Goal: Task Accomplishment & Management: Use online tool/utility

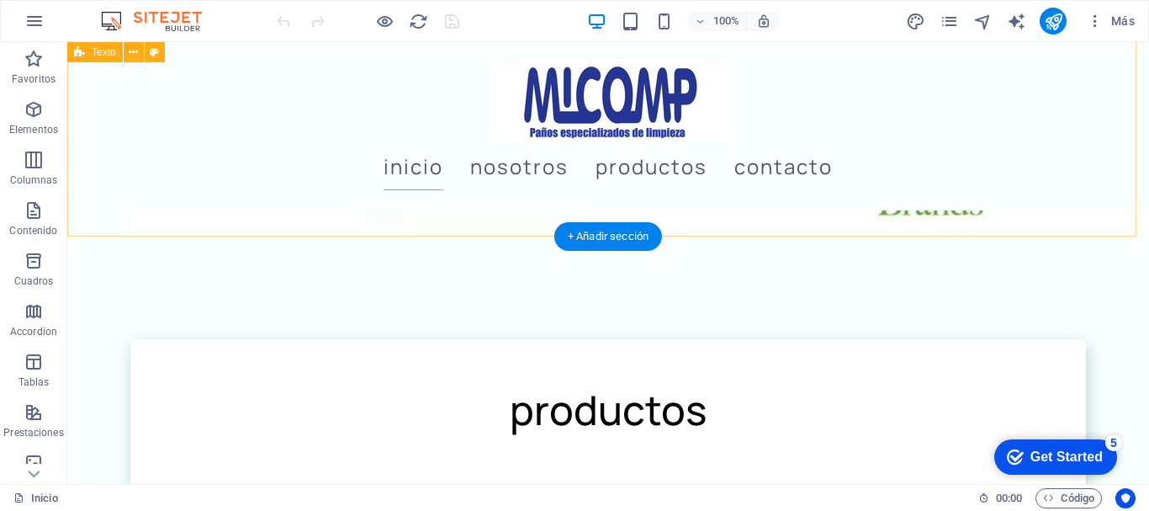
scroll to position [1767, 0]
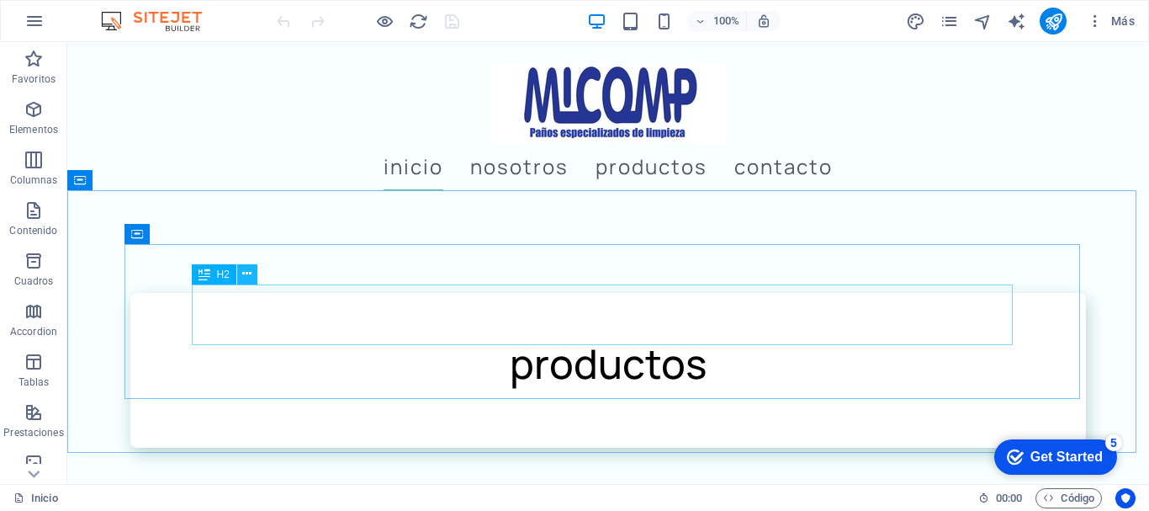
click at [245, 273] on icon at bounding box center [246, 274] width 9 height 18
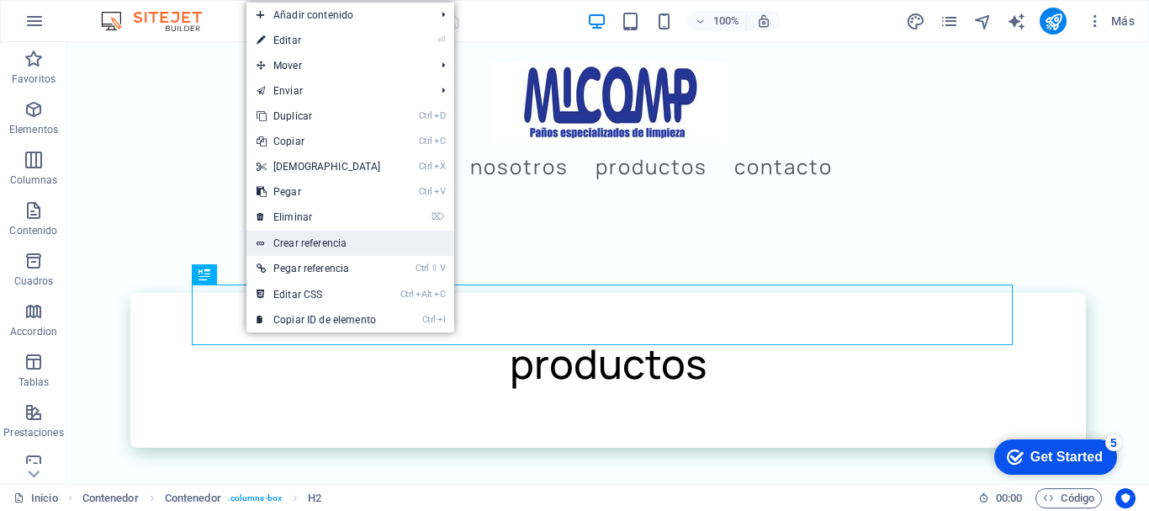
click at [315, 240] on link "Crear referencia" at bounding box center [351, 243] width 208 height 25
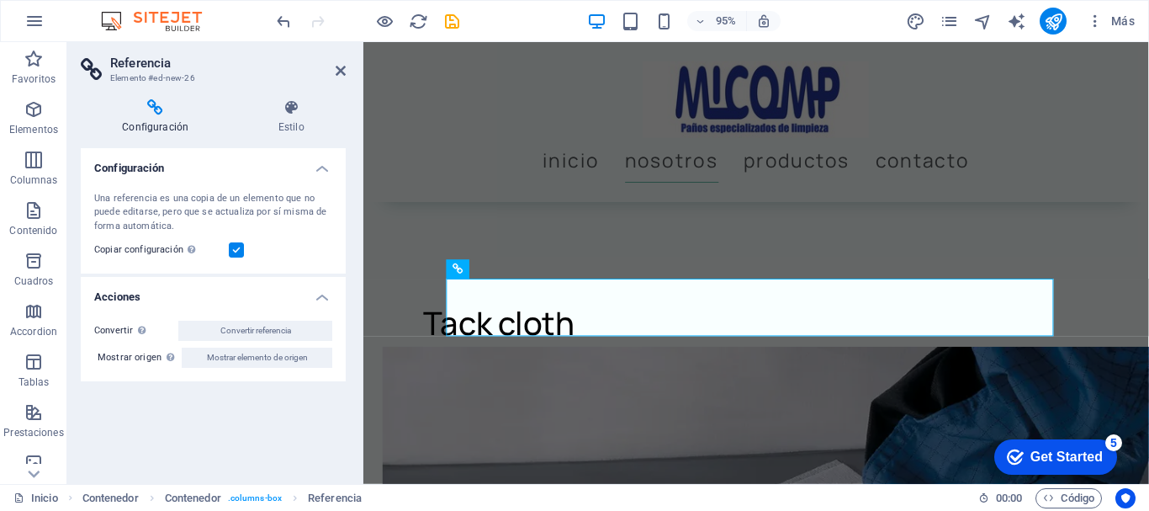
scroll to position [1537, 0]
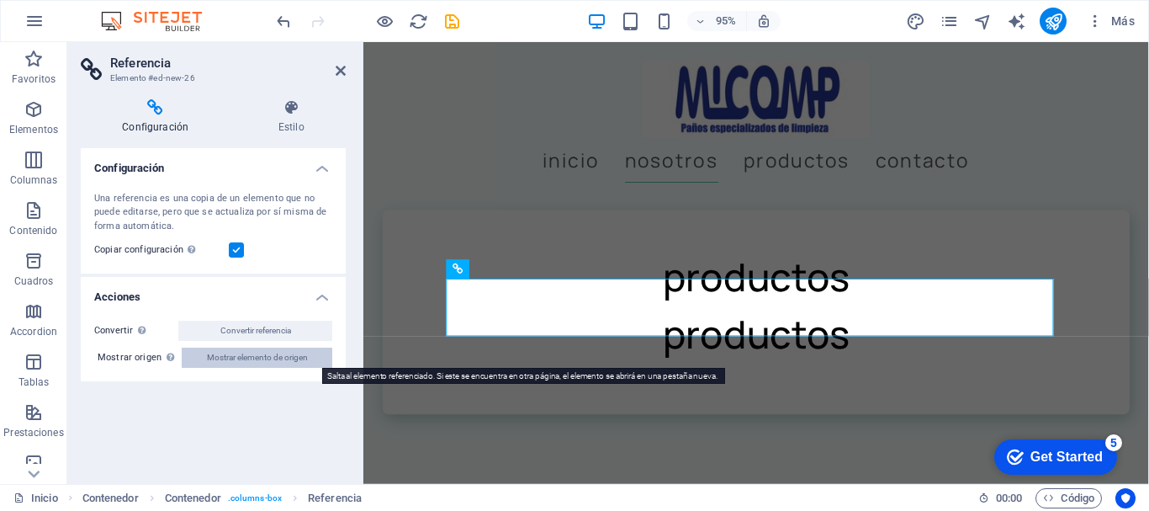
click at [231, 352] on span "Mostrar elemento de origen" at bounding box center [257, 357] width 101 height 20
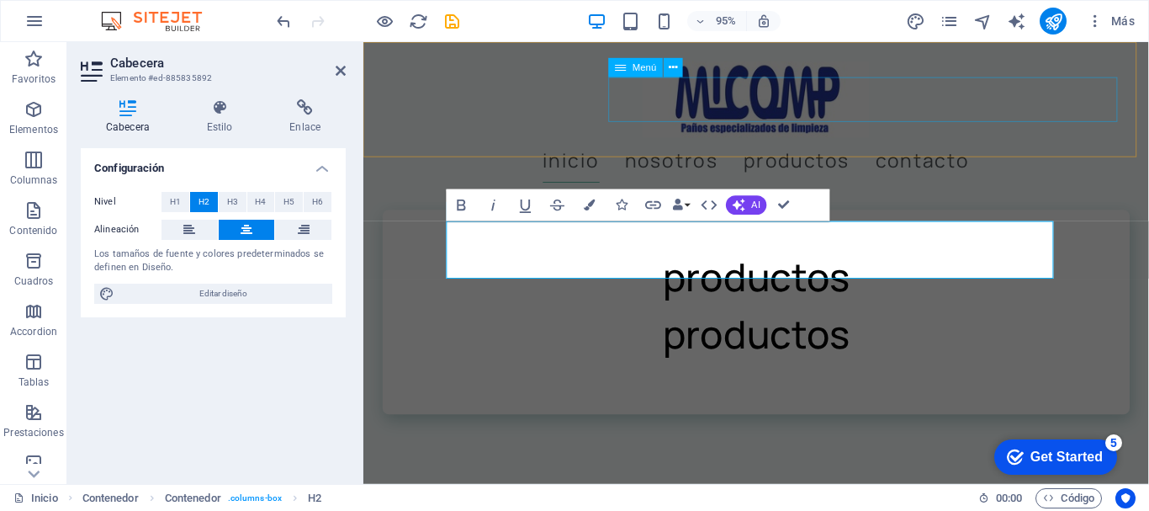
scroll to position [1767, 0]
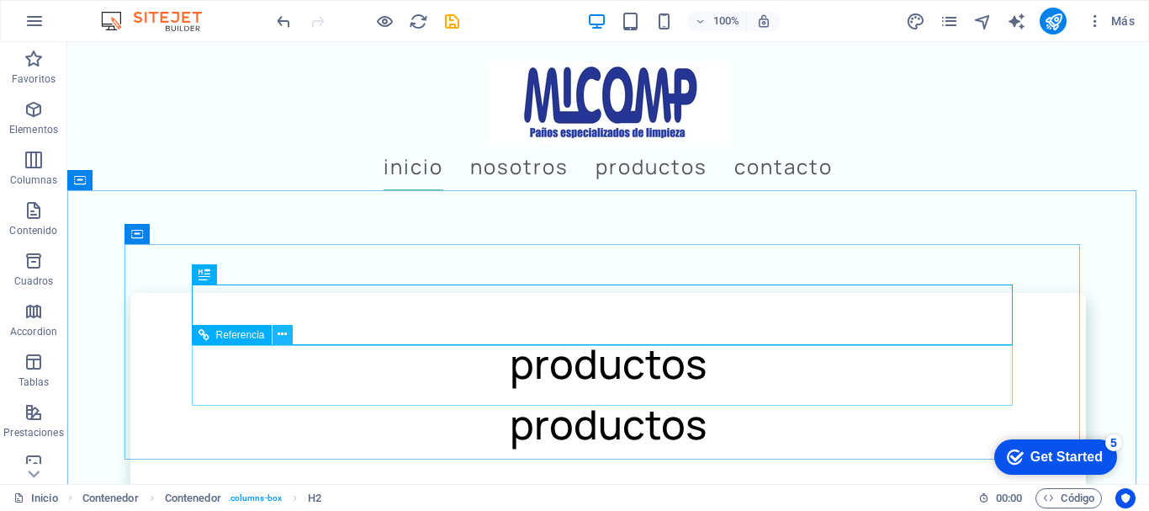
click at [283, 328] on icon at bounding box center [282, 335] width 9 height 18
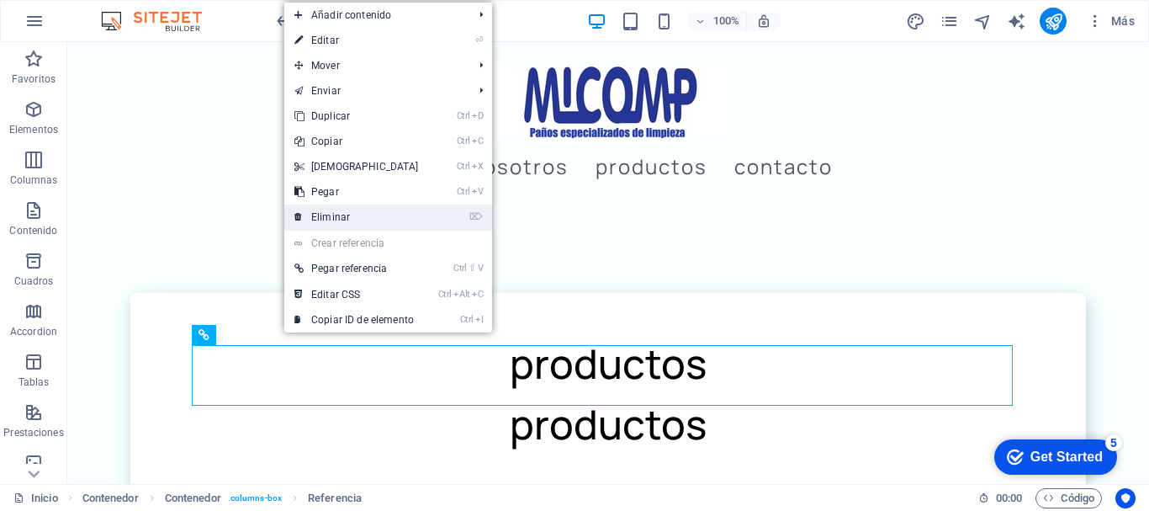
click at [353, 212] on link "⌦ Eliminar" at bounding box center [356, 216] width 145 height 25
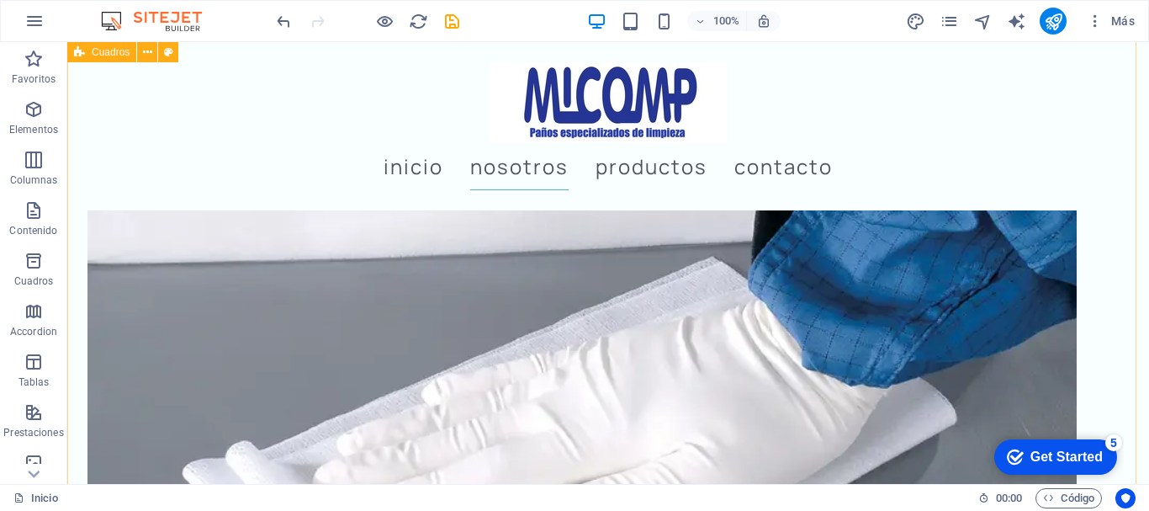
scroll to position [2356, 0]
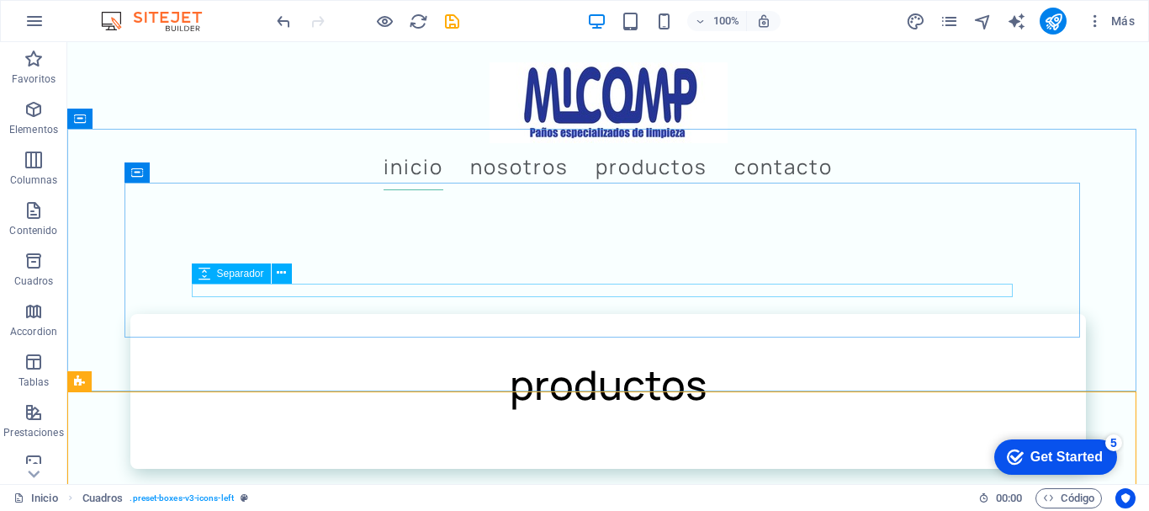
scroll to position [1683, 0]
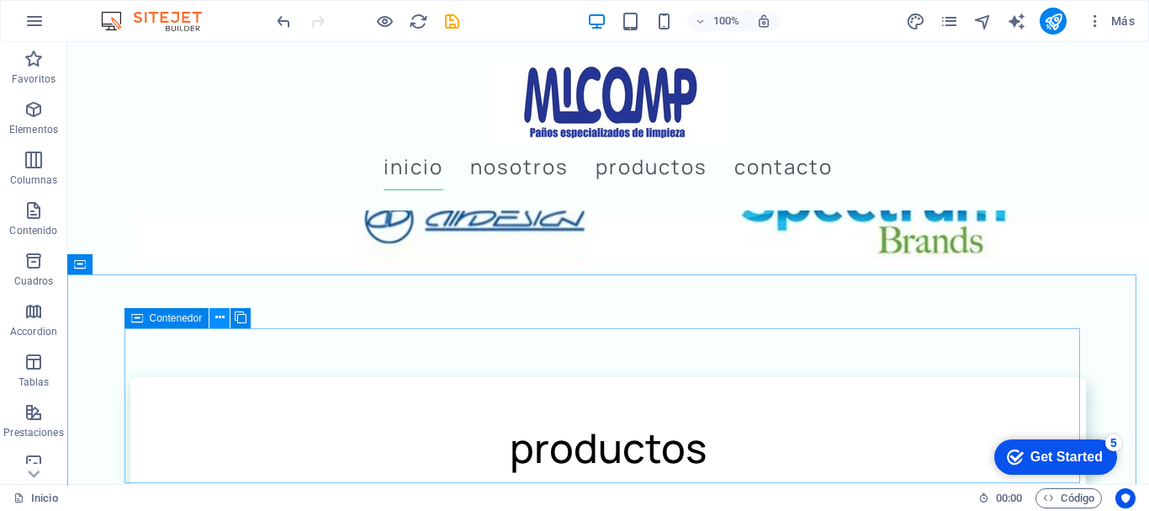
click at [219, 312] on icon at bounding box center [219, 318] width 9 height 18
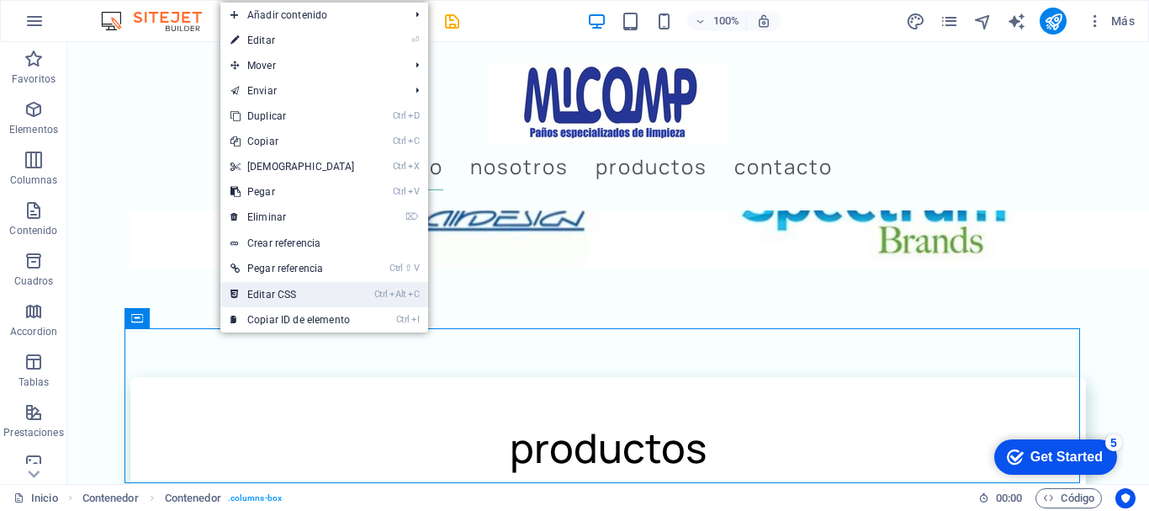
click at [309, 286] on link "Ctrl Alt C Editar CSS" at bounding box center [292, 294] width 145 height 25
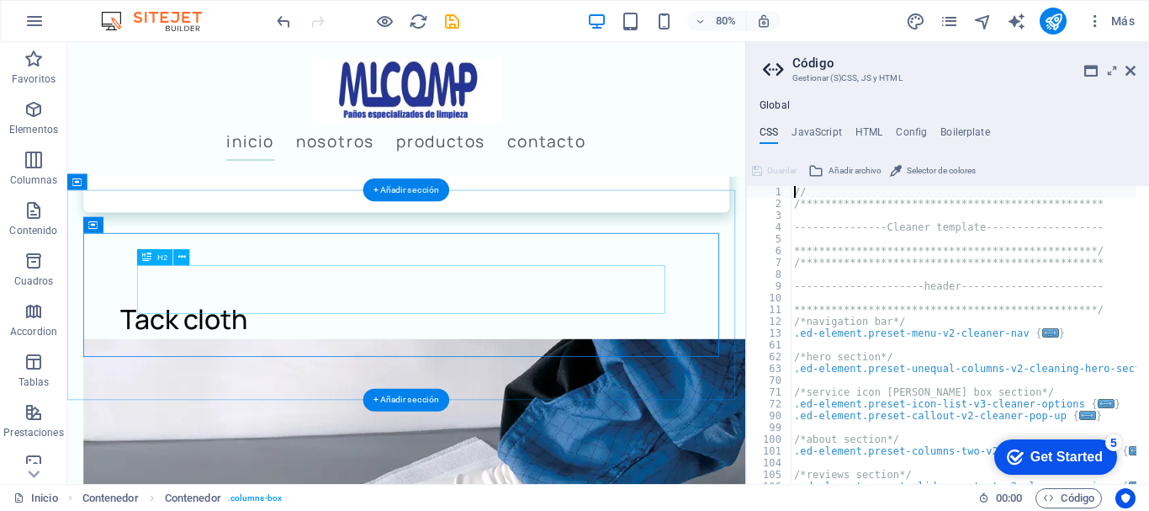
scroll to position [1474, 0]
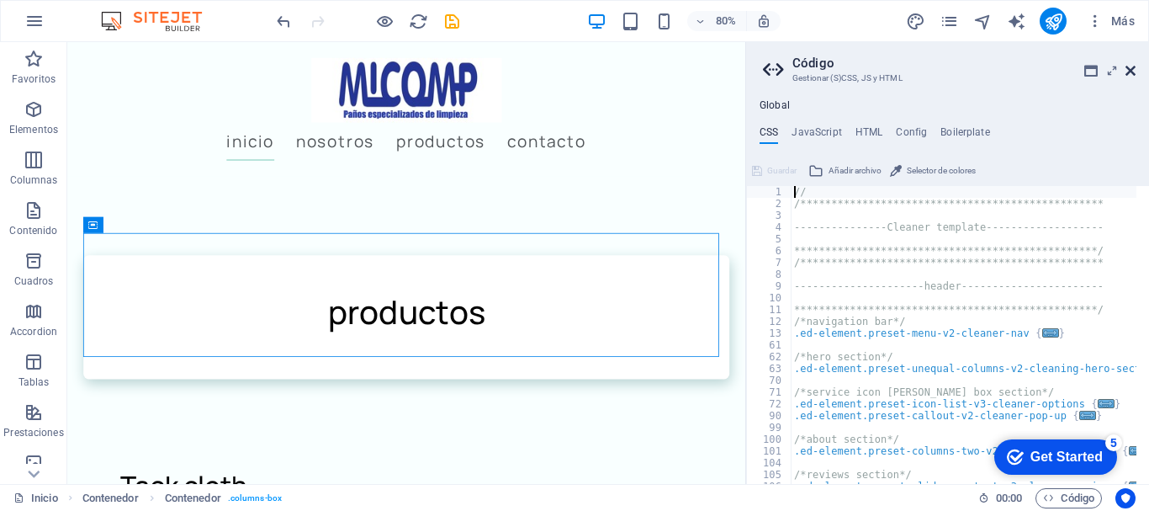
click at [1127, 66] on icon at bounding box center [1131, 70] width 10 height 13
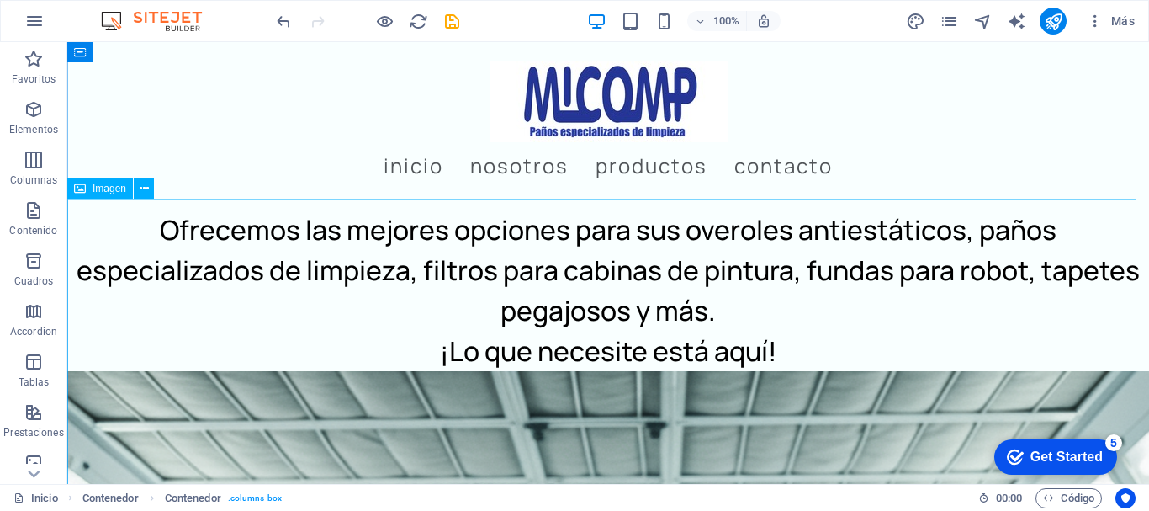
scroll to position [0, 0]
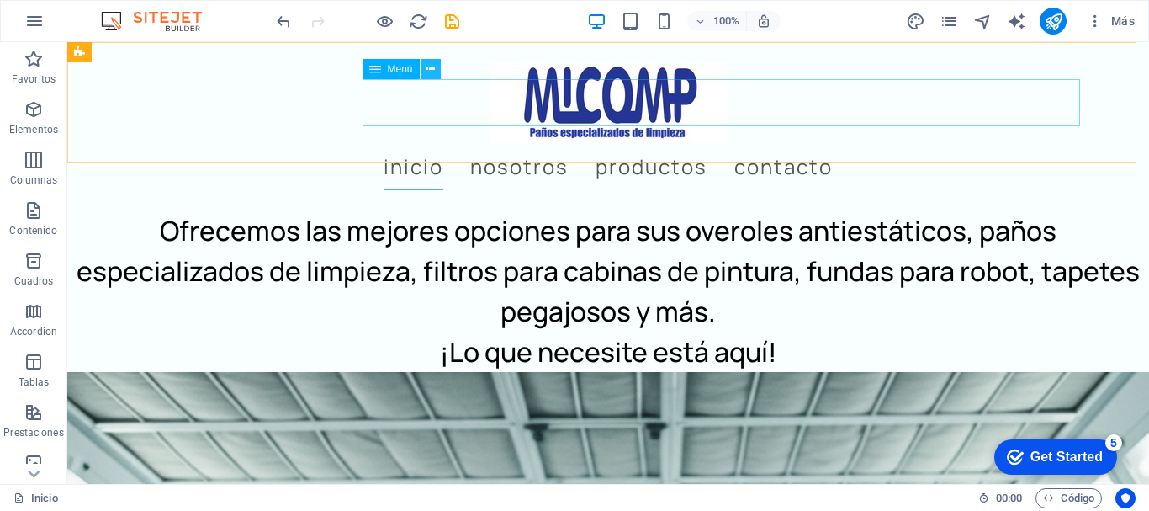
click at [431, 64] on icon at bounding box center [430, 70] width 9 height 18
click at [434, 62] on icon at bounding box center [430, 70] width 9 height 18
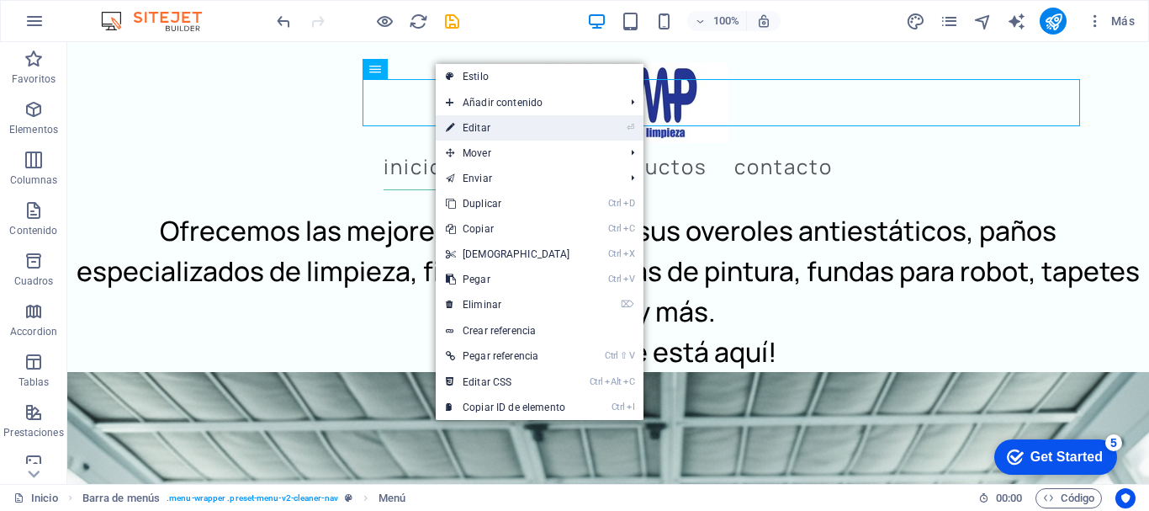
click at [510, 125] on link "⏎ Editar" at bounding box center [508, 127] width 145 height 25
select select
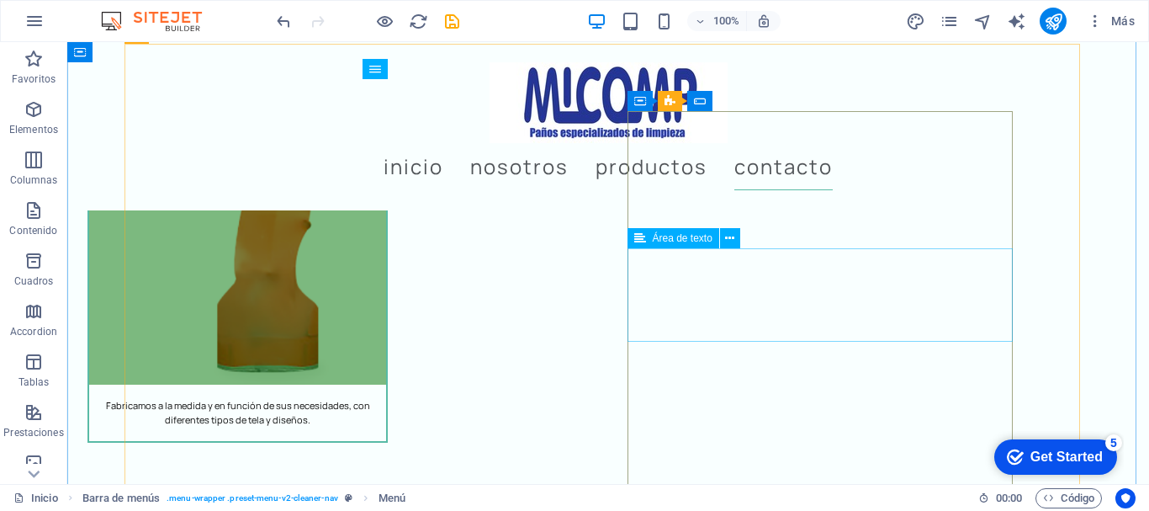
scroll to position [5048, 0]
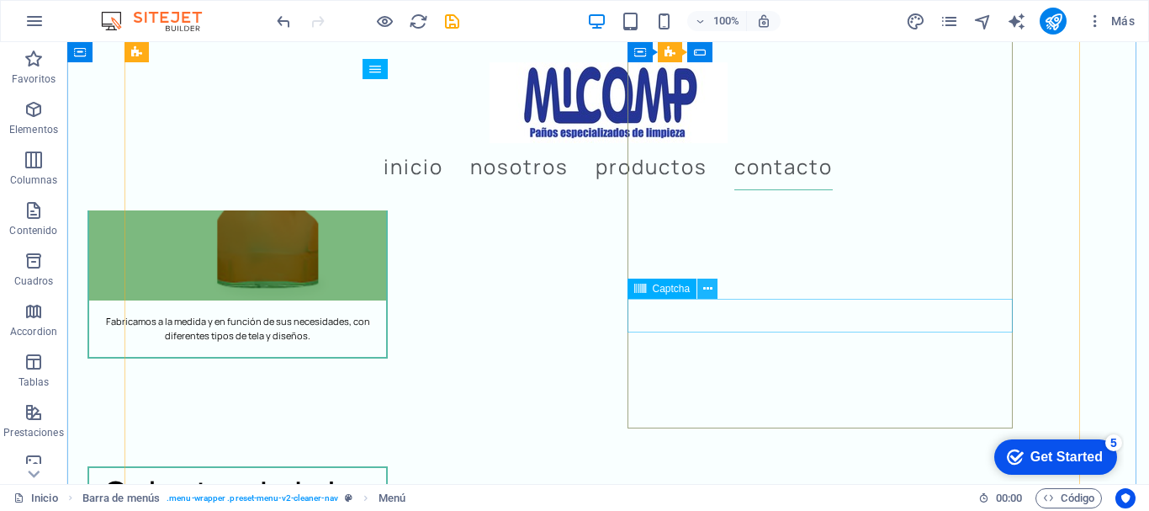
click at [710, 282] on icon at bounding box center [707, 289] width 9 height 18
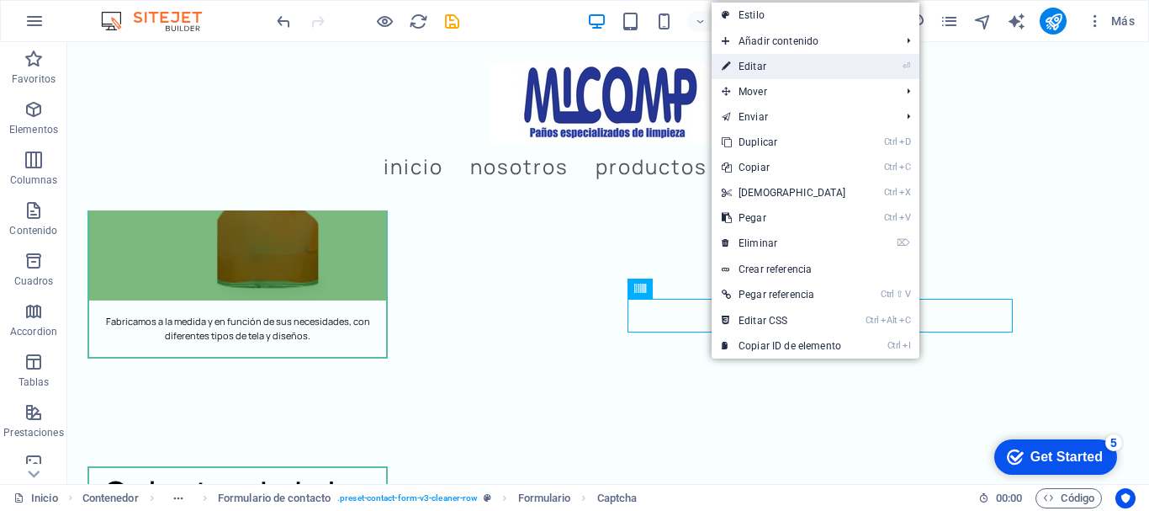
click at [798, 67] on link "⏎ Editar" at bounding box center [784, 66] width 145 height 25
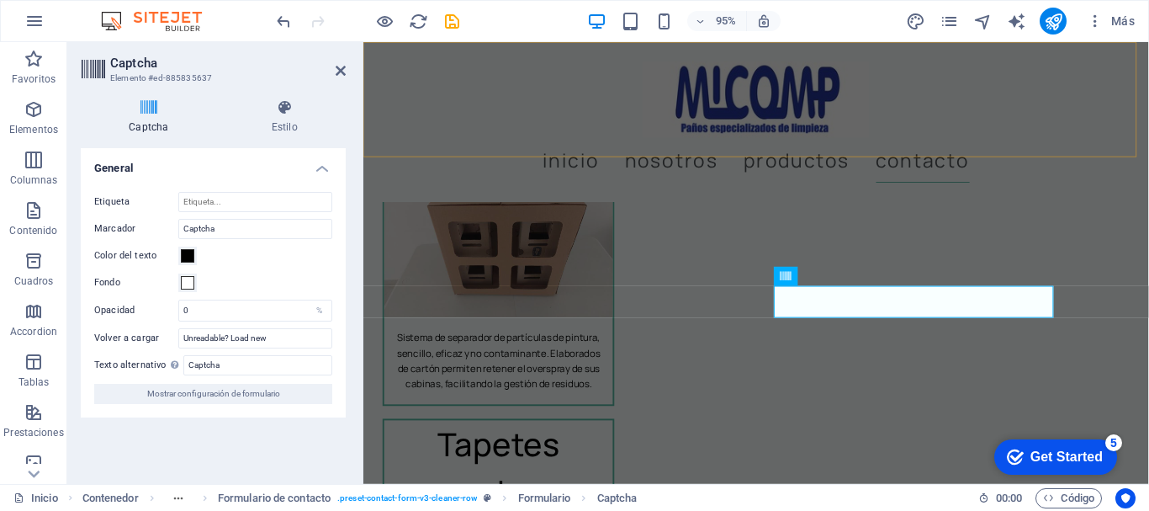
scroll to position [4759, 0]
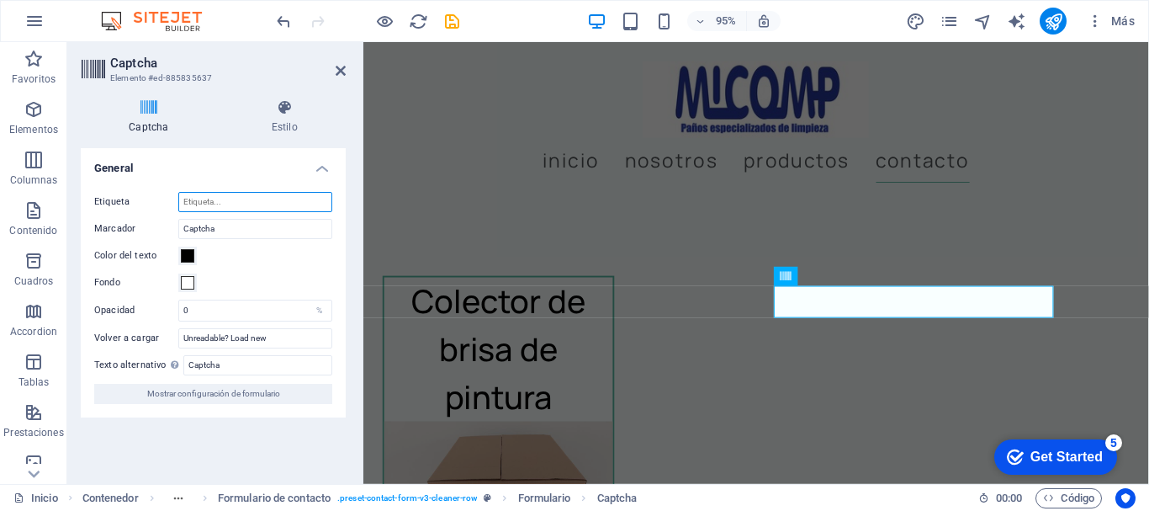
click at [297, 194] on input "Etiqueta" at bounding box center [255, 202] width 154 height 20
click at [325, 165] on h4 "General" at bounding box center [213, 163] width 265 height 30
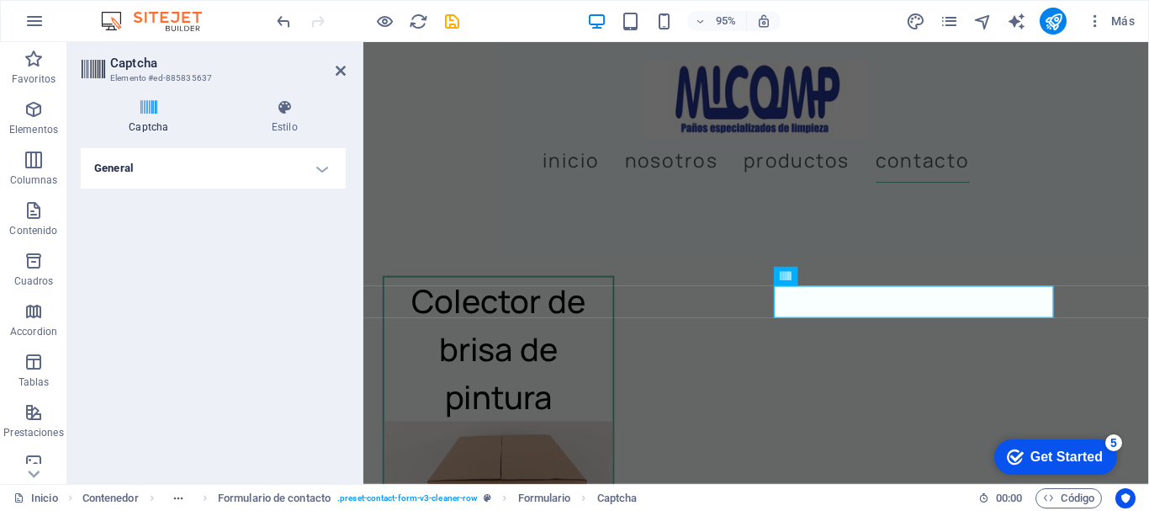
click at [325, 165] on h4 "General" at bounding box center [213, 168] width 265 height 40
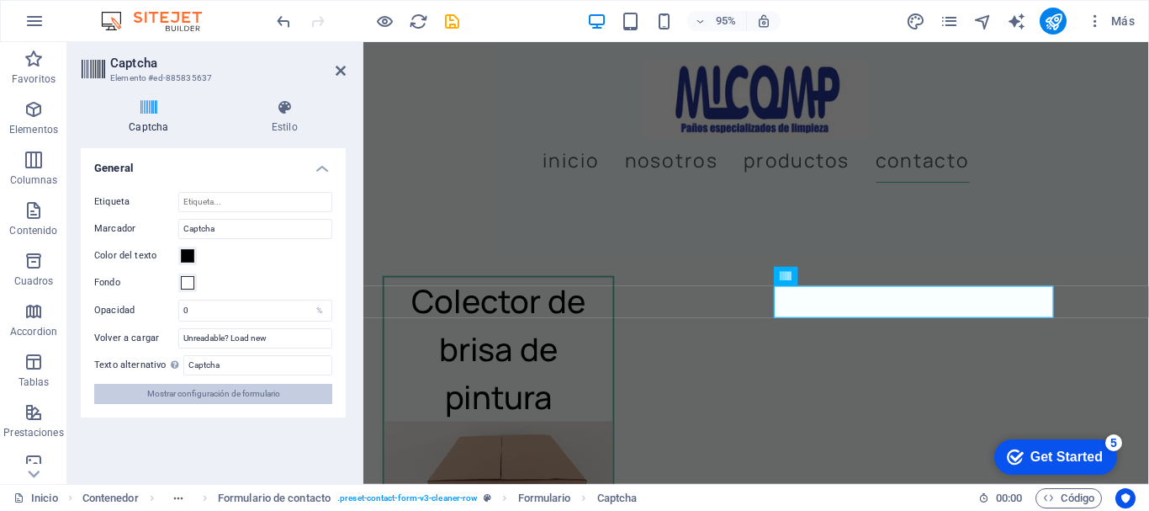
click at [235, 392] on span "Mostrar configuración de formulario" at bounding box center [213, 394] width 133 height 20
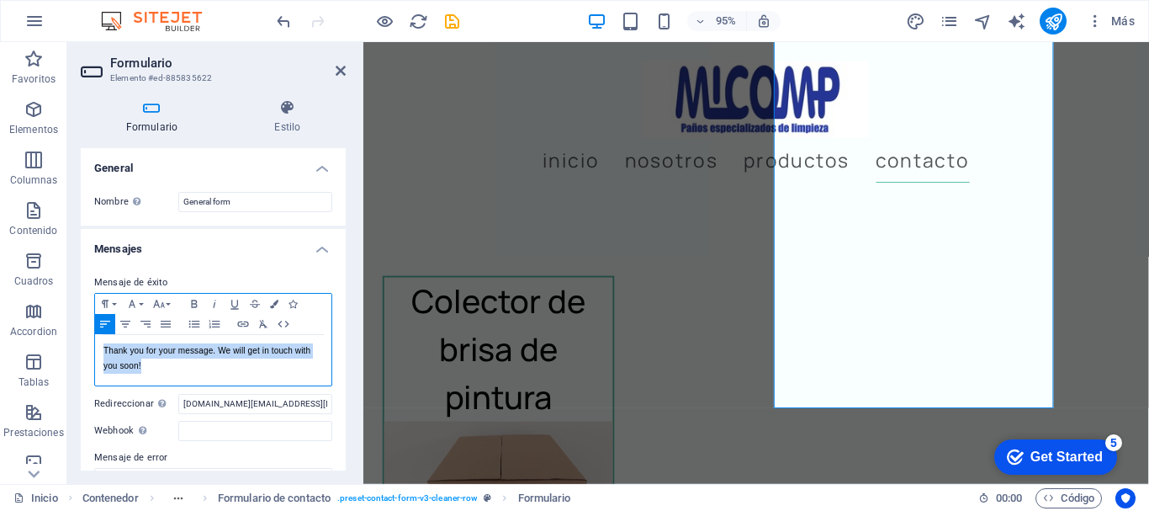
drag, startPoint x: 169, startPoint y: 370, endPoint x: 101, endPoint y: 355, distance: 69.8
click at [101, 355] on div "Thank you for your message. We will get in touch with you soon!" at bounding box center [213, 360] width 236 height 50
drag, startPoint x: 172, startPoint y: 369, endPoint x: 98, endPoint y: 351, distance: 76.3
click at [98, 351] on div "Gracias por su mensaje. Estaremos en contacto a la brevedad." at bounding box center [213, 360] width 236 height 50
click at [125, 321] on icon "button" at bounding box center [125, 323] width 20 height 13
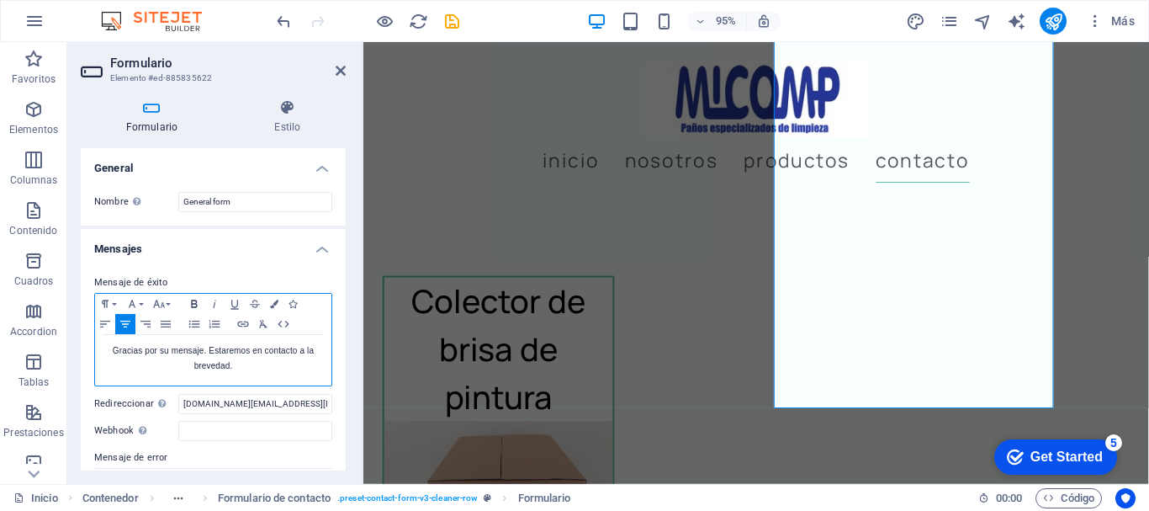
click at [191, 299] on icon "button" at bounding box center [194, 303] width 20 height 13
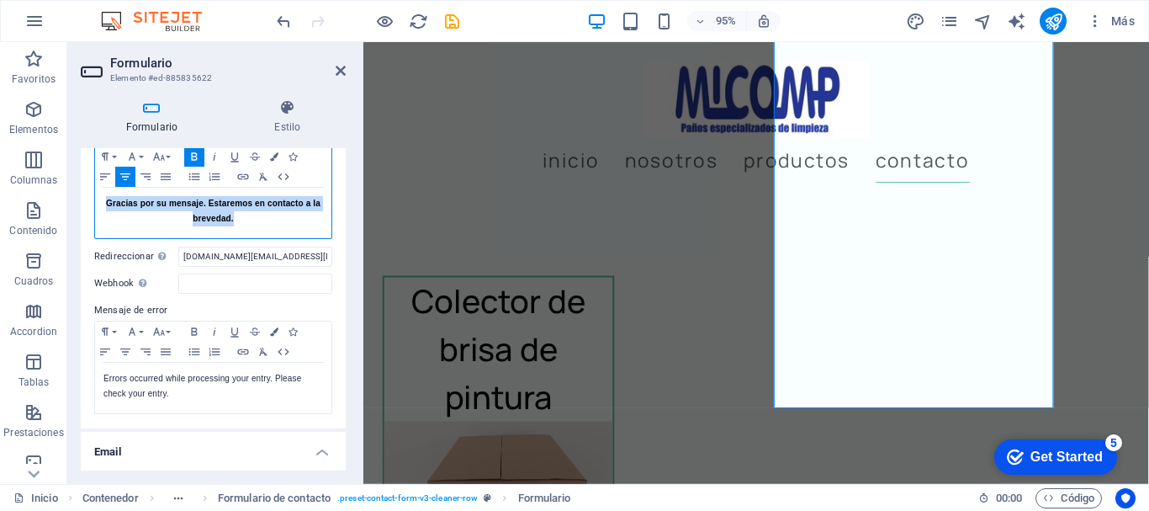
scroll to position [168, 0]
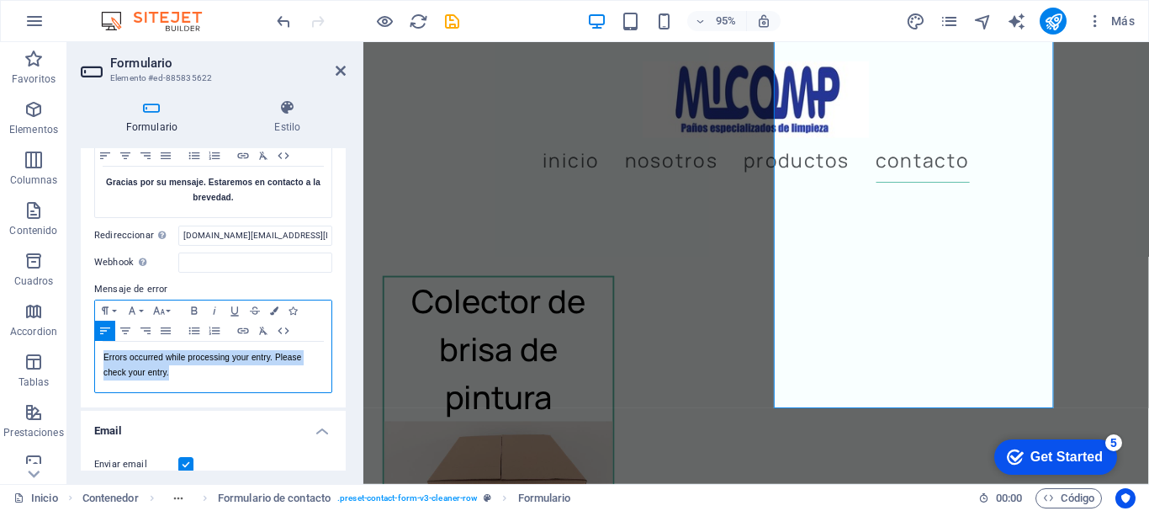
drag, startPoint x: 191, startPoint y: 371, endPoint x: 83, endPoint y: 362, distance: 108.1
click at [83, 362] on div "Mensaje de éxito Paragraph Format Normal Heading 1 Heading 2 Heading 3 Heading …" at bounding box center [213, 249] width 265 height 316
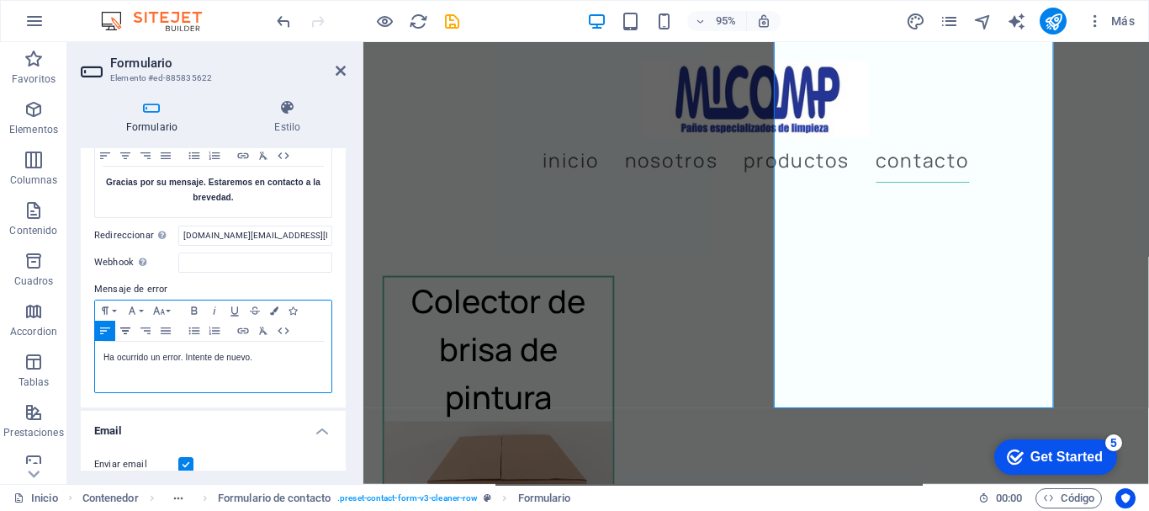
click at [122, 326] on icon "button" at bounding box center [125, 330] width 20 height 13
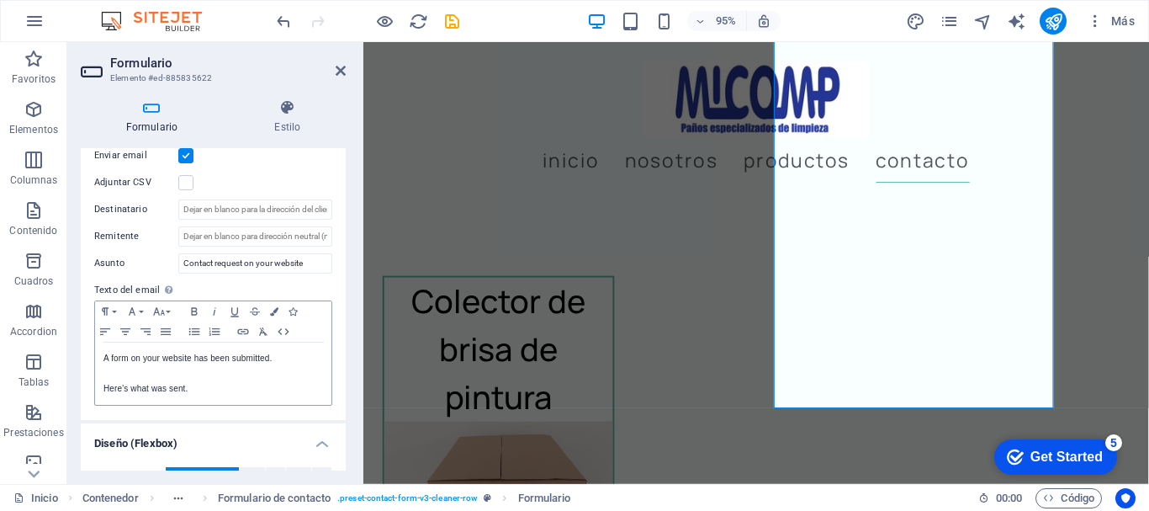
scroll to position [450, 0]
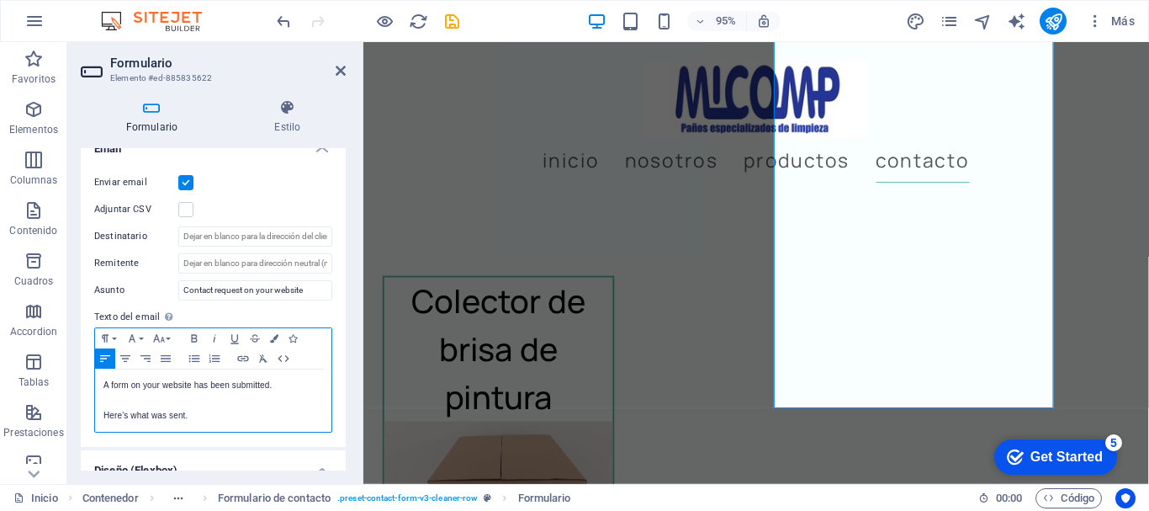
click at [205, 416] on p "Here's what was sent." at bounding box center [213, 415] width 220 height 15
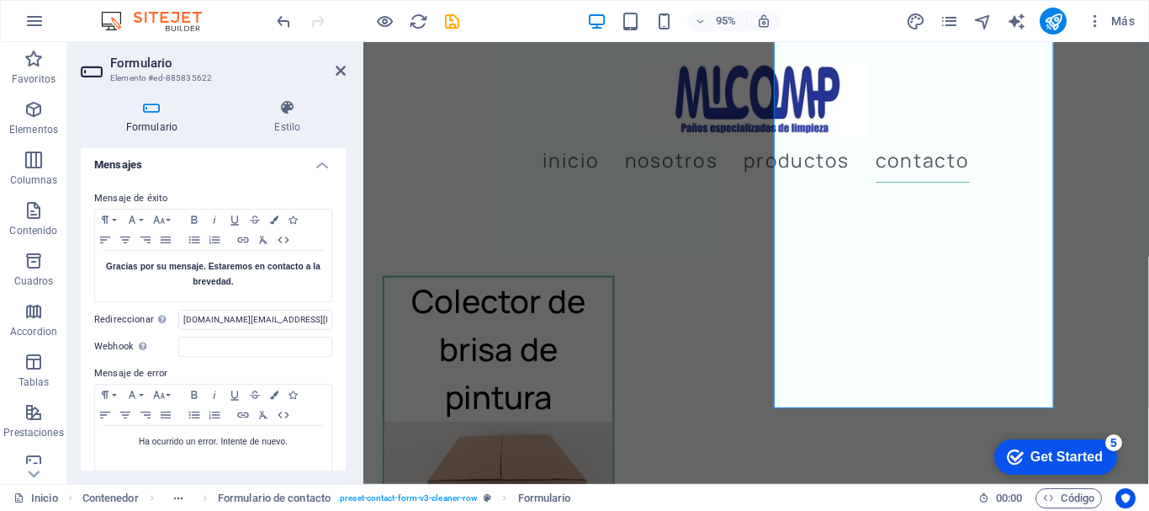
scroll to position [0, 0]
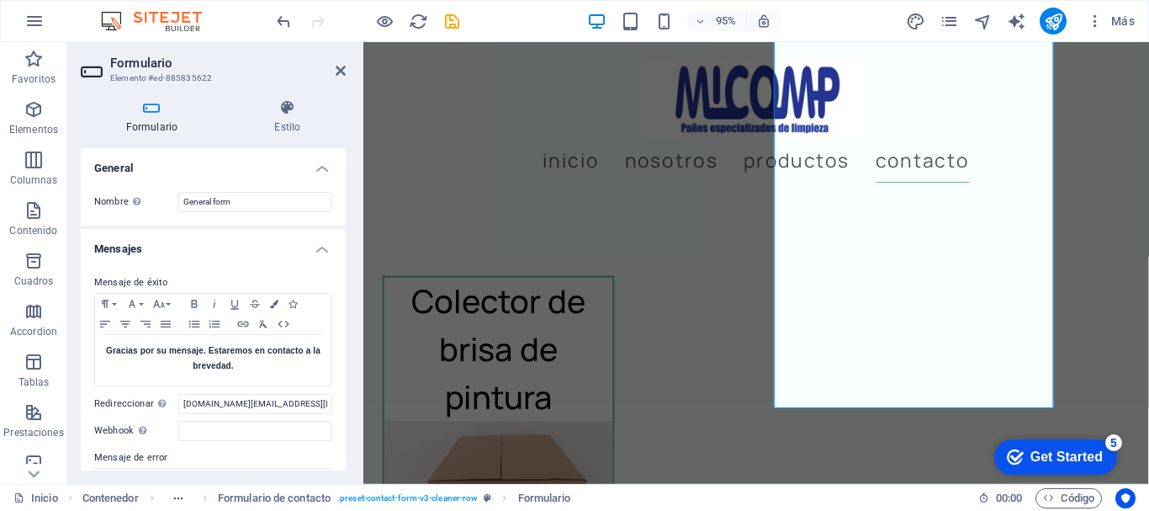
click at [319, 245] on h4 "Mensajes" at bounding box center [213, 244] width 265 height 30
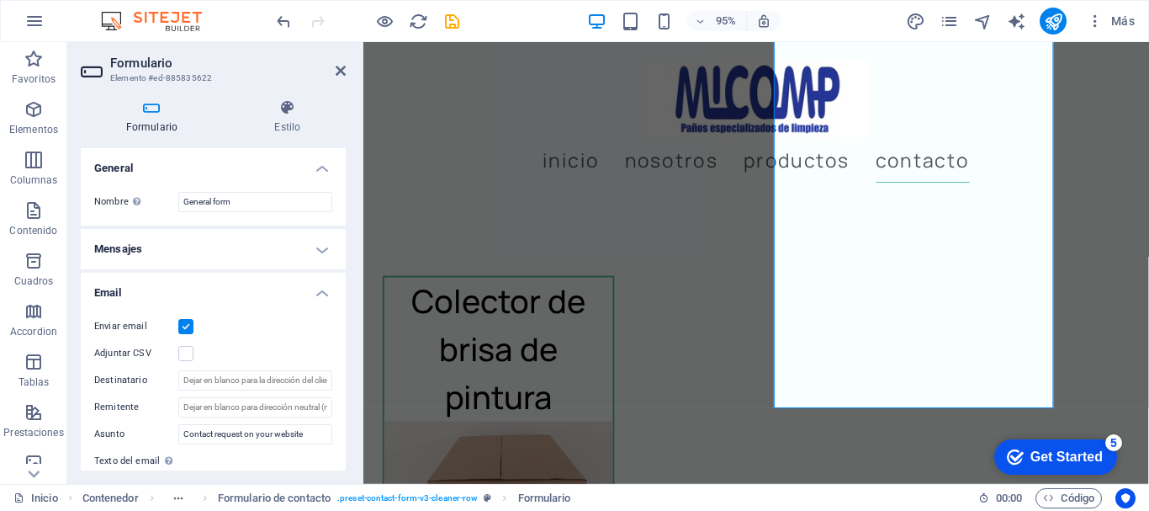
click at [314, 288] on h4 "Email" at bounding box center [213, 288] width 265 height 30
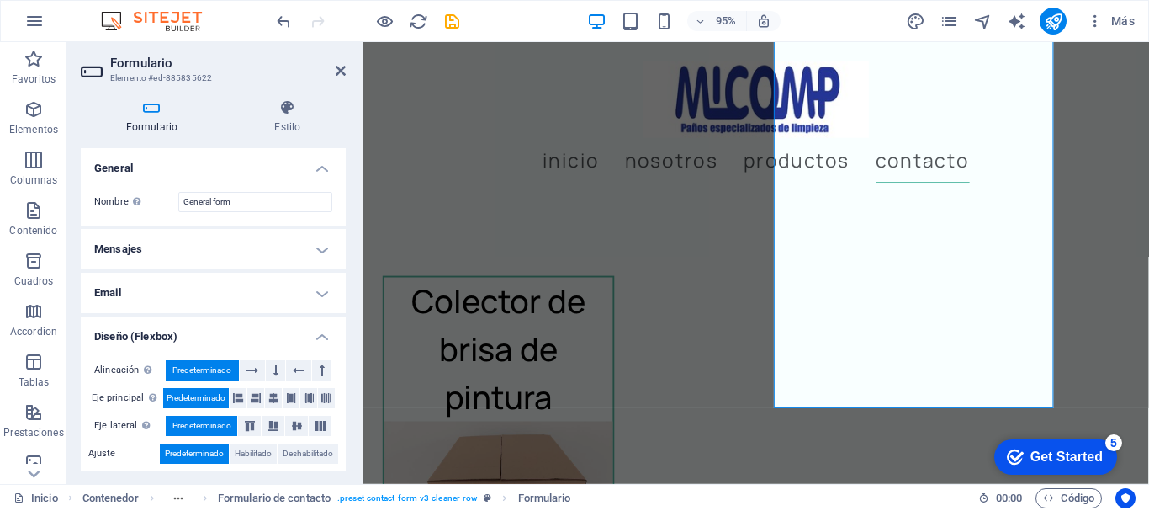
click at [328, 332] on h4 "Diseño (Flexbox)" at bounding box center [213, 331] width 265 height 30
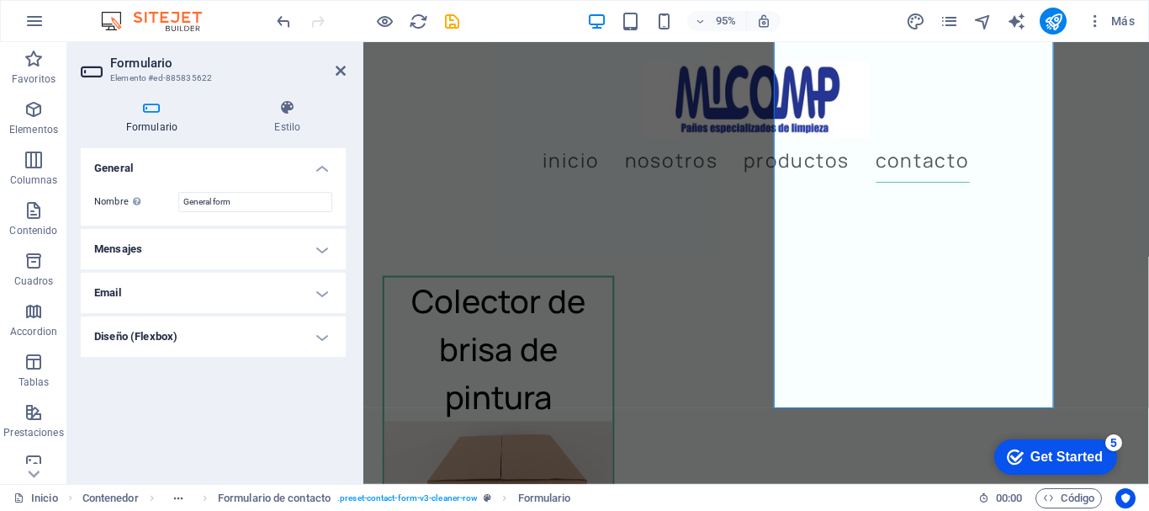
click at [325, 165] on h4 "General" at bounding box center [213, 163] width 265 height 30
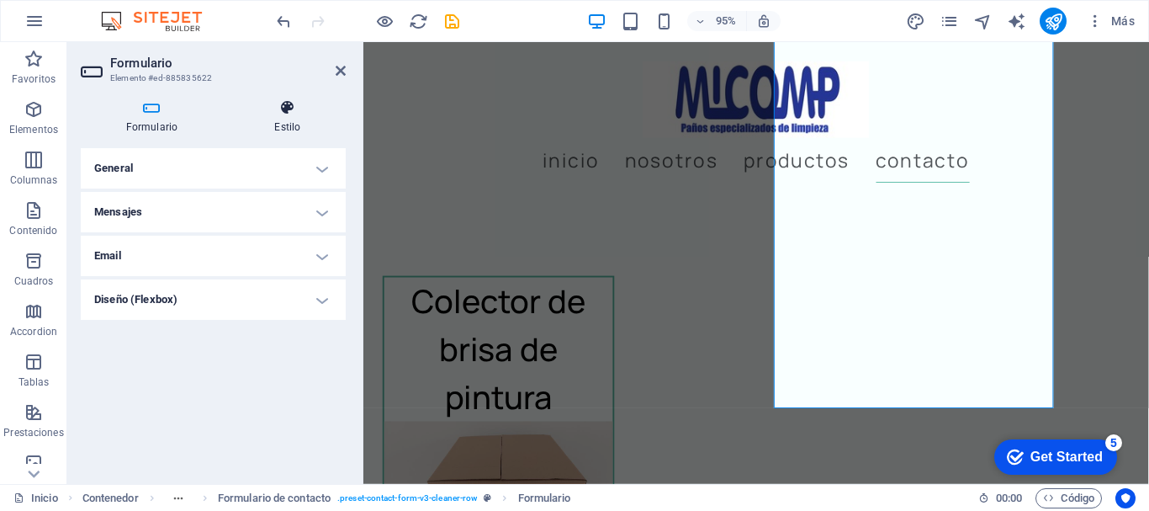
click at [294, 104] on icon at bounding box center [288, 107] width 116 height 17
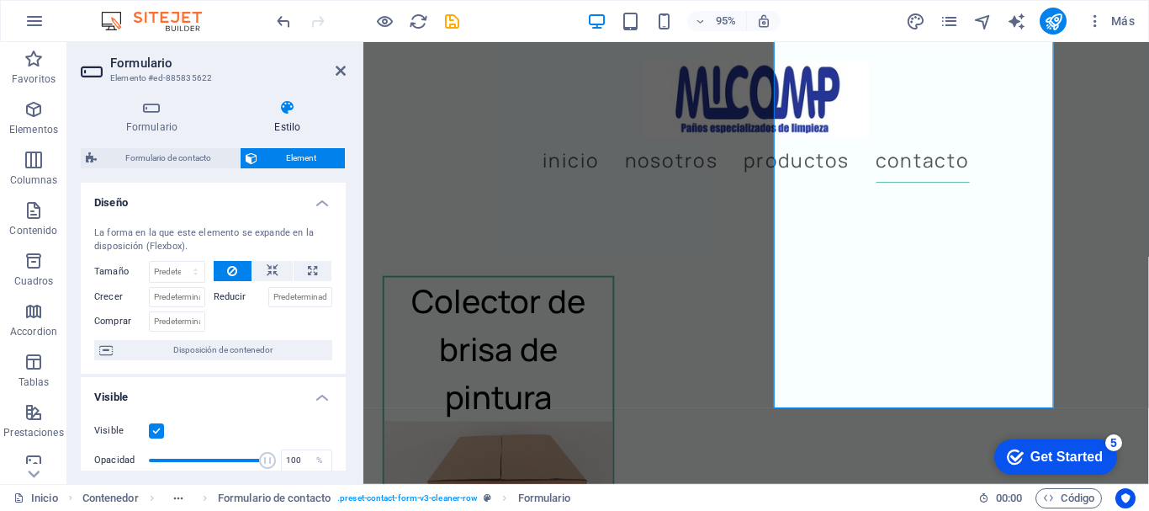
click at [314, 397] on h4 "Visible" at bounding box center [213, 392] width 265 height 30
click at [320, 204] on h4 "Diseño" at bounding box center [213, 198] width 265 height 30
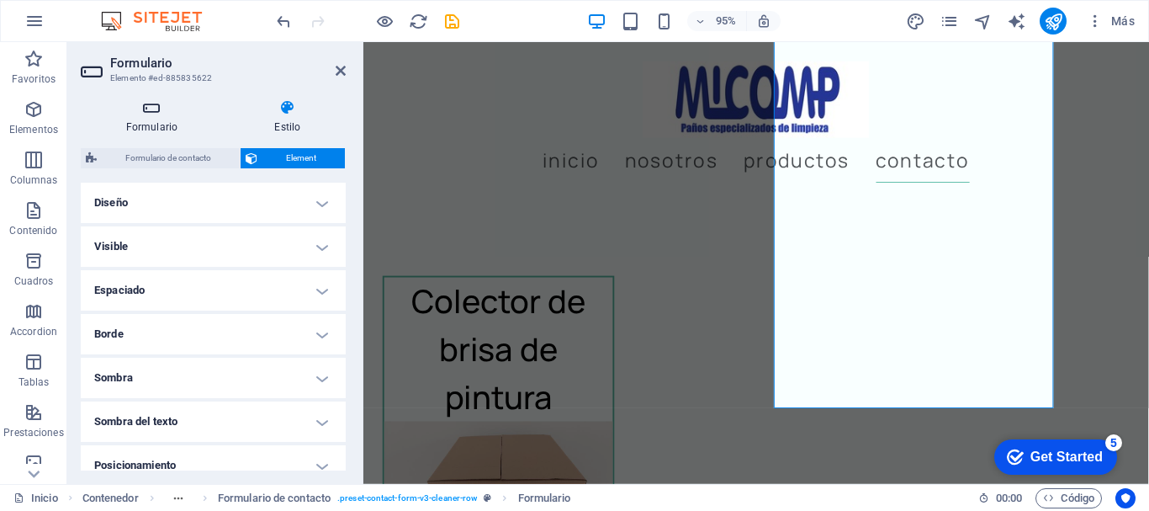
click at [149, 117] on h4 "Formulario" at bounding box center [155, 116] width 149 height 35
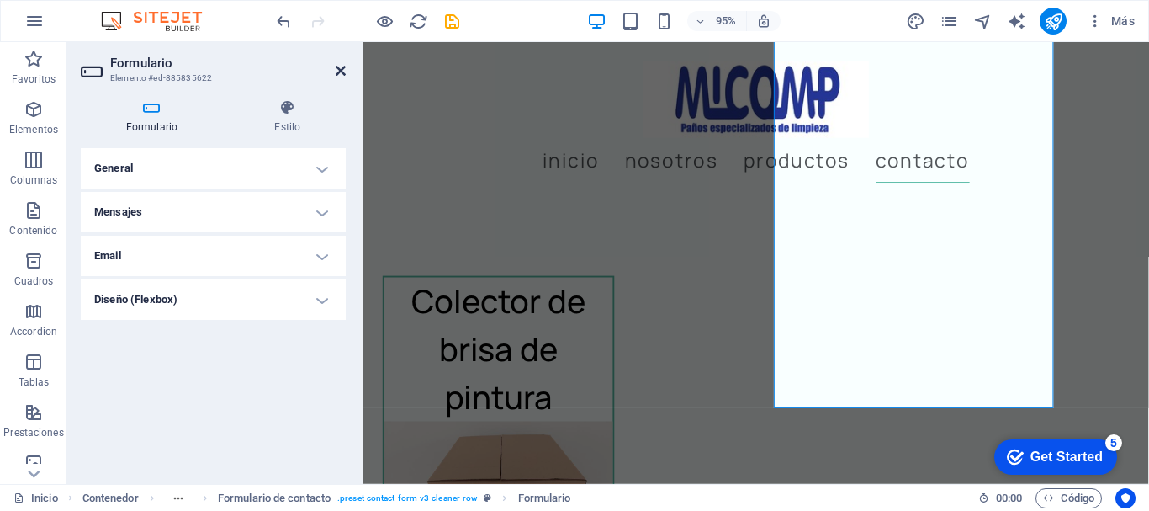
drag, startPoint x: 338, startPoint y: 66, endPoint x: 266, endPoint y: 40, distance: 77.2
click at [338, 66] on icon at bounding box center [341, 70] width 10 height 13
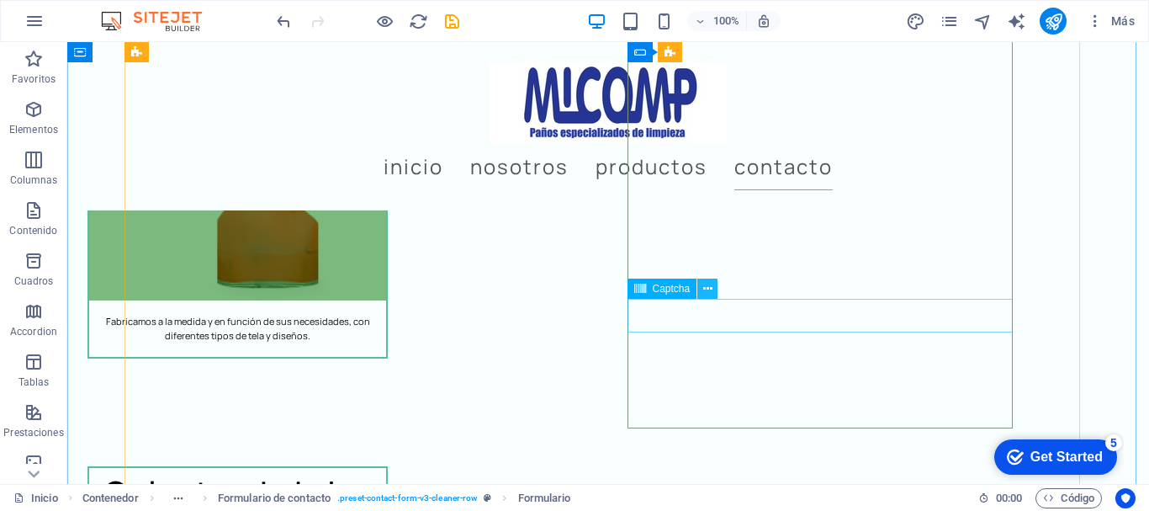
click at [704, 284] on icon at bounding box center [707, 289] width 9 height 18
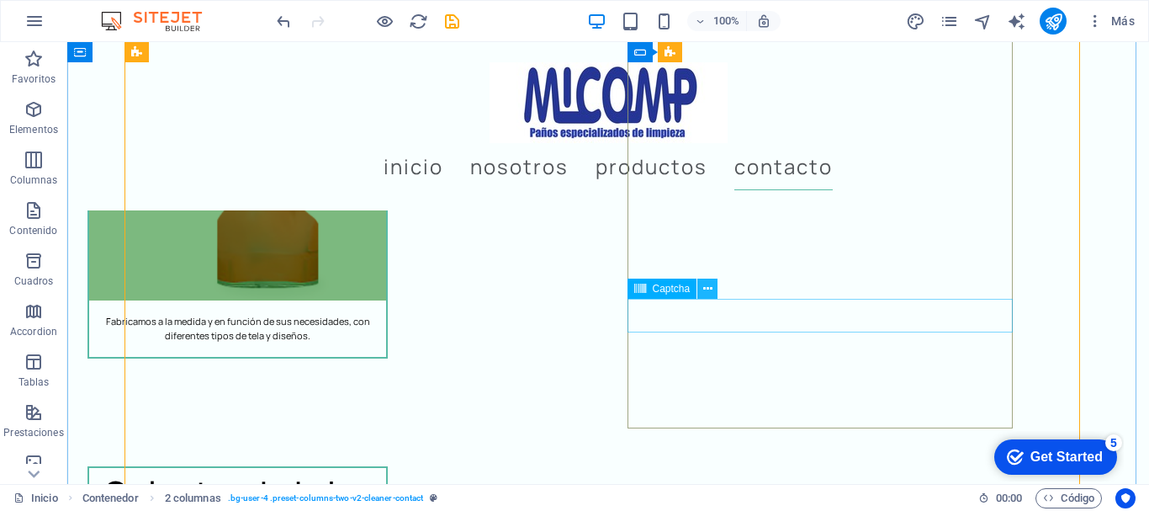
click at [711, 289] on icon at bounding box center [707, 289] width 9 height 18
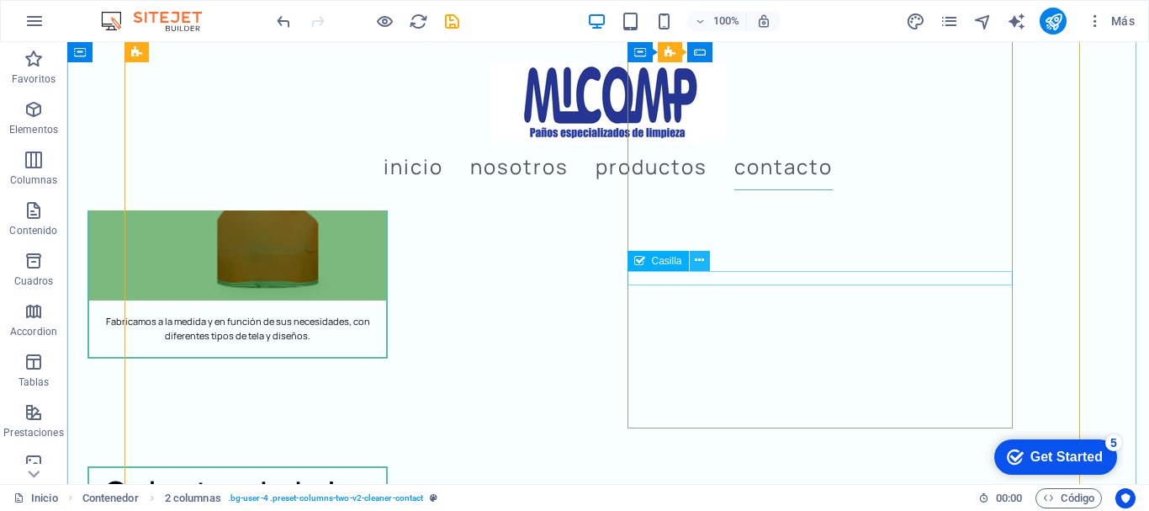
click at [700, 259] on icon at bounding box center [699, 261] width 9 height 18
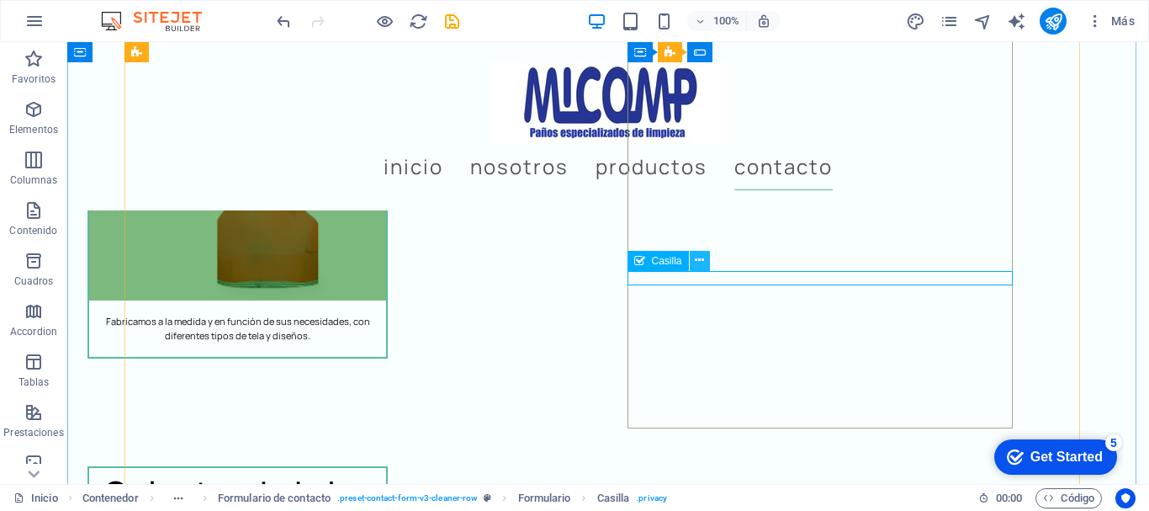
click at [698, 258] on icon at bounding box center [699, 261] width 9 height 18
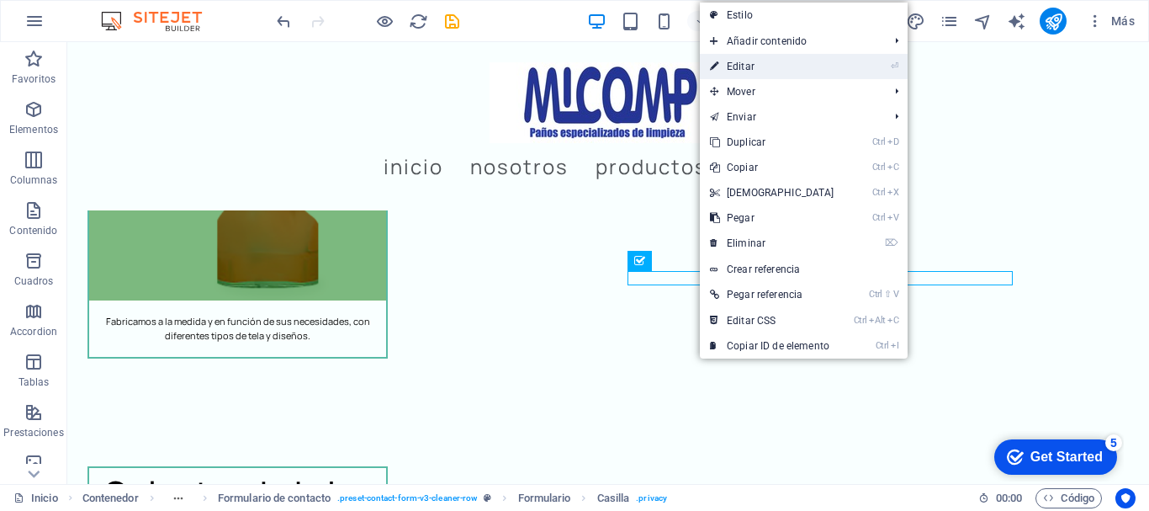
drag, startPoint x: 761, startPoint y: 64, endPoint x: 417, endPoint y: 56, distance: 343.4
click at [761, 64] on link "⏎ Editar" at bounding box center [772, 66] width 145 height 25
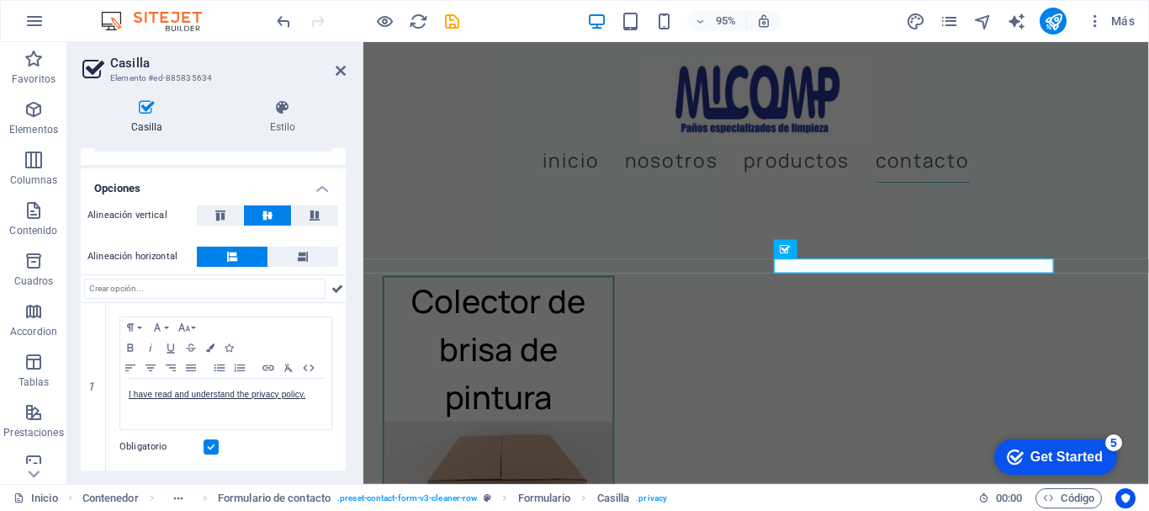
scroll to position [89, 0]
click at [345, 66] on icon at bounding box center [341, 70] width 10 height 13
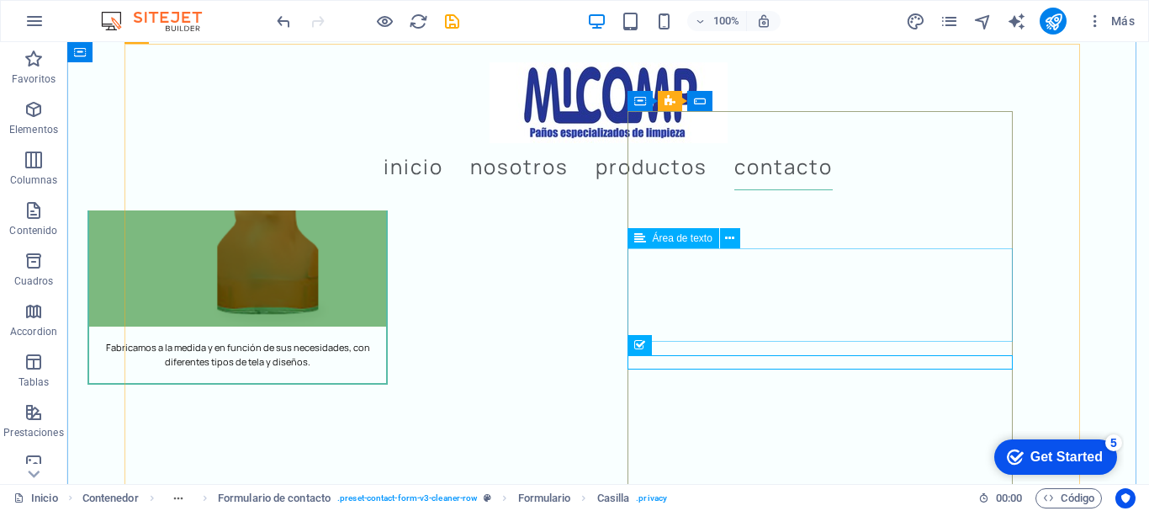
scroll to position [5048, 0]
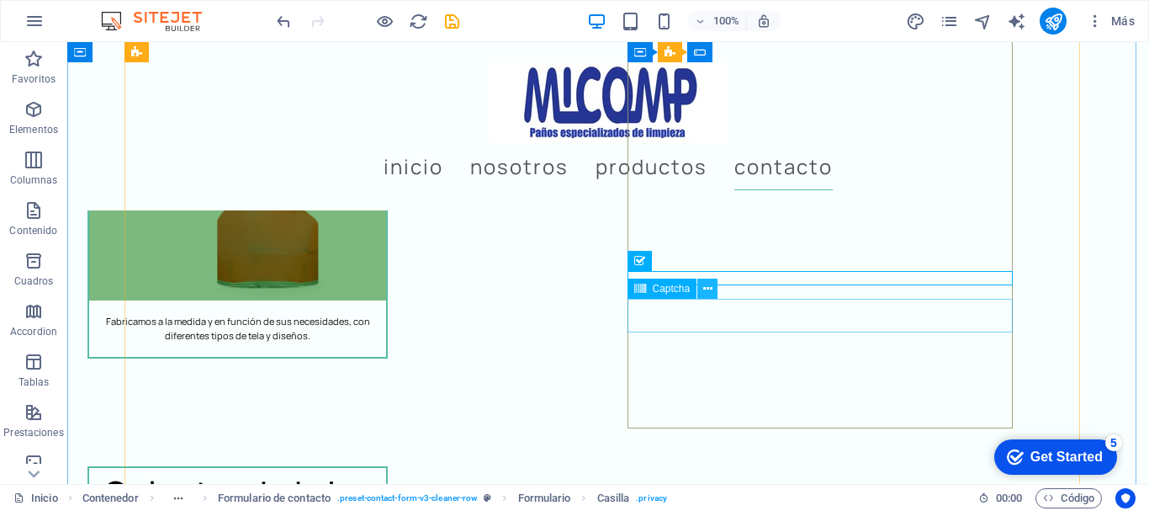
click at [708, 287] on icon at bounding box center [707, 289] width 9 height 18
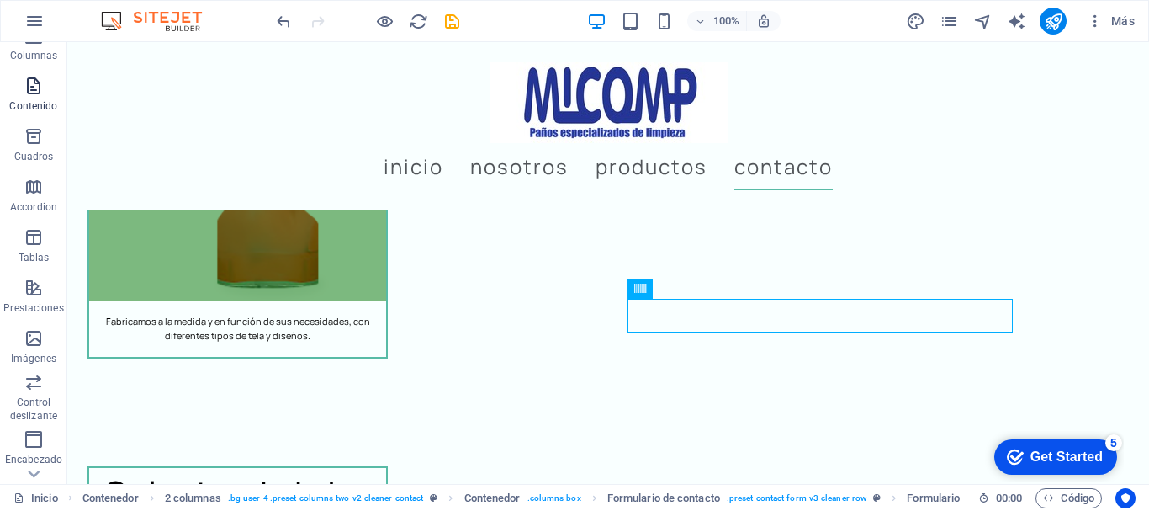
scroll to position [316, 0]
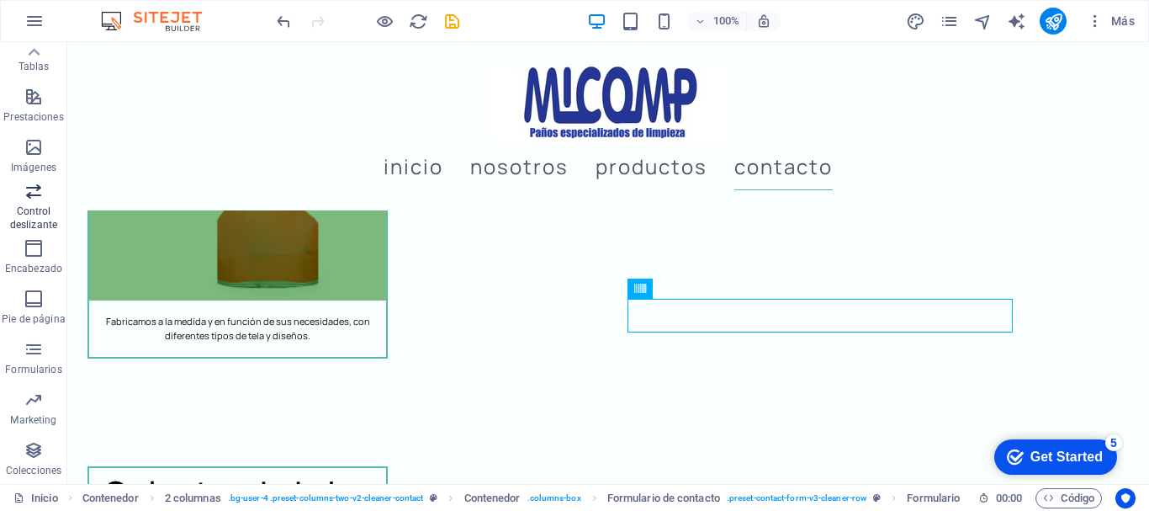
click at [40, 194] on icon "button" at bounding box center [34, 191] width 20 height 20
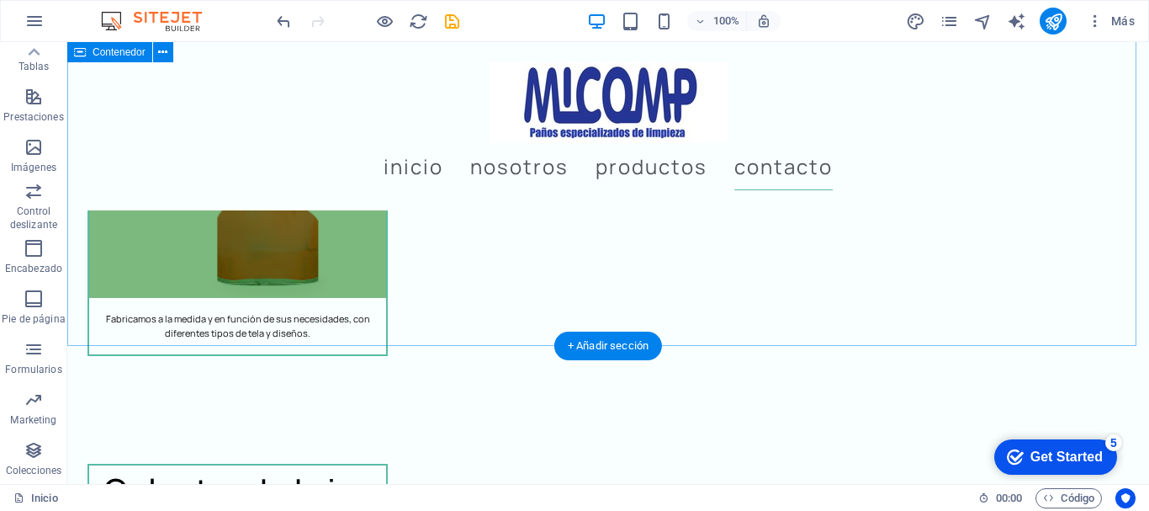
scroll to position [5050, 0]
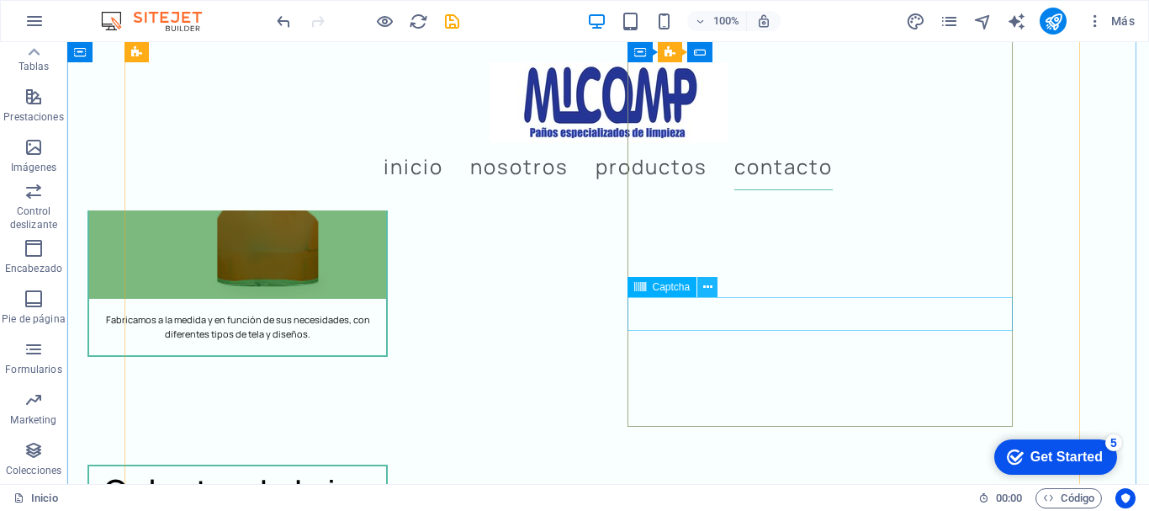
click at [708, 284] on icon at bounding box center [707, 287] width 9 height 18
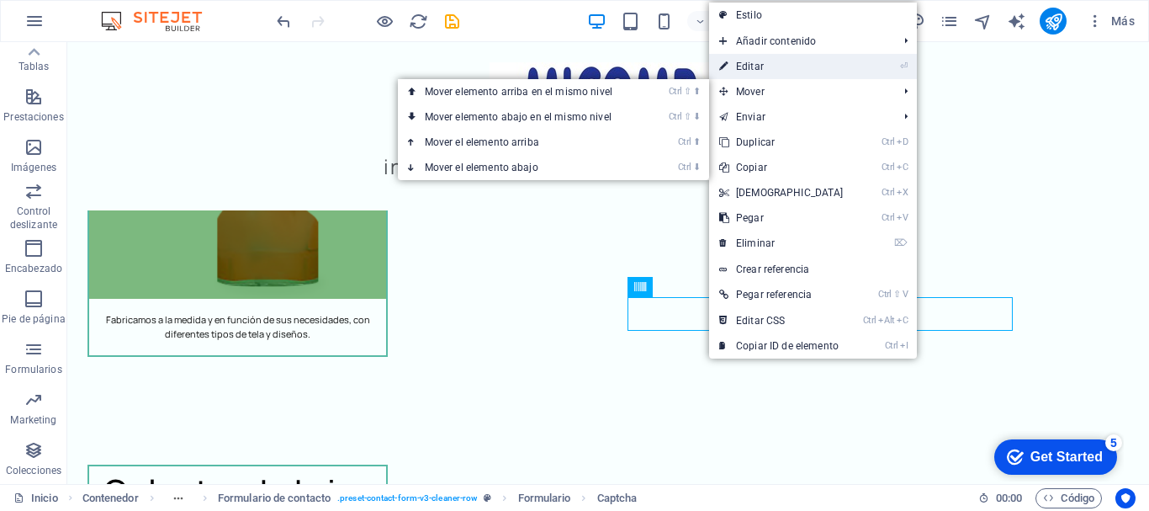
click at [777, 68] on link "⏎ Editar" at bounding box center [781, 66] width 145 height 25
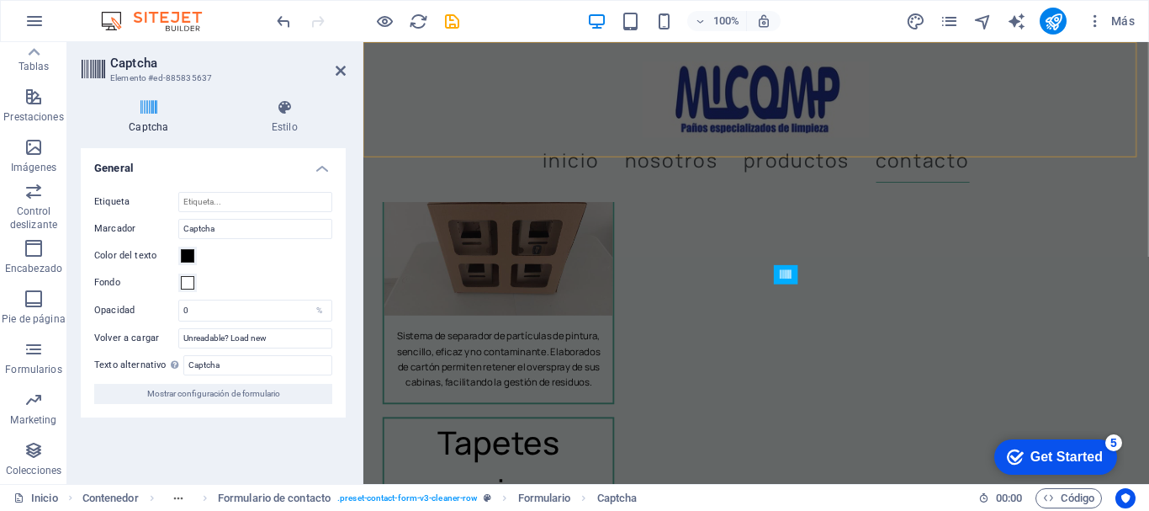
scroll to position [4760, 0]
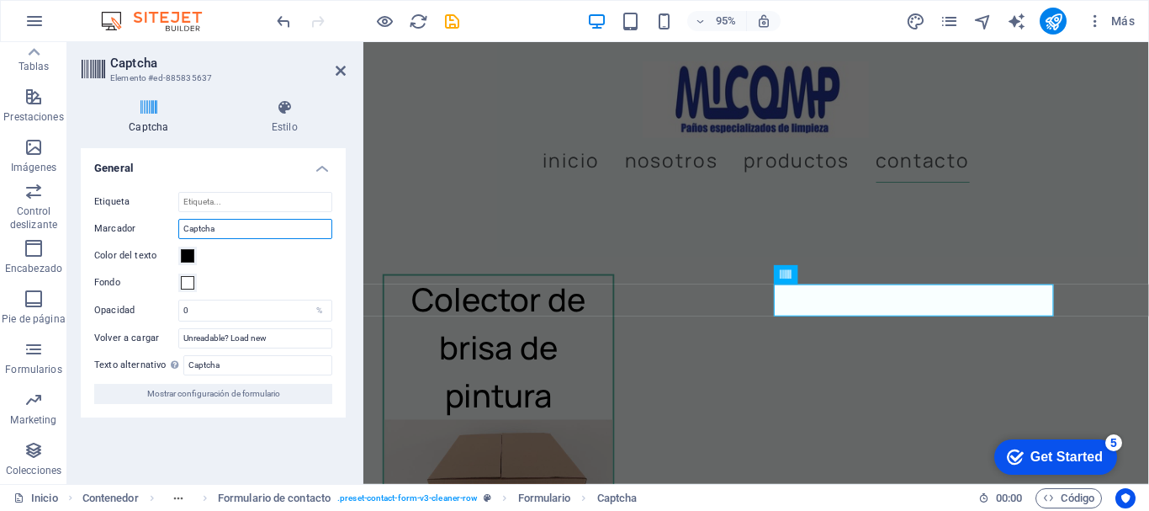
click at [235, 226] on input "Captcha" at bounding box center [255, 229] width 154 height 20
click at [244, 208] on input "Etiqueta" at bounding box center [255, 202] width 154 height 20
click at [183, 255] on span at bounding box center [187, 255] width 13 height 13
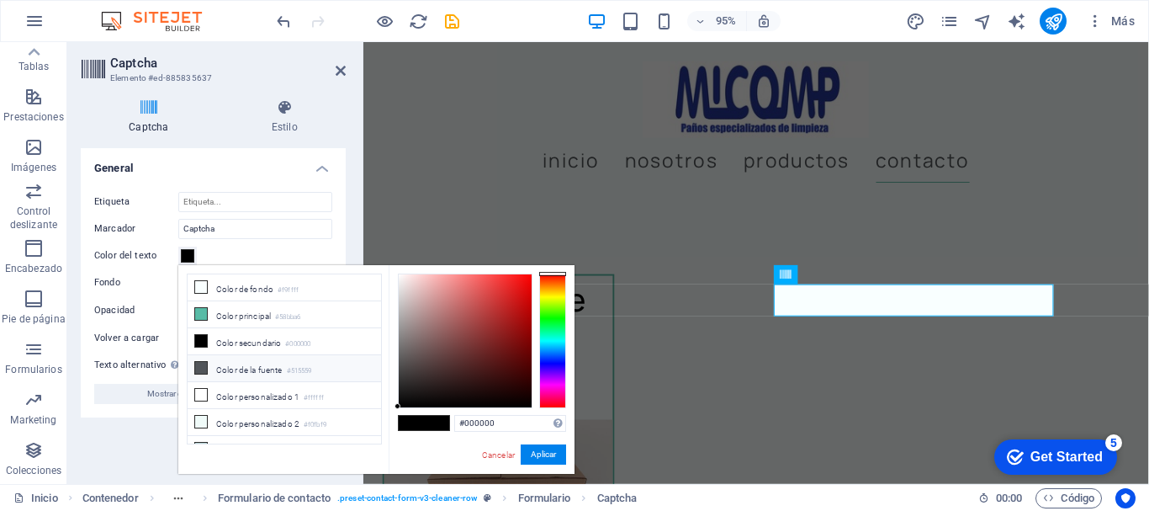
click at [204, 369] on icon at bounding box center [201, 368] width 12 height 12
type input "#515559"
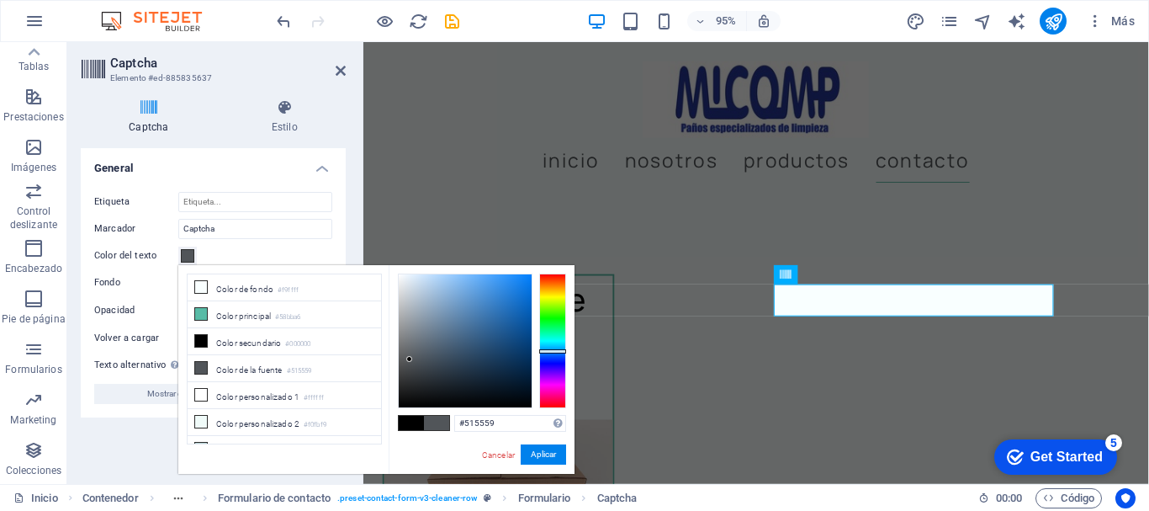
click at [350, 234] on div "Captcha Estilo Turnstile Turnstile de Cloudfare es una integración de terceros …" at bounding box center [213, 285] width 292 height 398
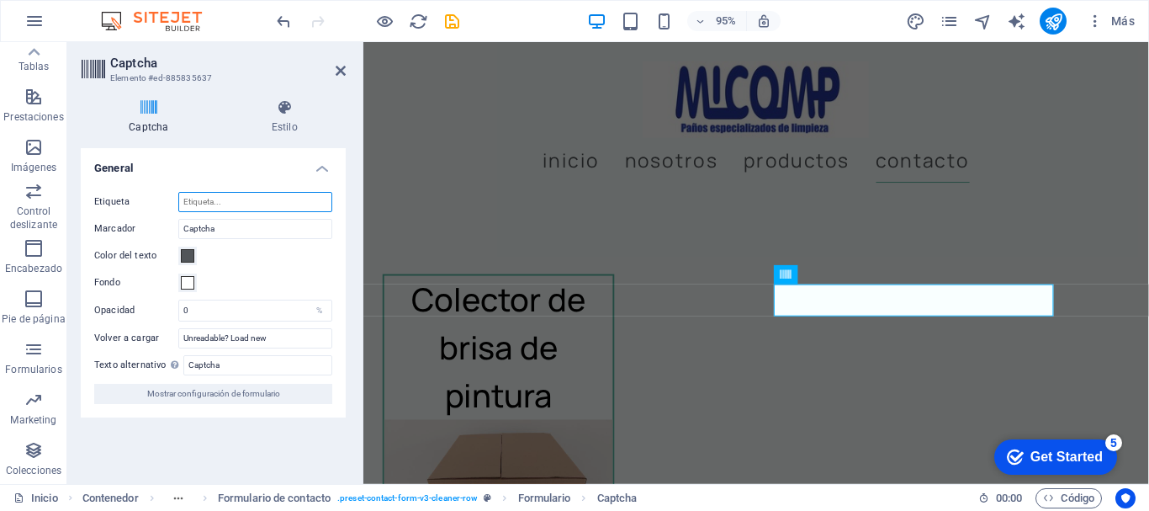
click at [220, 202] on input "Etiqueta" at bounding box center [255, 202] width 154 height 20
type input "C"
click at [143, 106] on icon at bounding box center [149, 107] width 136 height 17
click at [326, 162] on h4 "General" at bounding box center [213, 163] width 265 height 30
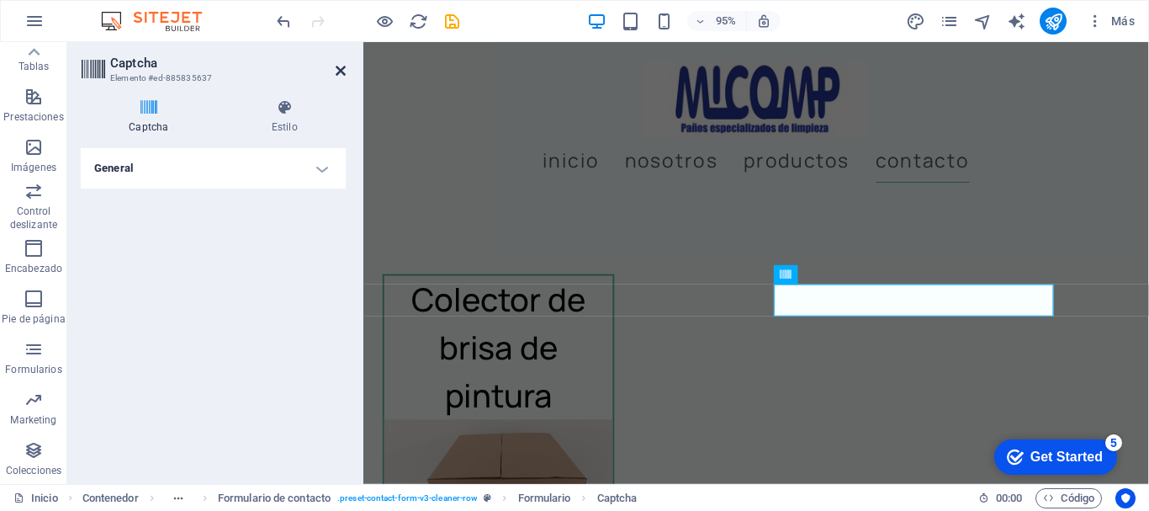
click at [341, 70] on icon at bounding box center [341, 70] width 10 height 13
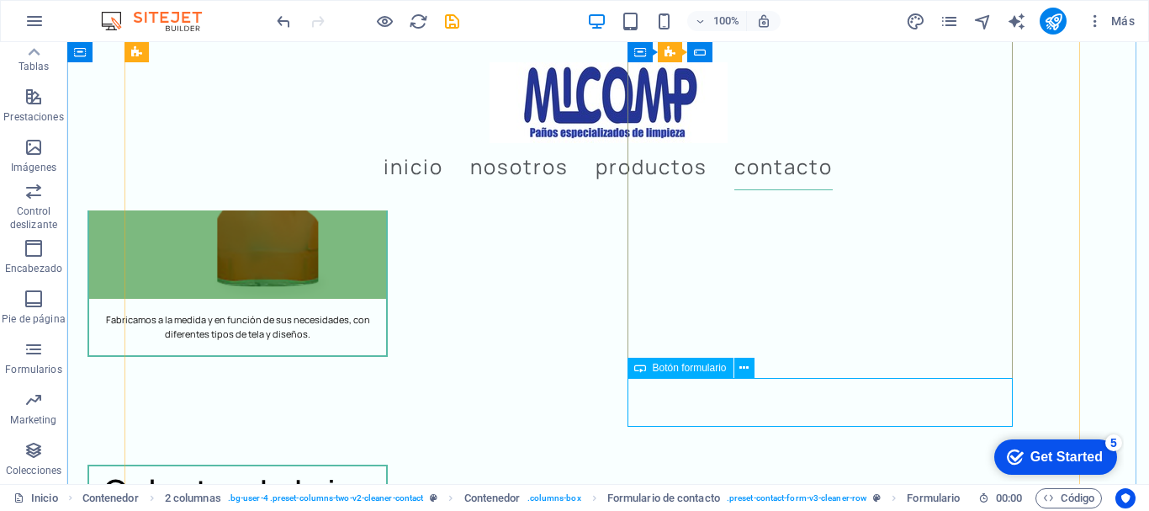
click at [695, 366] on span "Botón formulario" at bounding box center [690, 368] width 74 height 10
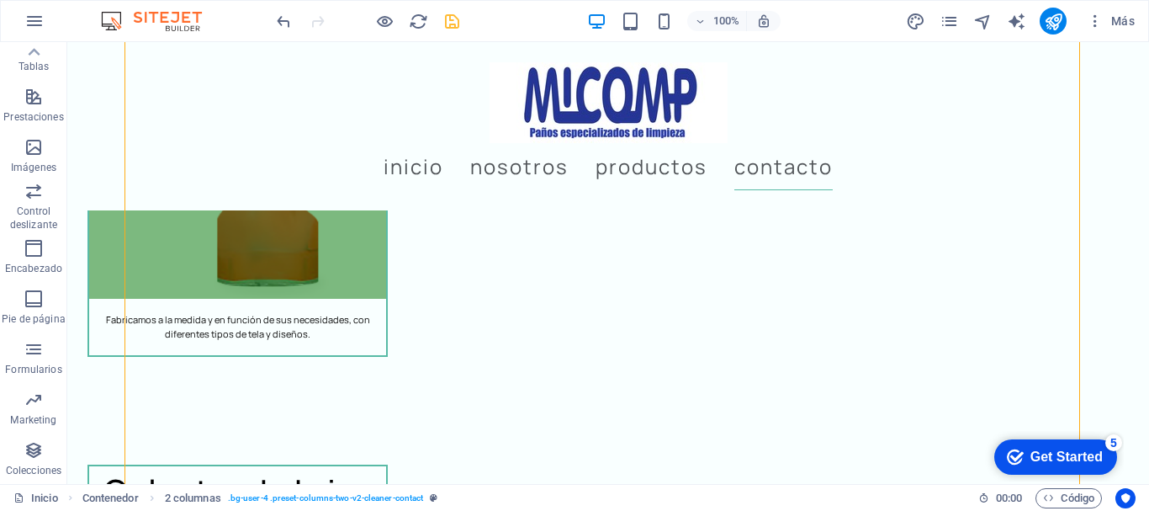
click at [452, 15] on icon "save" at bounding box center [452, 21] width 19 height 19
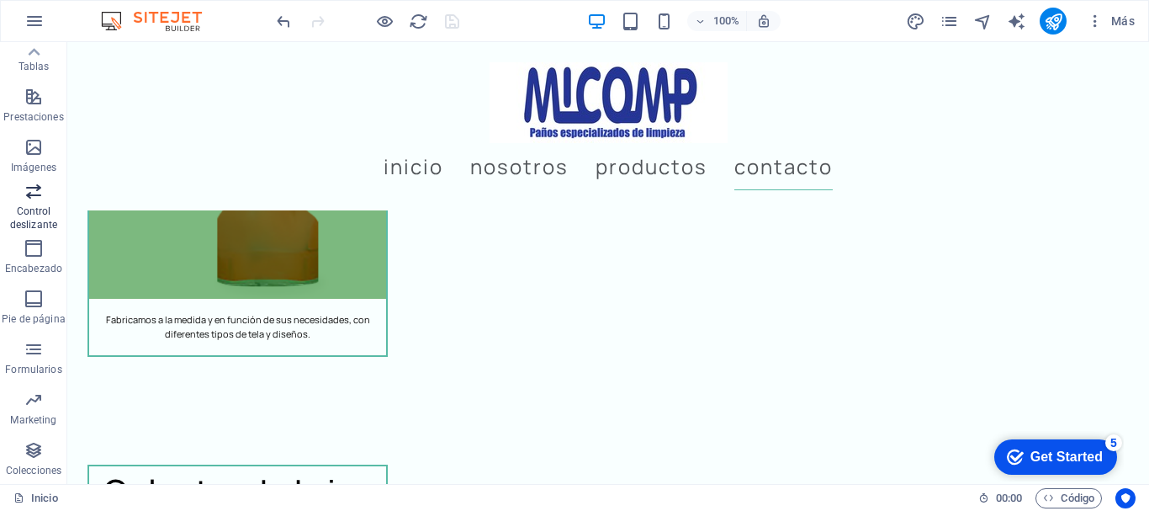
click at [29, 206] on p "Control deslizante" at bounding box center [33, 217] width 67 height 27
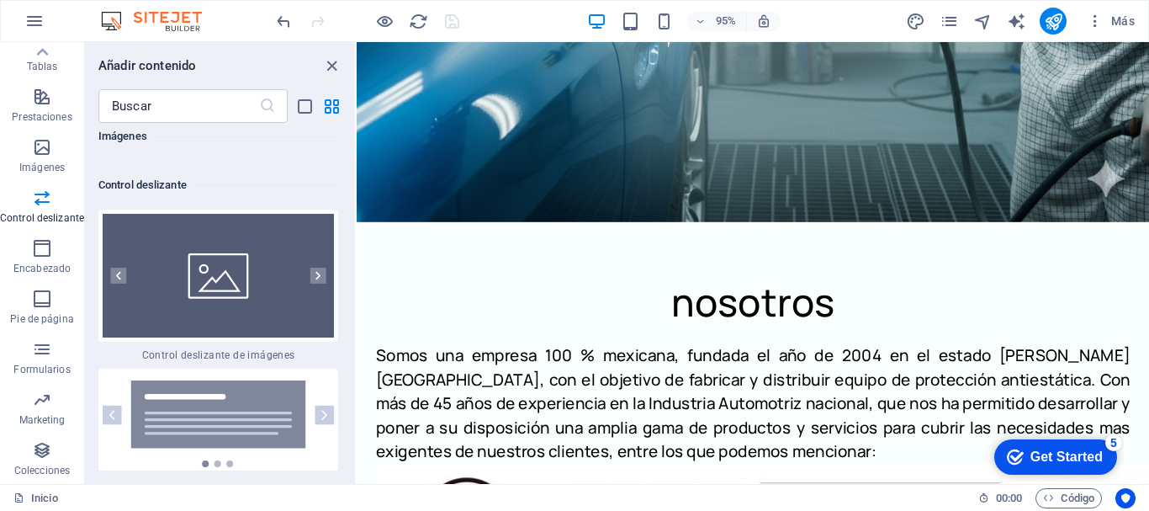
scroll to position [0, 0]
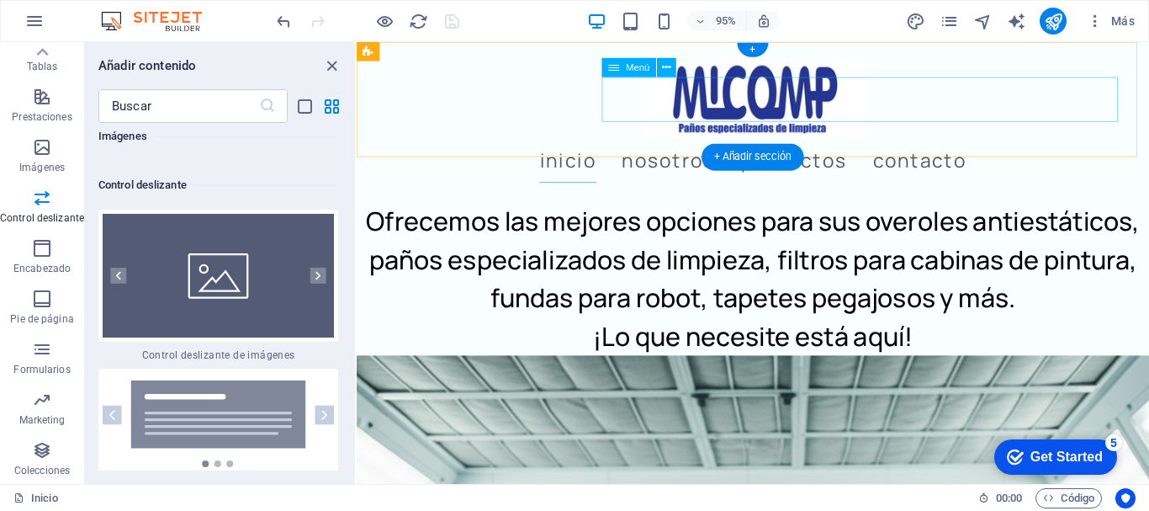
click at [807, 143] on nav "Inicio Nosotros Productos Contacto" at bounding box center [774, 166] width 794 height 47
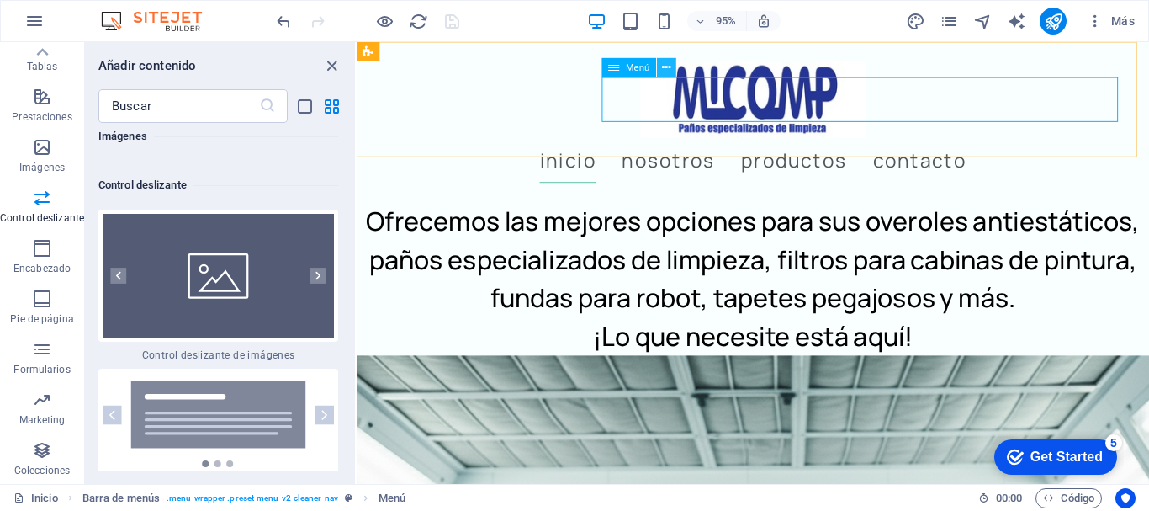
click at [665, 64] on icon at bounding box center [666, 67] width 8 height 17
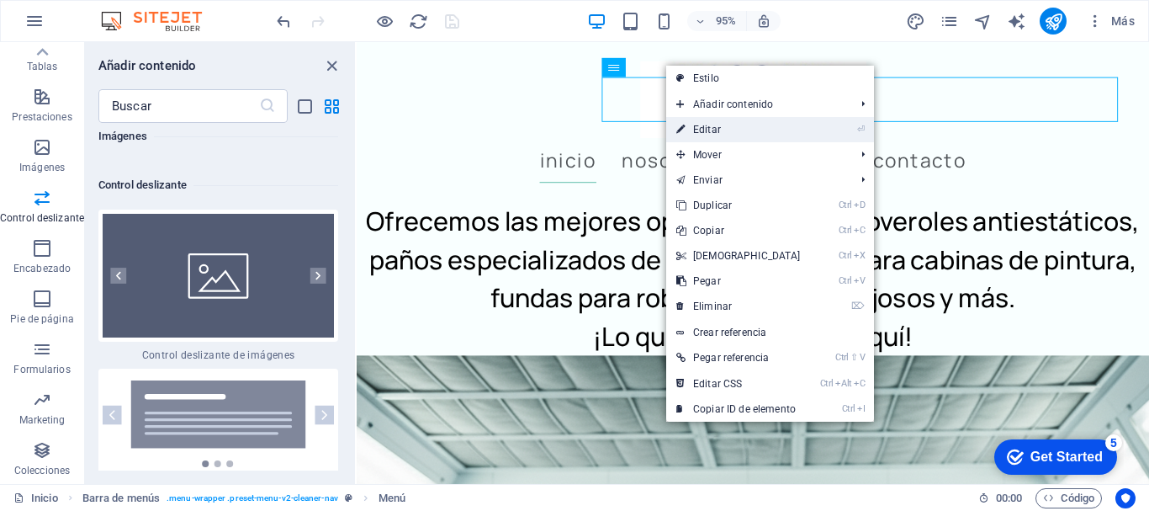
click at [735, 124] on link "⏎ Editar" at bounding box center [738, 129] width 145 height 25
select select
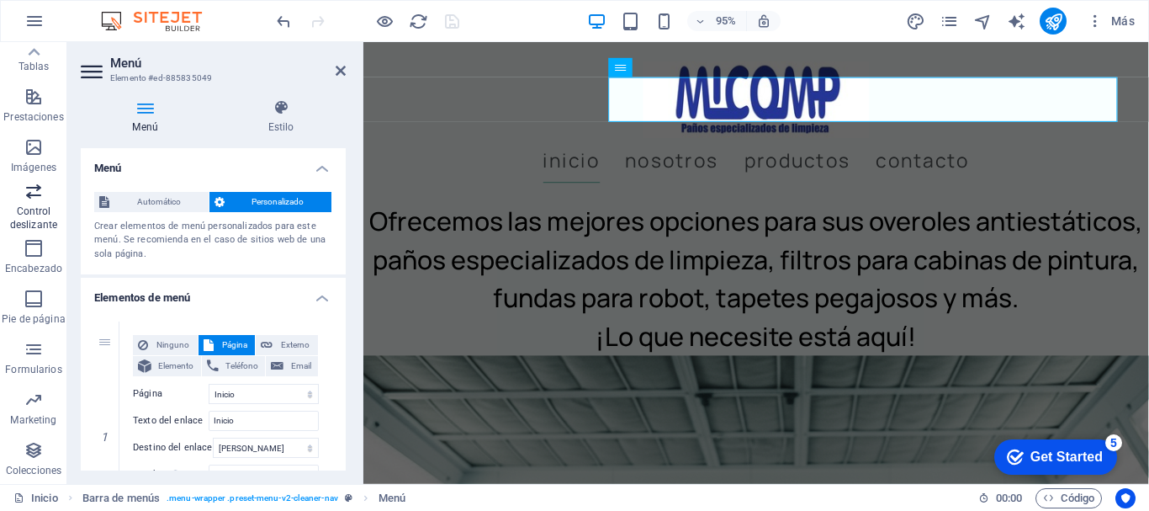
click at [21, 204] on p "Control deslizante" at bounding box center [33, 217] width 67 height 27
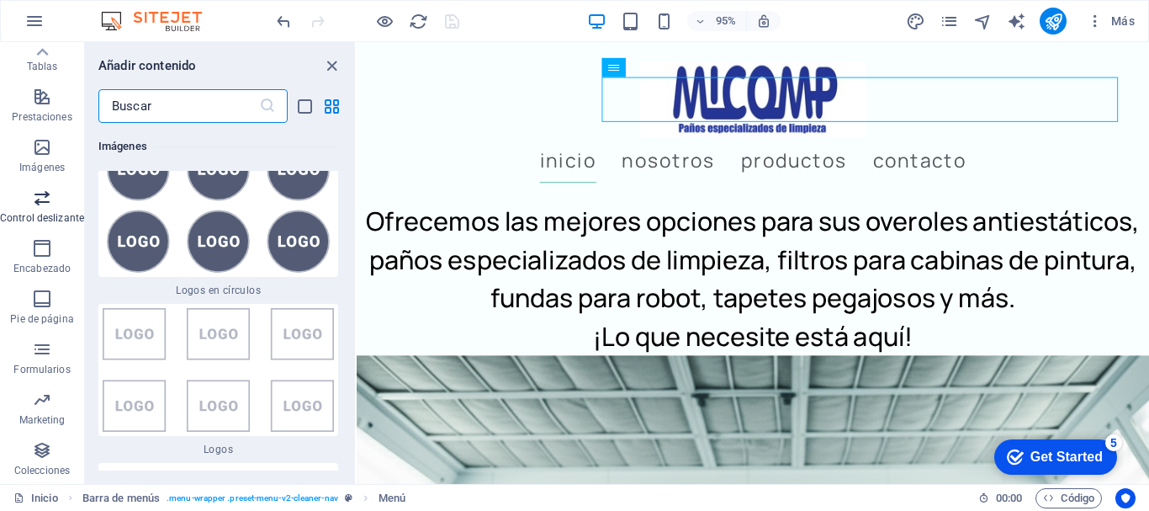
scroll to position [19079, 0]
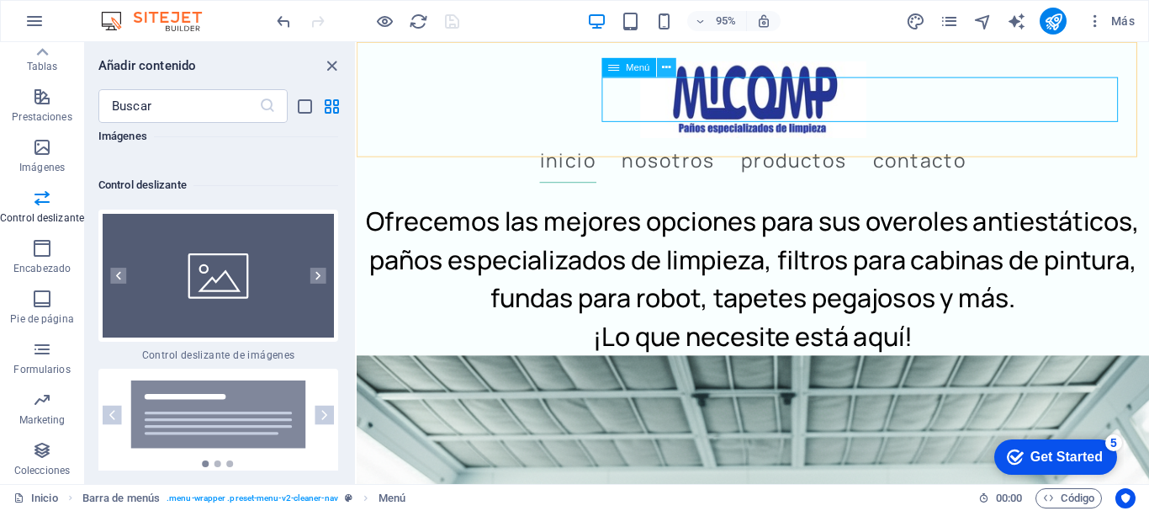
click at [668, 61] on icon at bounding box center [666, 67] width 8 height 17
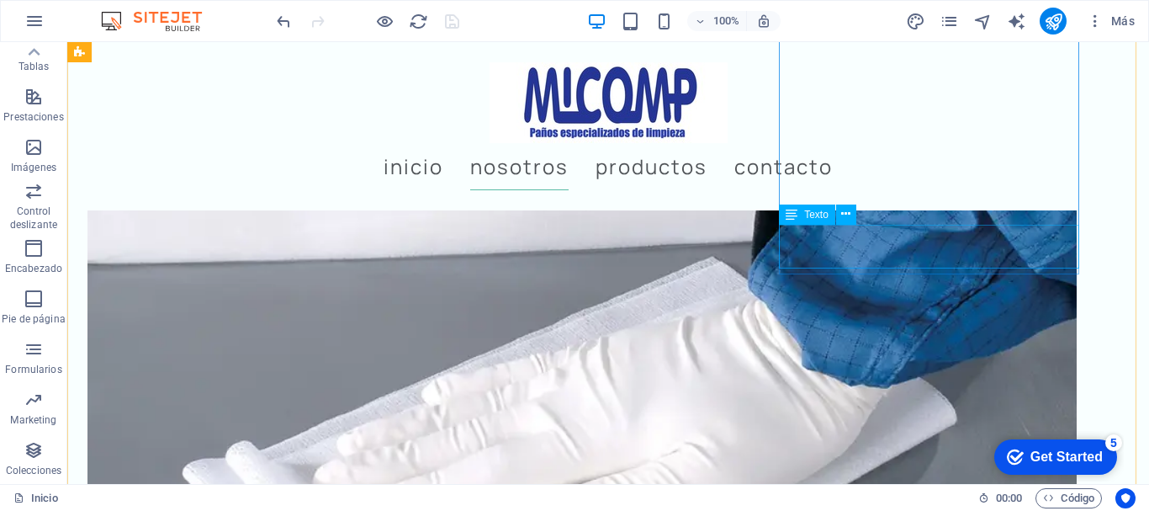
scroll to position [2356, 0]
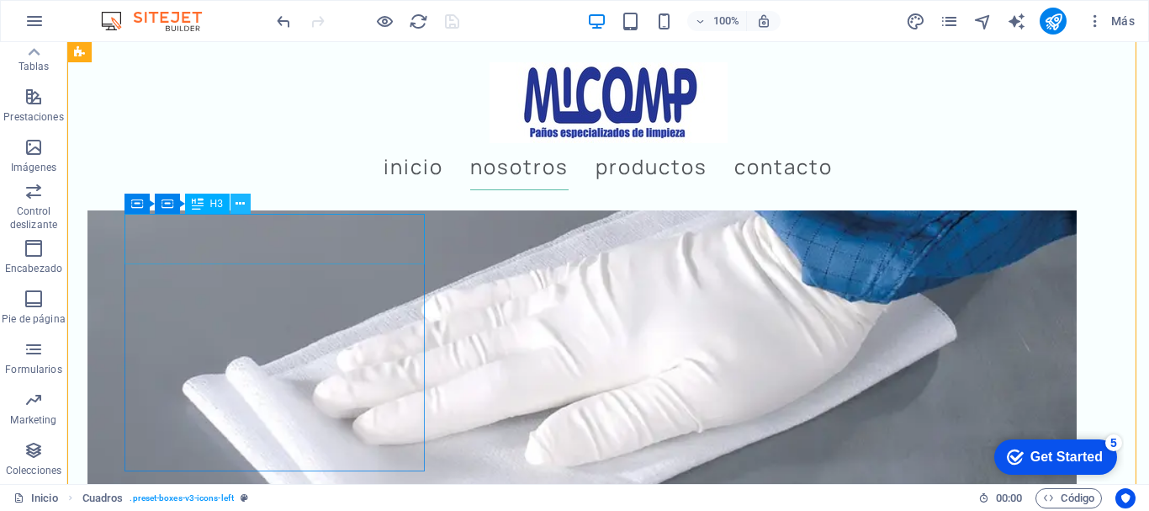
click at [242, 199] on icon at bounding box center [240, 204] width 9 height 18
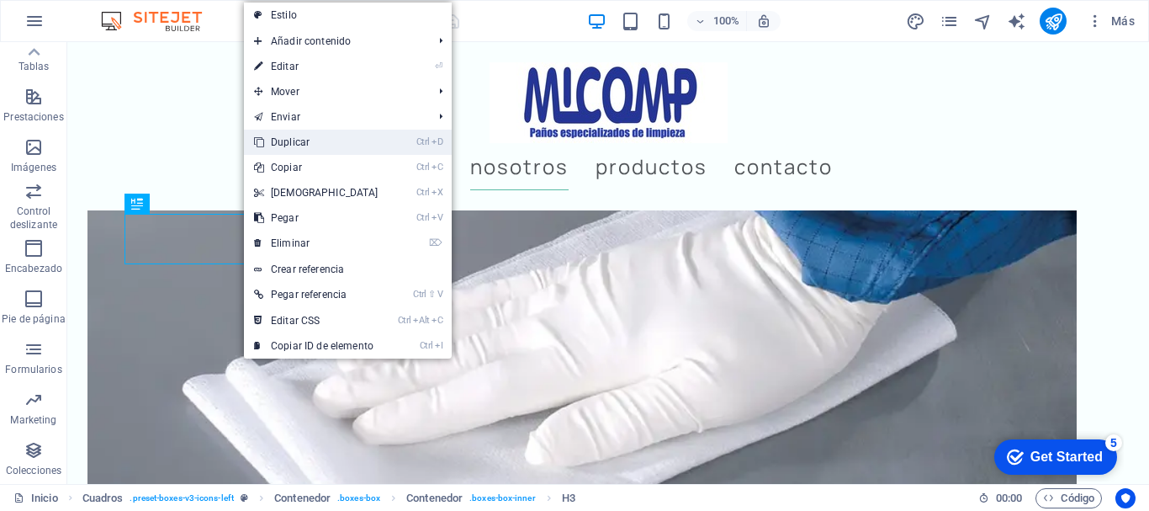
click at [302, 145] on link "Ctrl D Duplicar" at bounding box center [316, 142] width 145 height 25
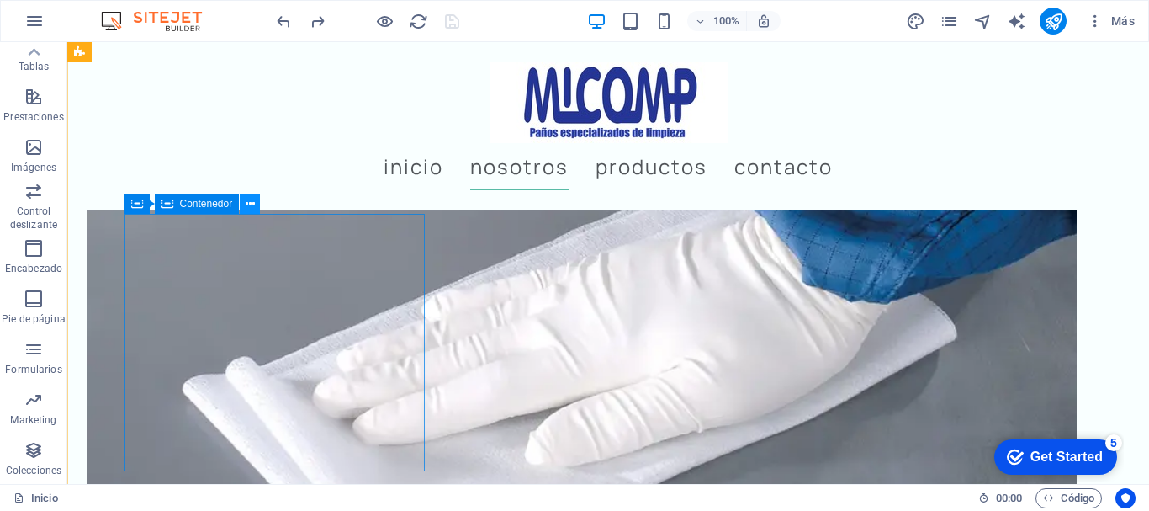
click at [247, 199] on icon at bounding box center [250, 204] width 9 height 18
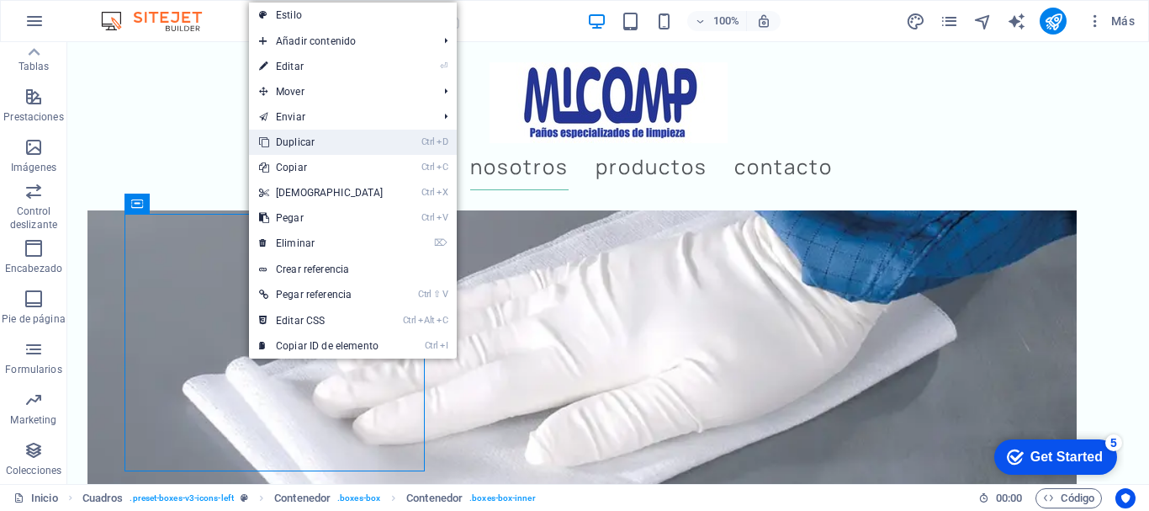
click at [299, 141] on link "Ctrl D Duplicar" at bounding box center [321, 142] width 145 height 25
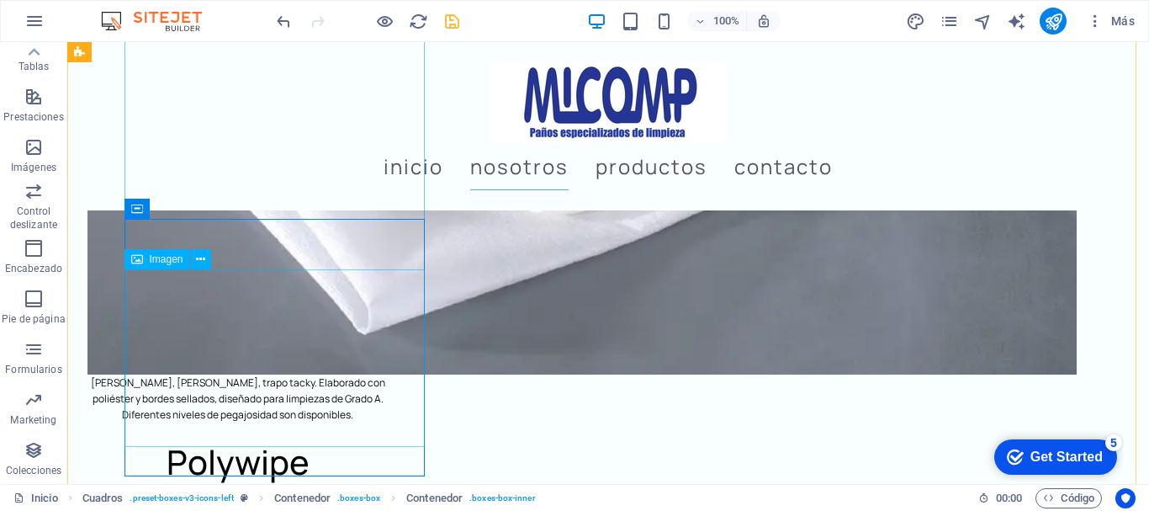
scroll to position [2524, 0]
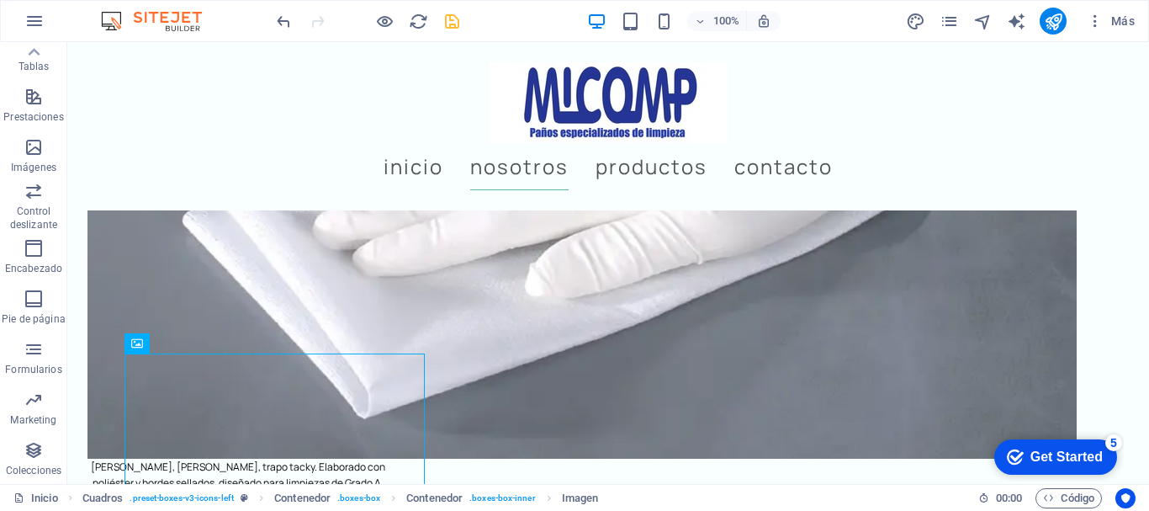
drag, startPoint x: 388, startPoint y: 395, endPoint x: 577, endPoint y: 231, distance: 250.0
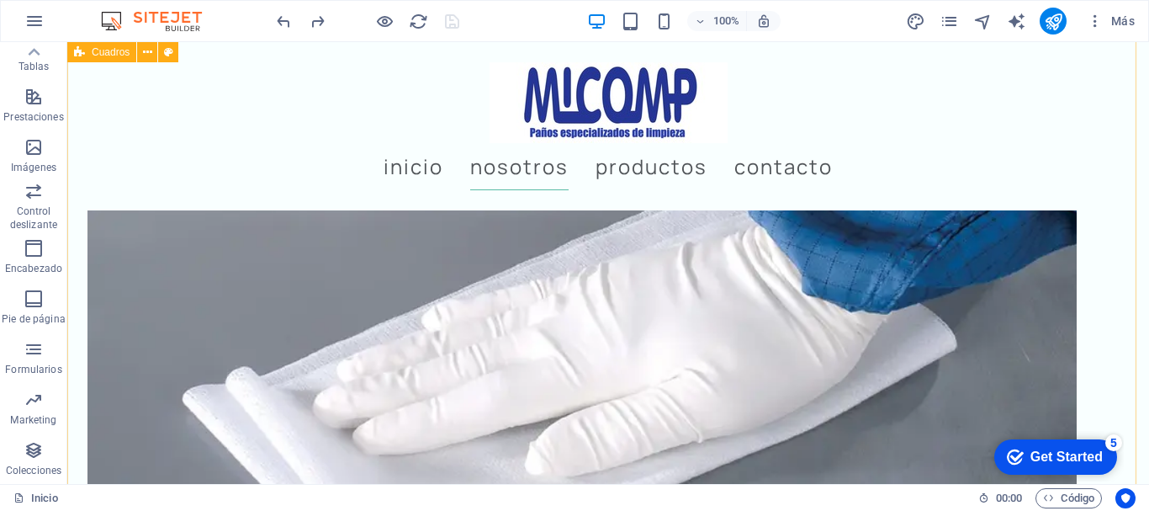
scroll to position [2356, 0]
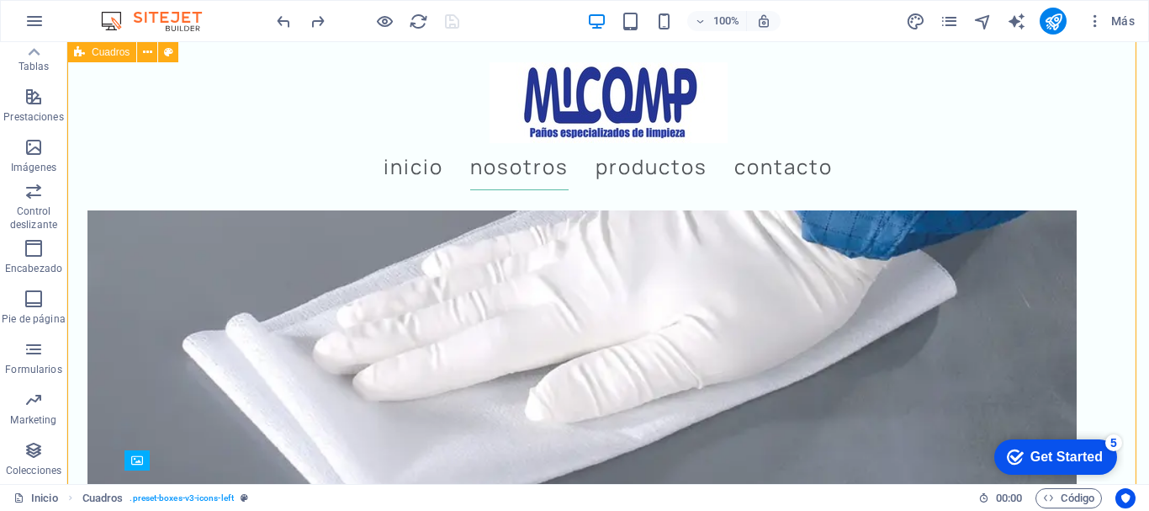
scroll to position [2440, 0]
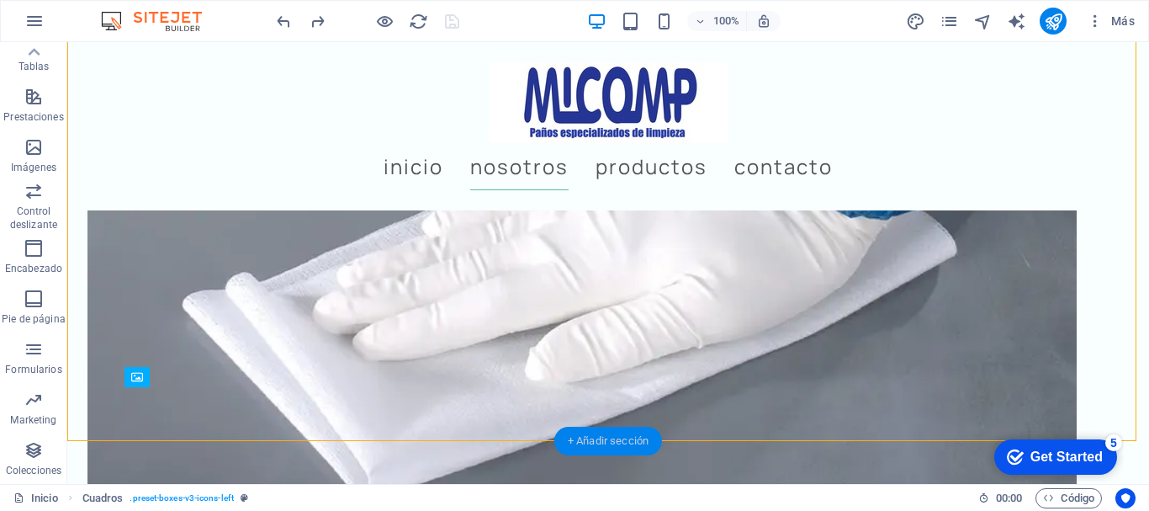
click at [617, 435] on div "+ Añadir sección" at bounding box center [608, 441] width 108 height 29
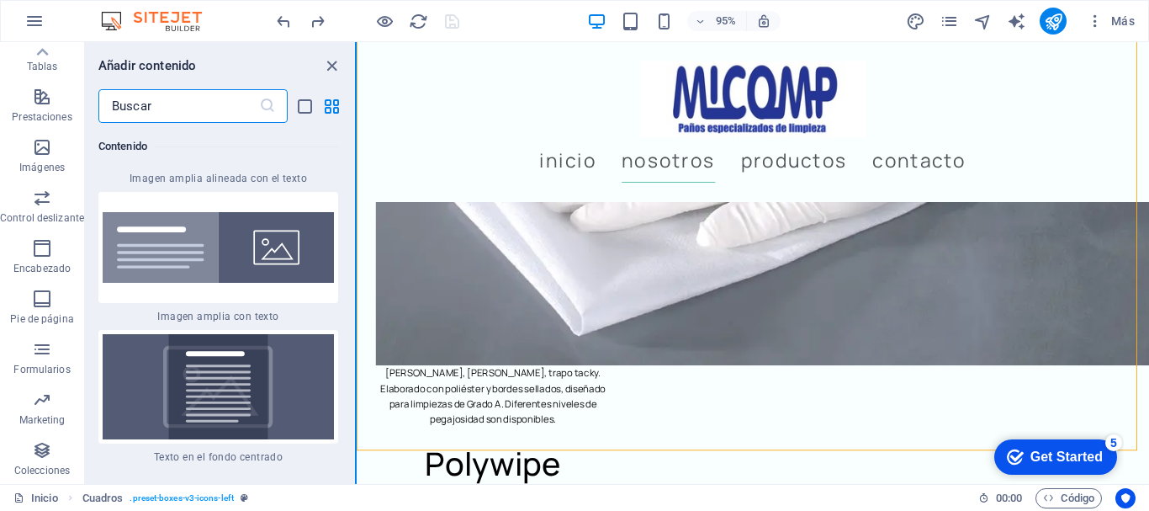
scroll to position [6885, 0]
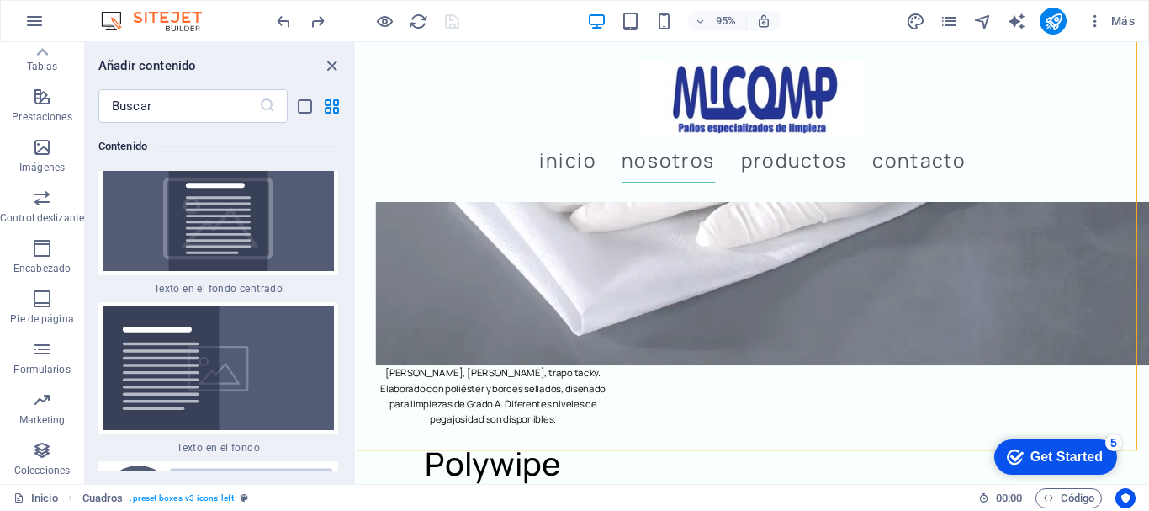
drag, startPoint x: 351, startPoint y: 199, endPoint x: 347, endPoint y: 103, distance: 96.0
click at [347, 103] on div "Añadir contenido ​ Favoritos 1 Star Cabecera 1 Star Contenedor Elementos 1 Star…" at bounding box center [220, 263] width 270 height 442
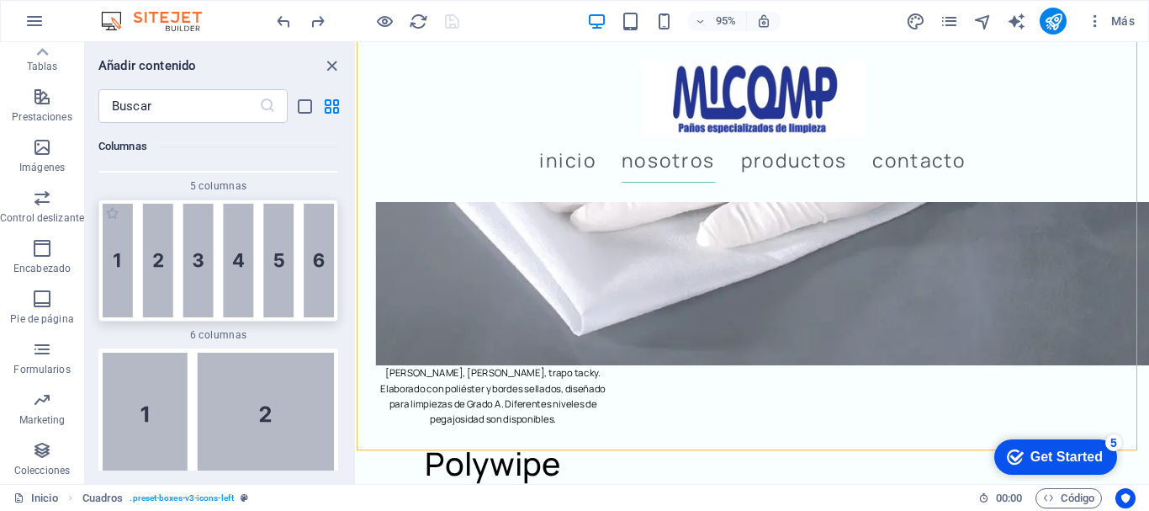
scroll to position [1668, 0]
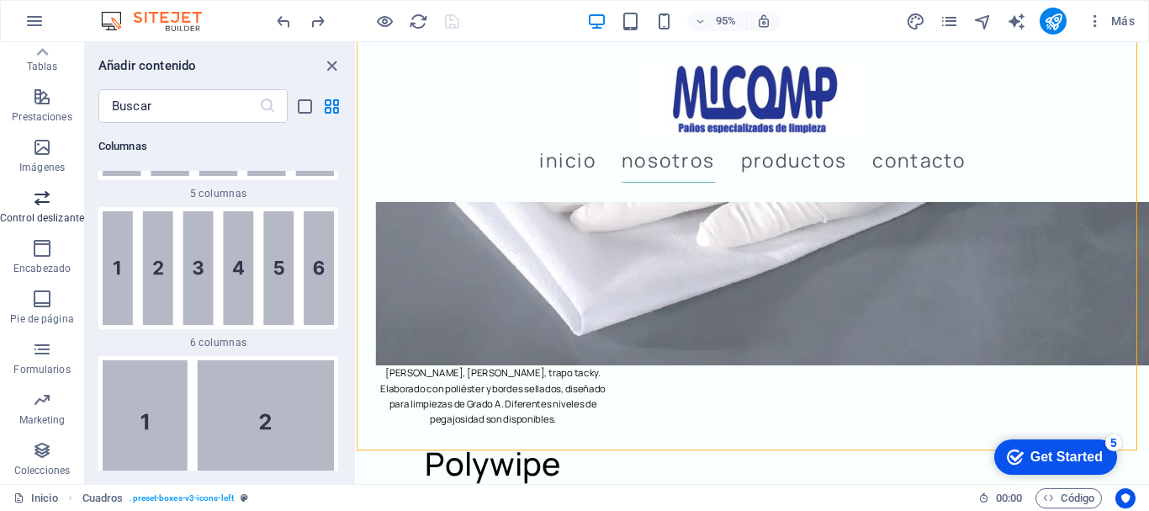
click at [42, 211] on p "Control deslizante" at bounding box center [42, 217] width 84 height 13
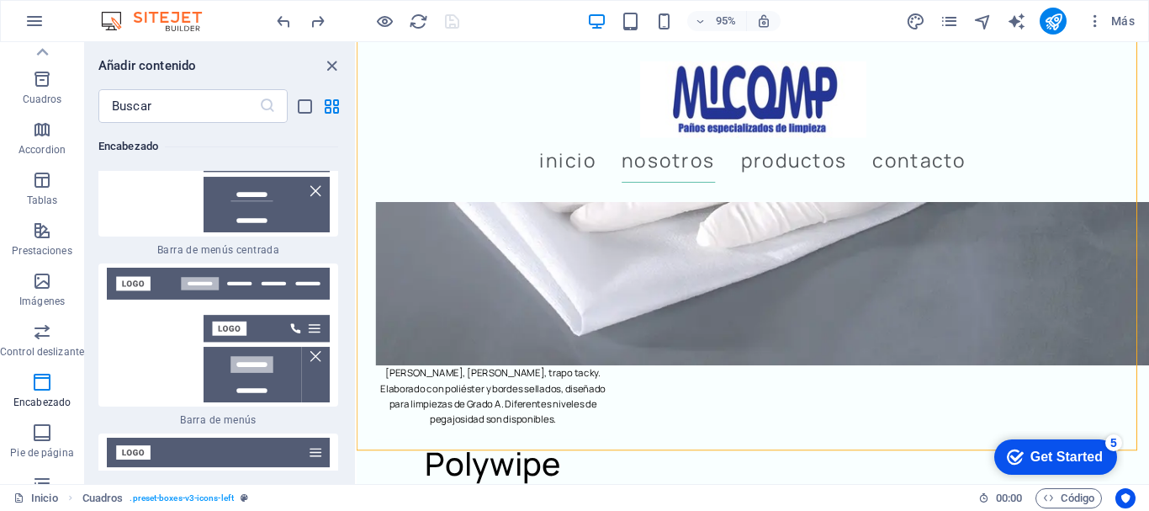
scroll to position [0, 0]
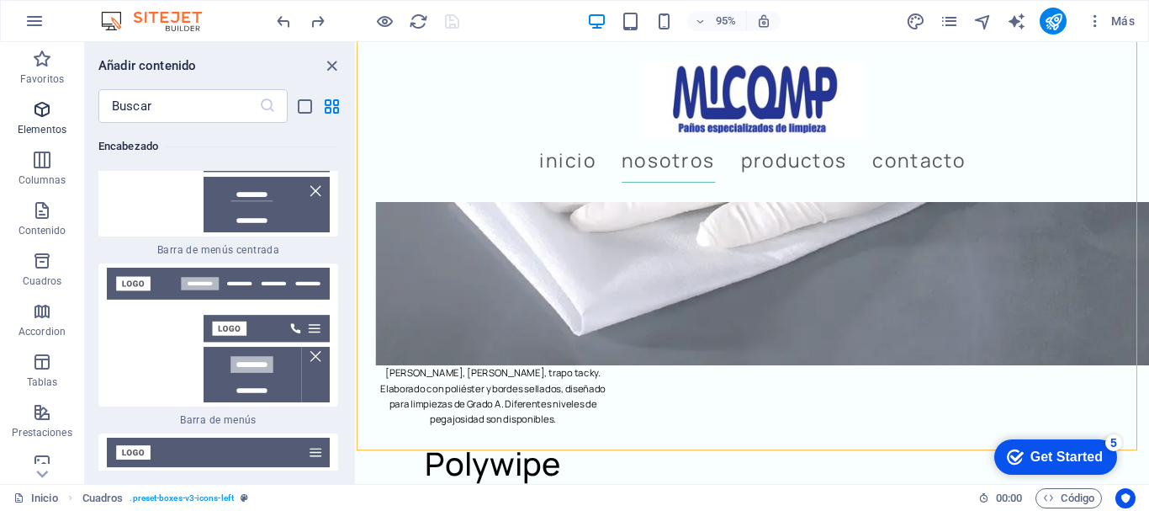
click at [42, 110] on icon "button" at bounding box center [42, 109] width 20 height 20
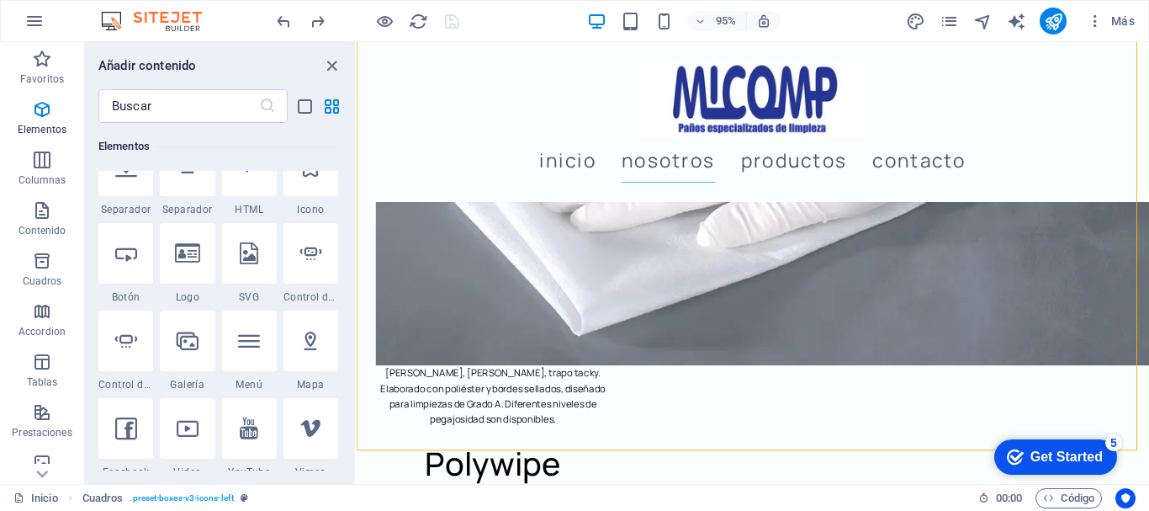
scroll to position [401, 0]
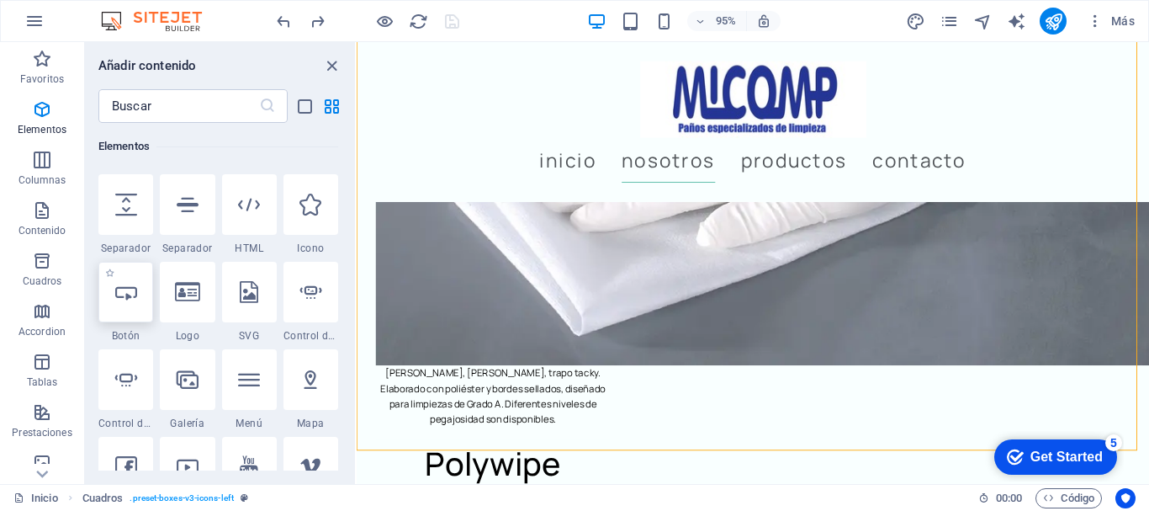
click at [133, 294] on icon at bounding box center [126, 292] width 22 height 22
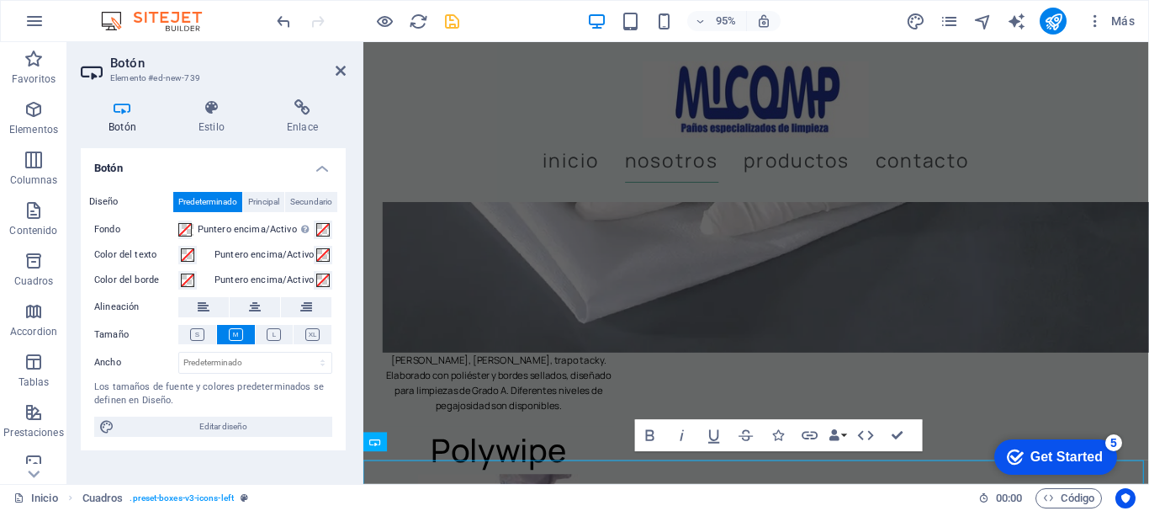
scroll to position [2156, 0]
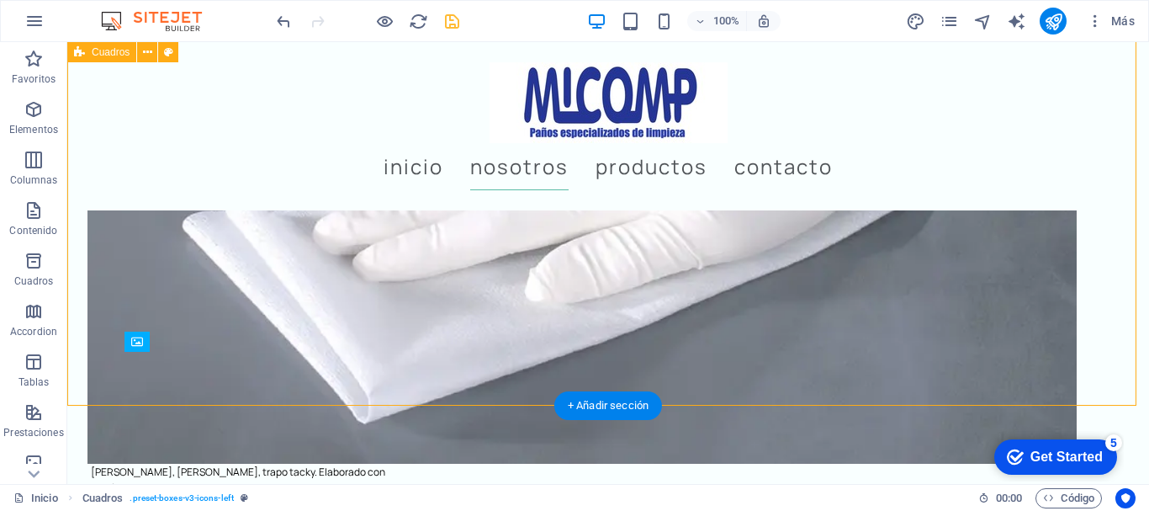
scroll to position [2558, 0]
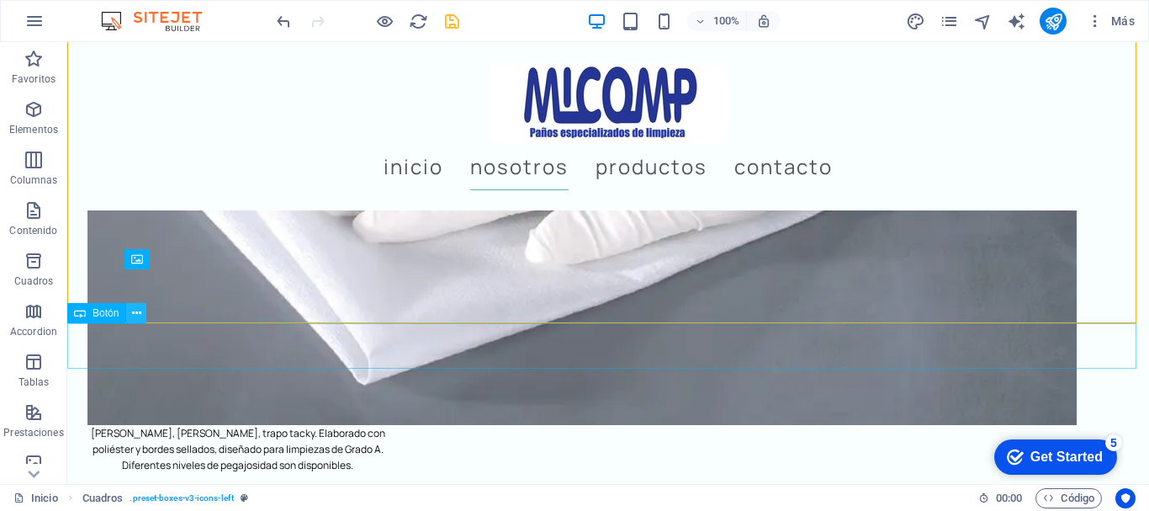
click at [135, 306] on icon at bounding box center [136, 314] width 9 height 18
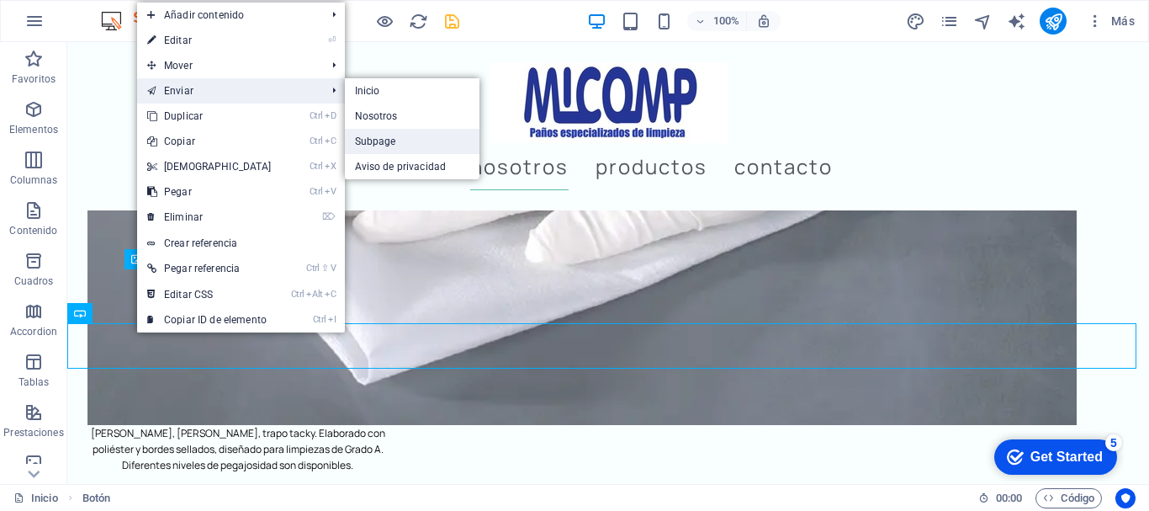
click at [382, 135] on link "Subpage" at bounding box center [412, 141] width 135 height 25
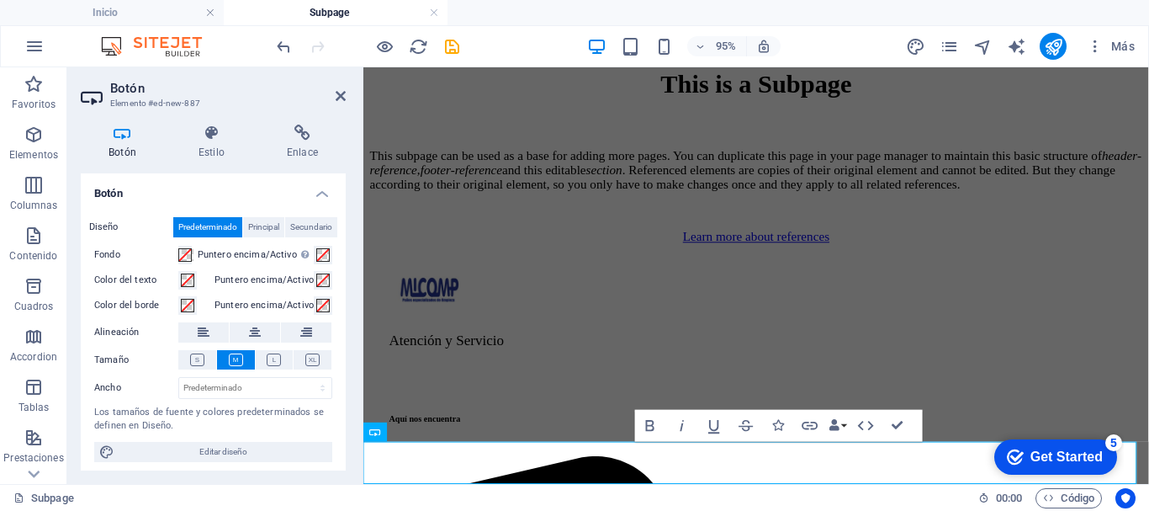
scroll to position [5, 0]
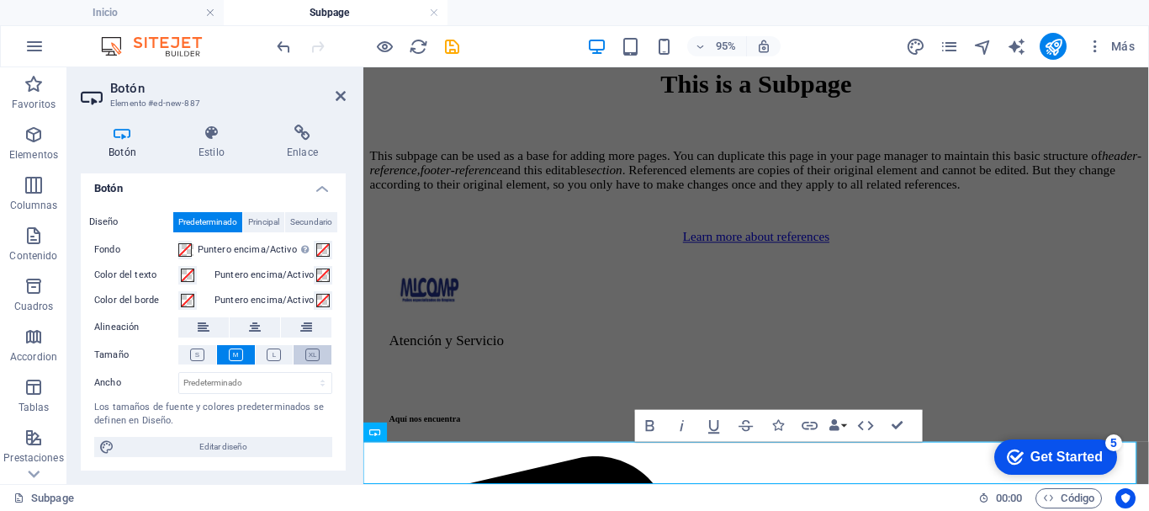
click at [310, 348] on icon at bounding box center [312, 354] width 14 height 13
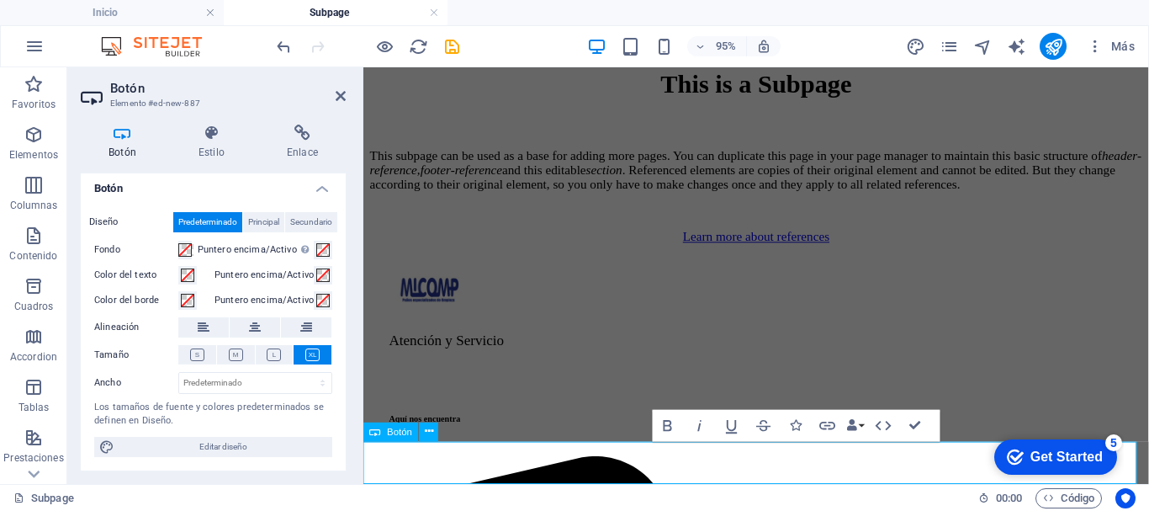
drag, startPoint x: 695, startPoint y: 482, endPoint x: 848, endPoint y: 485, distance: 153.1
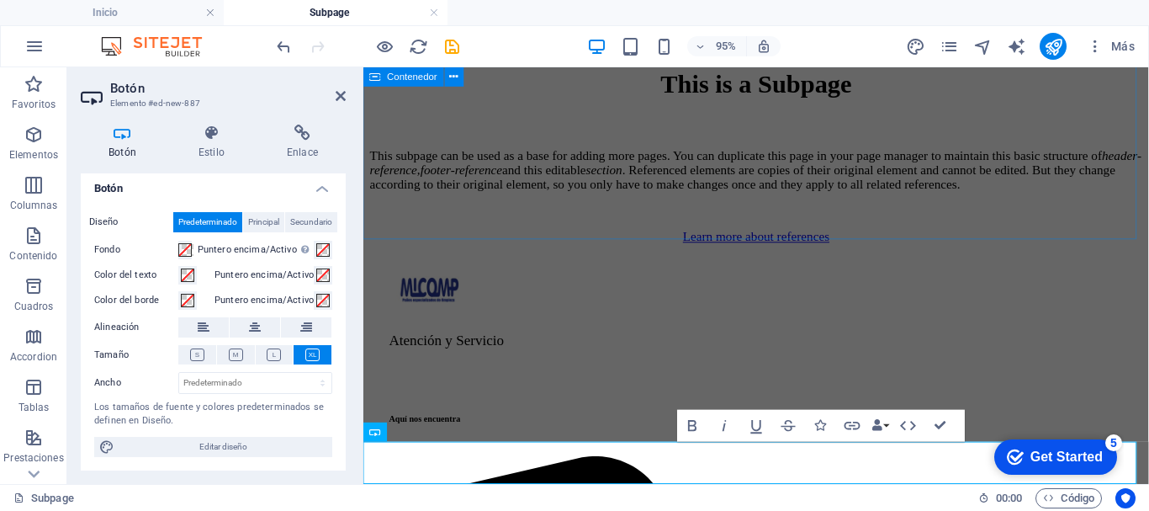
click at [957, 221] on div "This is a Subpage This subpage can be used as a base for adding more pages. You…" at bounding box center [777, 160] width 814 height 183
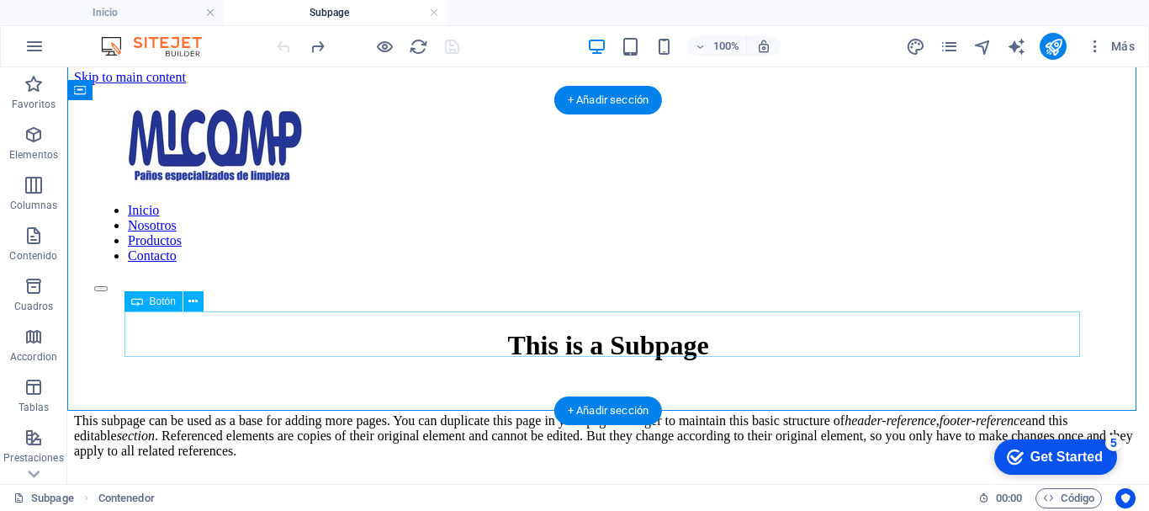
scroll to position [0, 0]
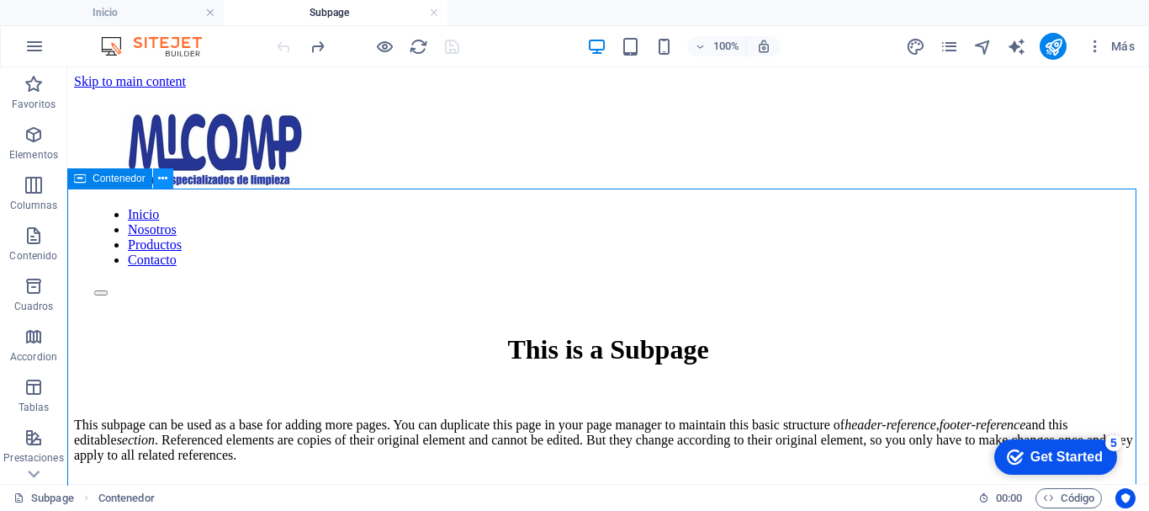
click at [162, 172] on icon at bounding box center [162, 179] width 9 height 18
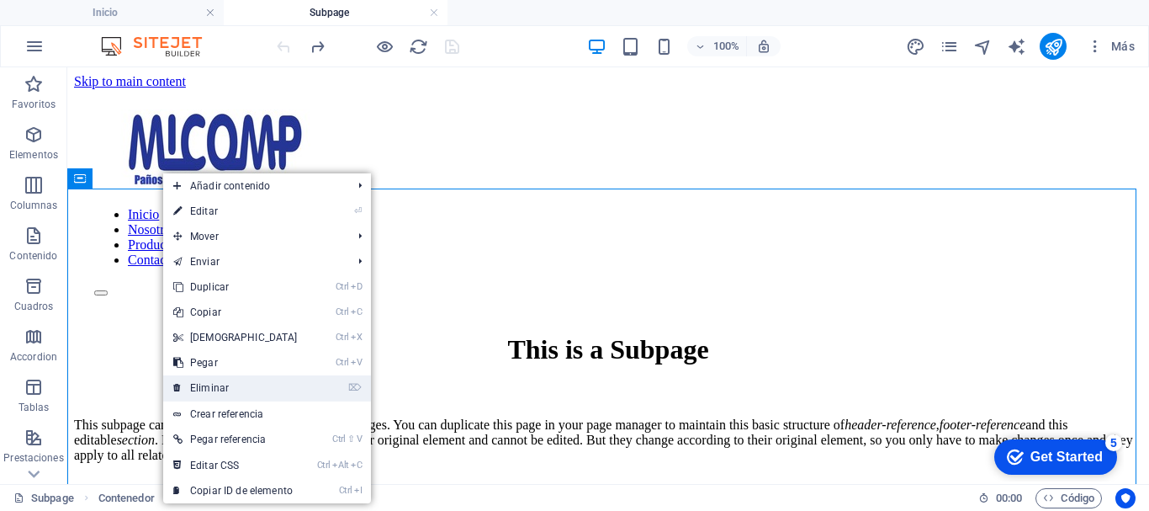
click at [231, 379] on link "⌦ Eliminar" at bounding box center [235, 387] width 145 height 25
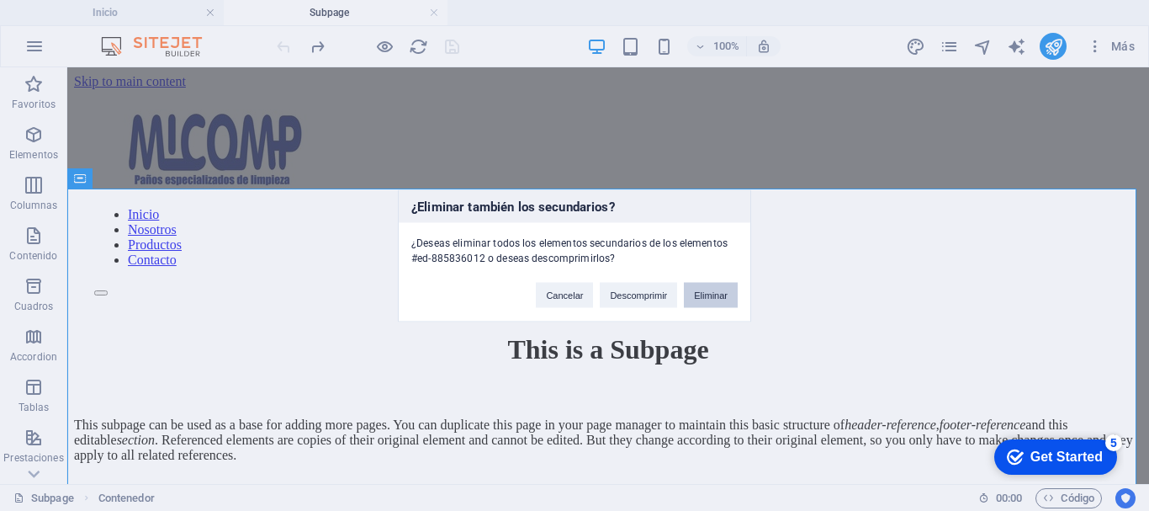
click at [704, 288] on button "Eliminar" at bounding box center [711, 294] width 54 height 25
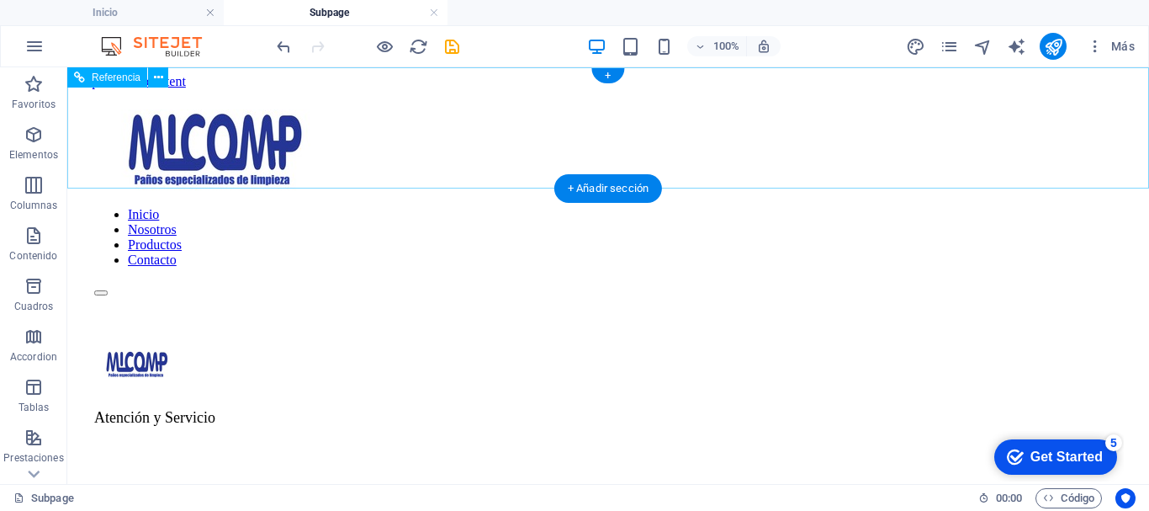
click at [417, 167] on div "Inicio Nosotros Productos Contacto" at bounding box center [608, 202] width 1069 height 227
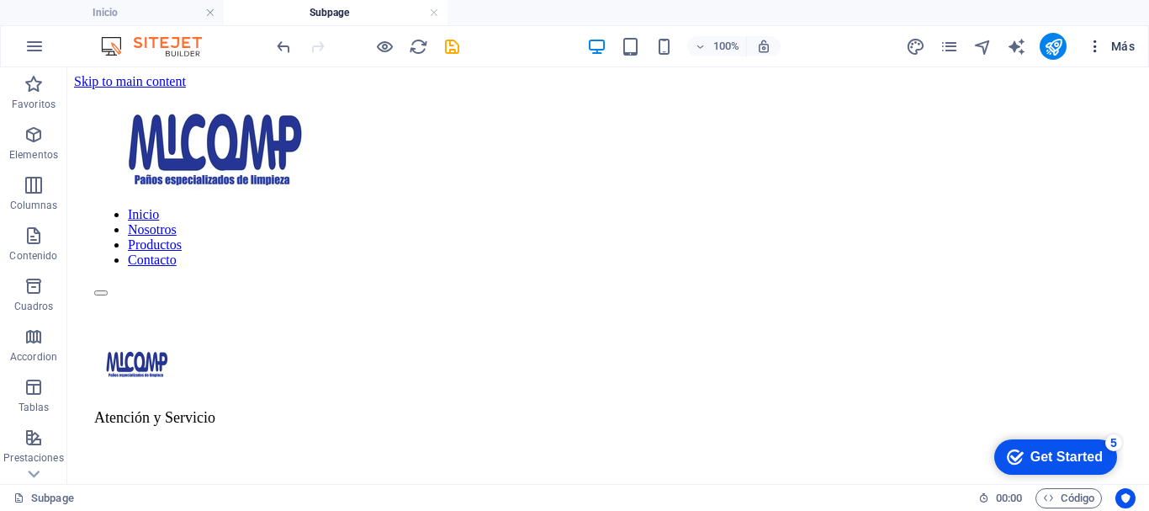
click at [1129, 42] on span "Más" at bounding box center [1111, 46] width 48 height 17
click at [435, 8] on link at bounding box center [434, 13] width 10 height 16
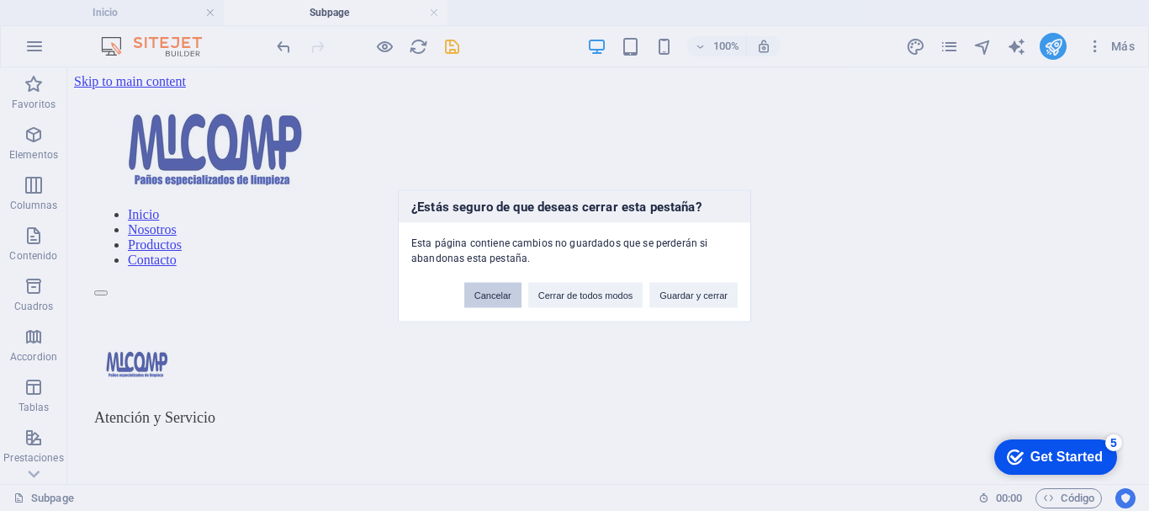
click at [483, 290] on button "Cancelar" at bounding box center [492, 294] width 57 height 25
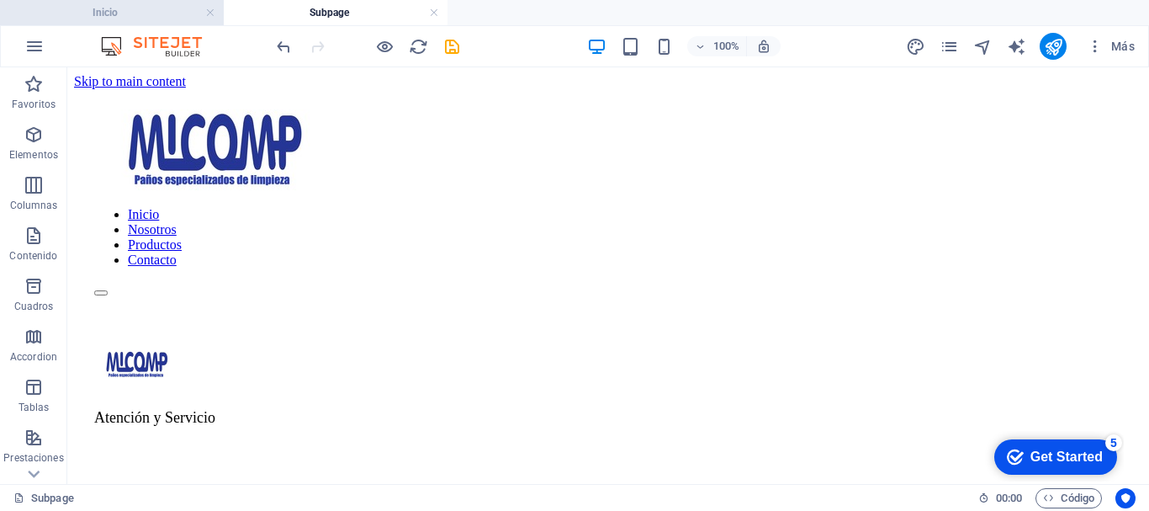
click at [125, 4] on h4 "Inicio" at bounding box center [112, 12] width 224 height 19
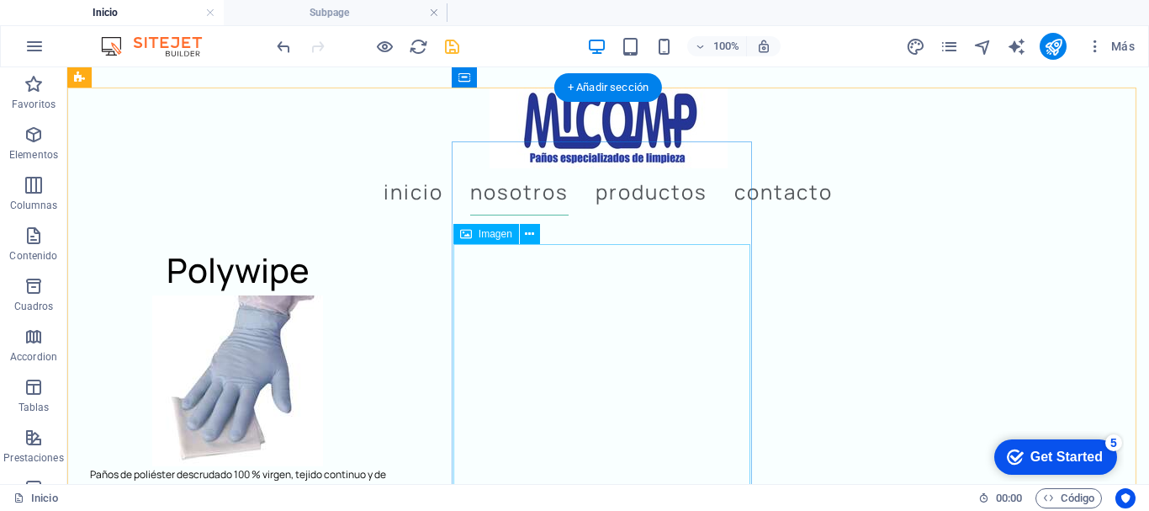
scroll to position [2819, 0]
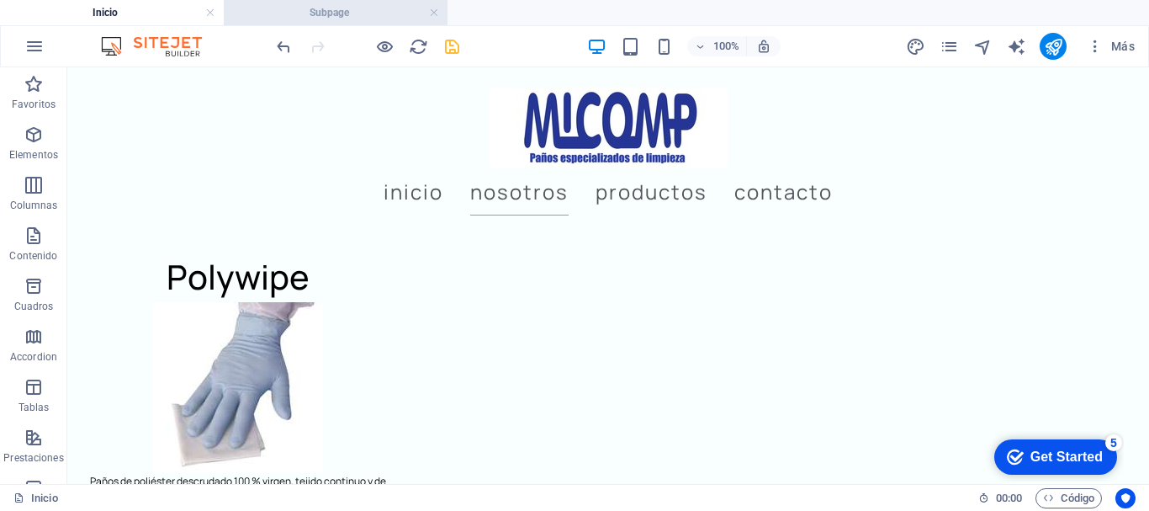
click at [332, 8] on h4 "Subpage" at bounding box center [336, 12] width 224 height 19
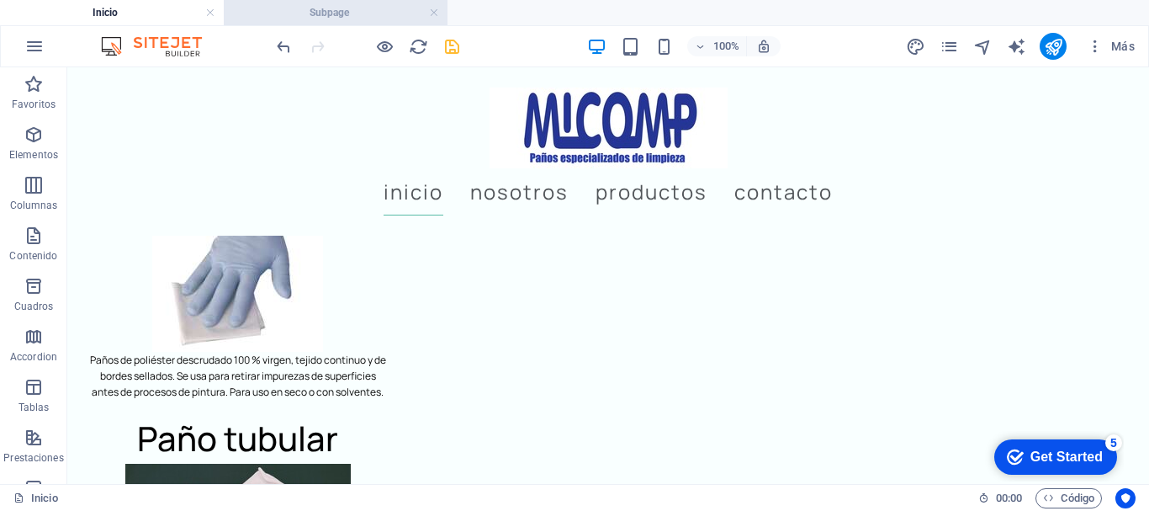
scroll to position [0, 0]
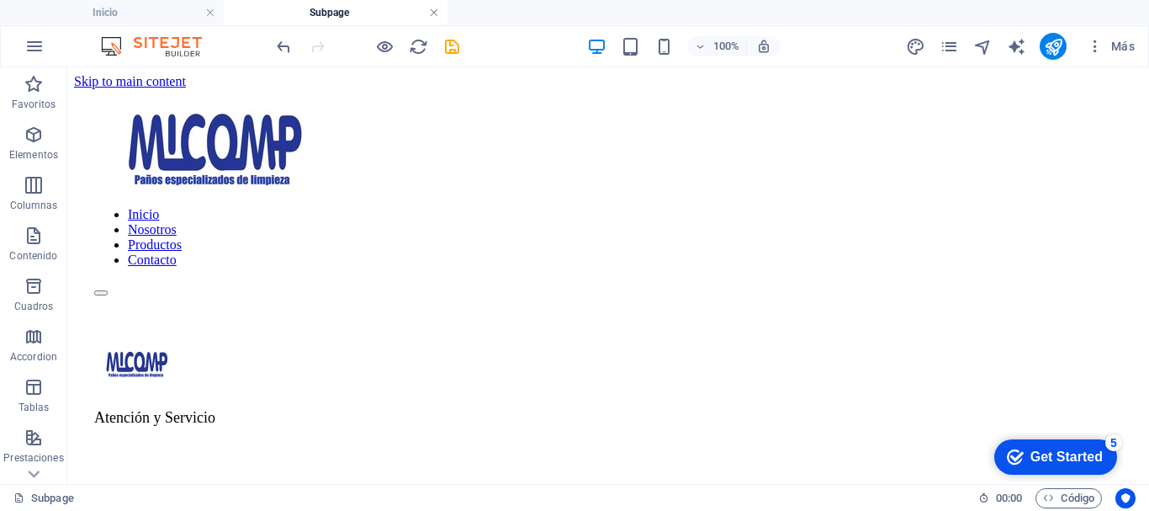
click at [432, 7] on link at bounding box center [434, 13] width 10 height 16
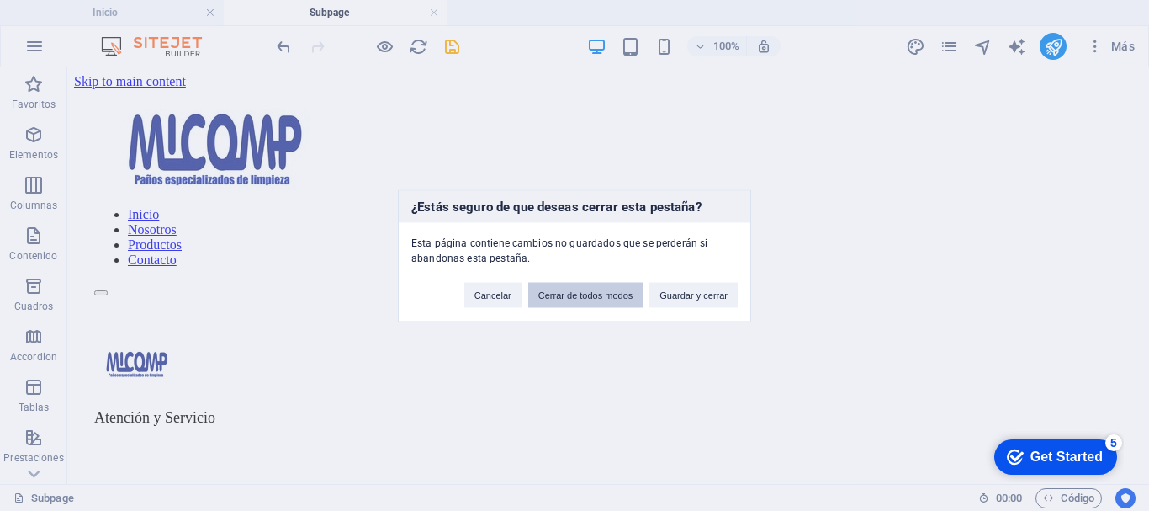
click at [607, 289] on button "Cerrar de todos modos" at bounding box center [585, 294] width 115 height 25
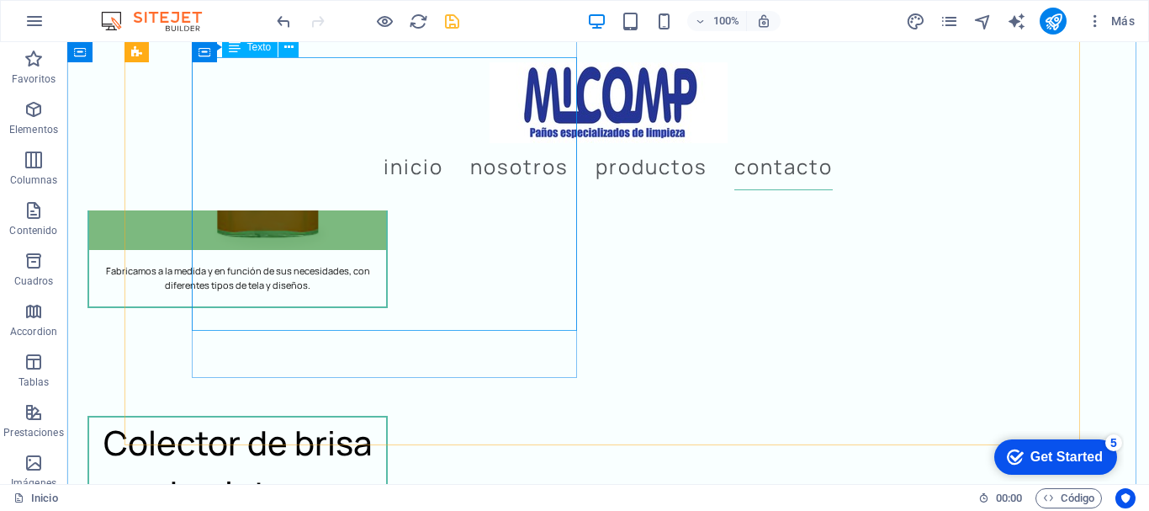
scroll to position [5065, 0]
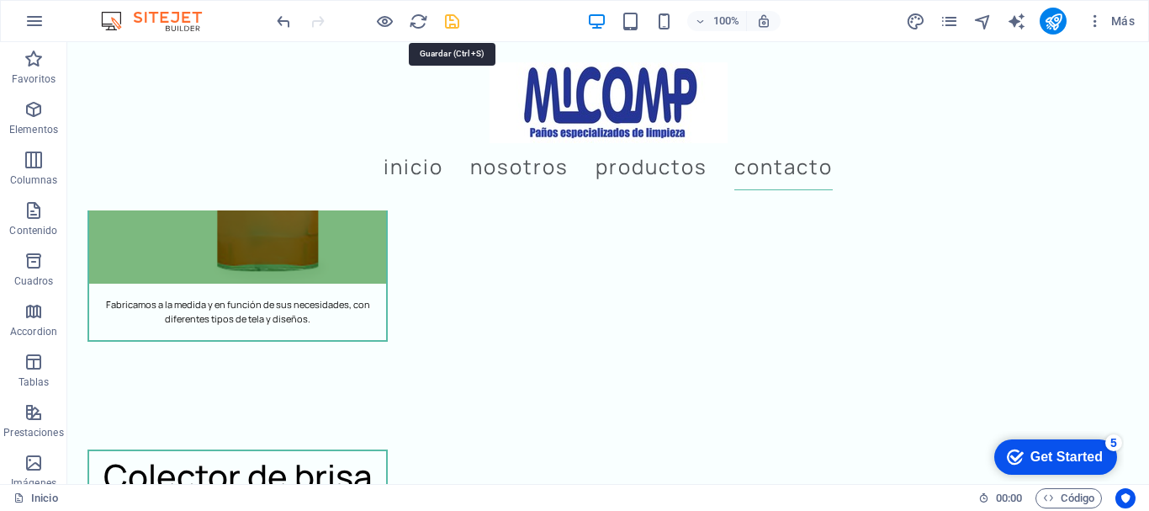
click at [451, 17] on icon "save" at bounding box center [452, 21] width 19 height 19
click at [1049, 12] on icon "publish" at bounding box center [1053, 21] width 19 height 19
click at [1057, 17] on icon "publish" at bounding box center [1053, 21] width 19 height 19
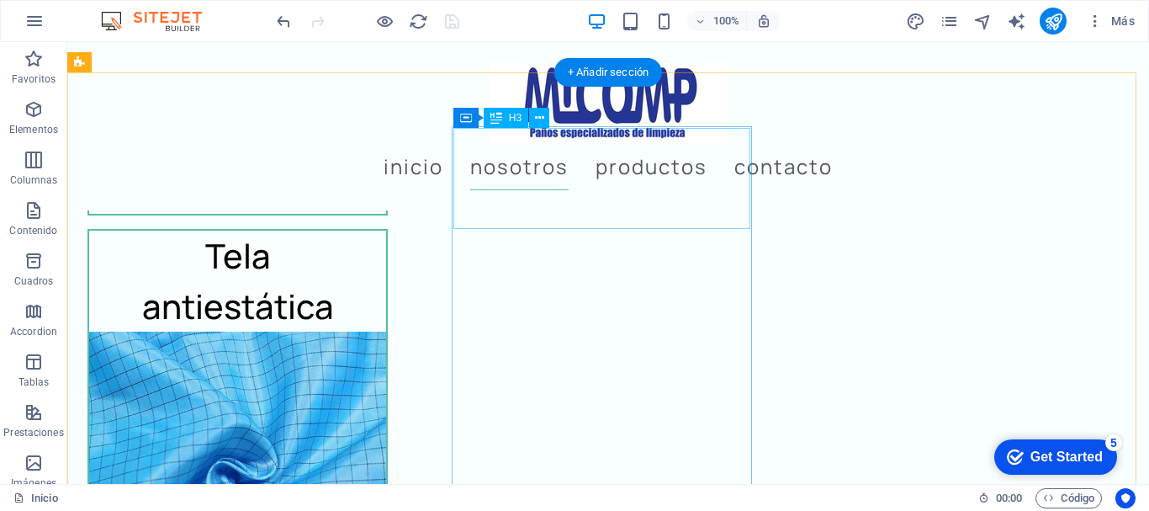
scroll to position [4224, 0]
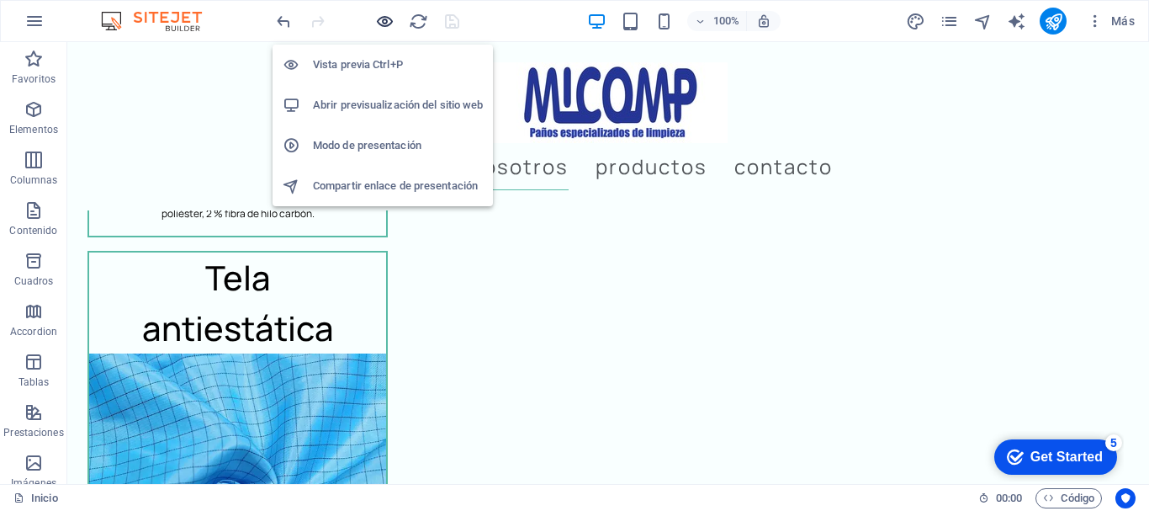
click at [380, 17] on icon "button" at bounding box center [384, 21] width 19 height 19
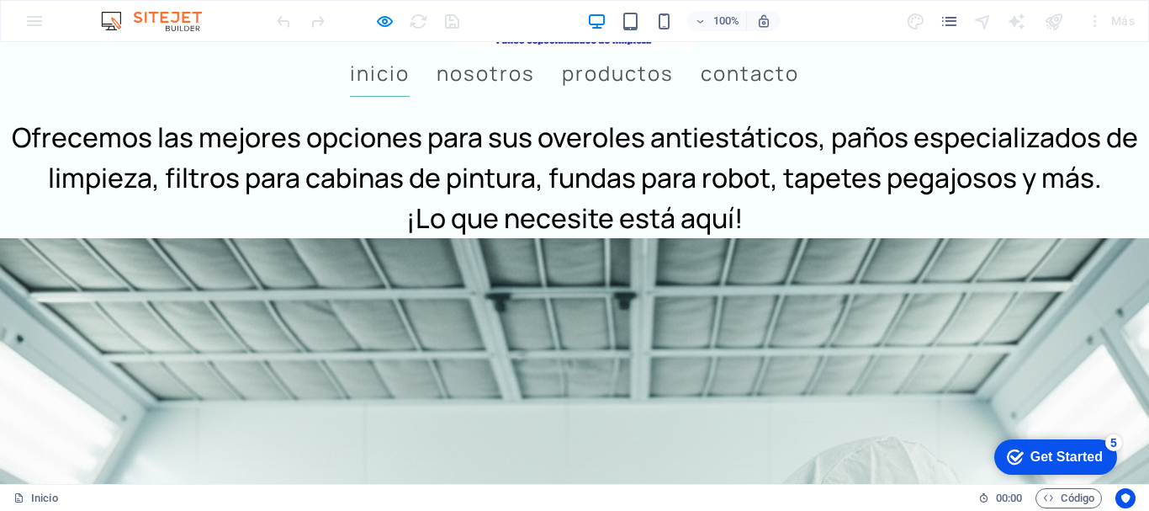
scroll to position [0, 0]
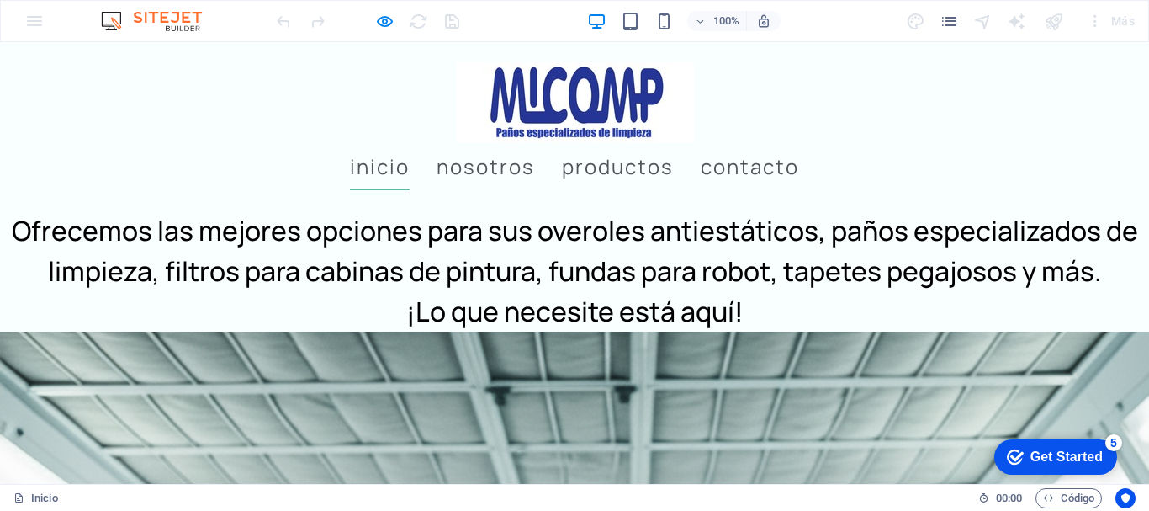
drag, startPoint x: 1138, startPoint y: 288, endPoint x: 1065, endPoint y: 82, distance: 218.0
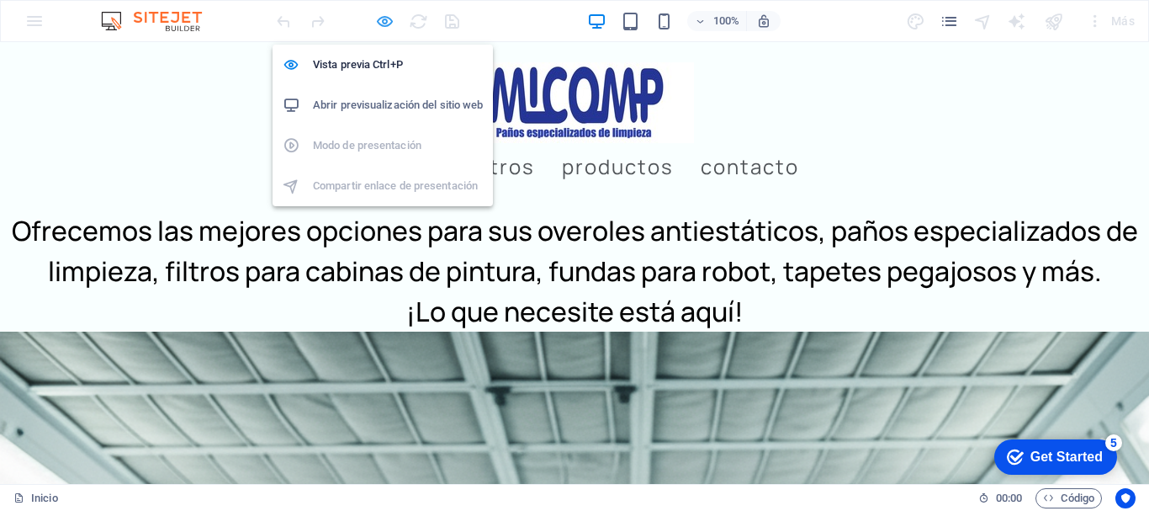
click at [380, 16] on icon "button" at bounding box center [384, 21] width 19 height 19
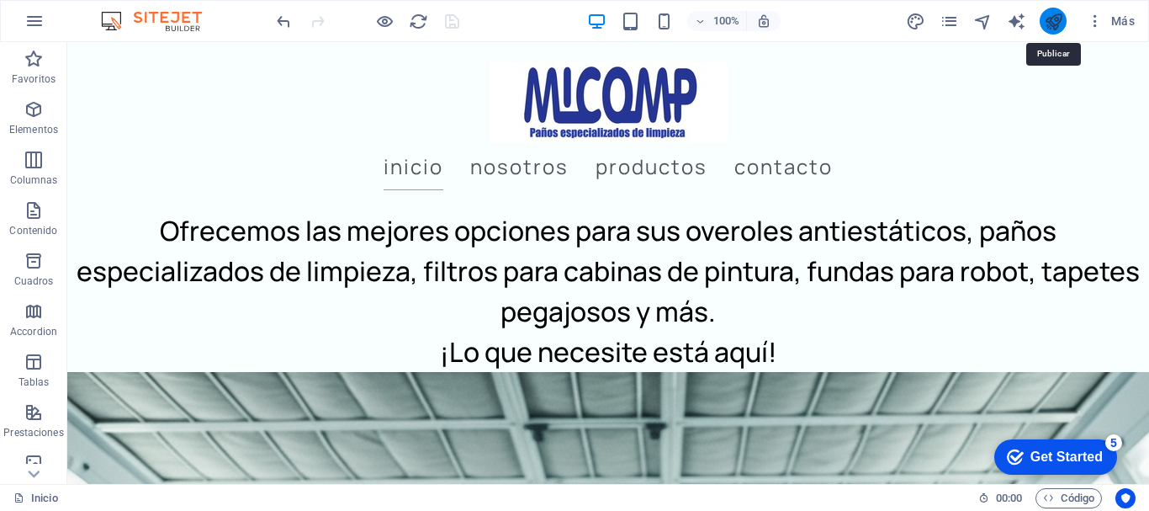
click at [1052, 13] on icon "publish" at bounding box center [1053, 21] width 19 height 19
